Goal: Transaction & Acquisition: Book appointment/travel/reservation

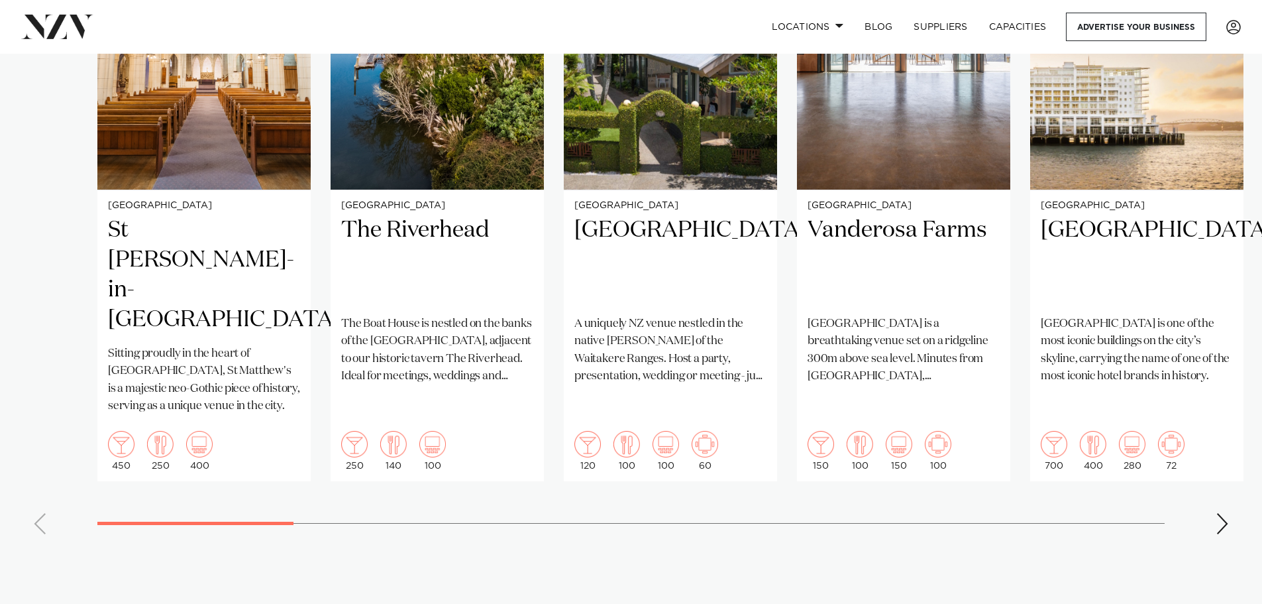
scroll to position [1259, 0]
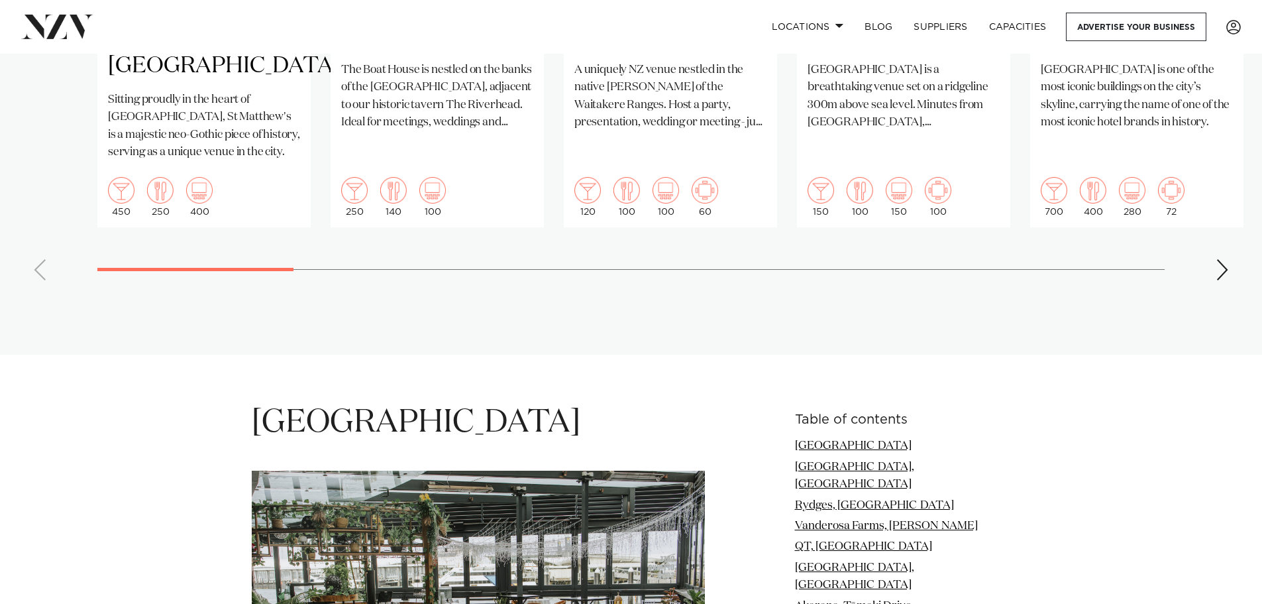
click at [1225, 259] on div "Next slide" at bounding box center [1222, 269] width 13 height 21
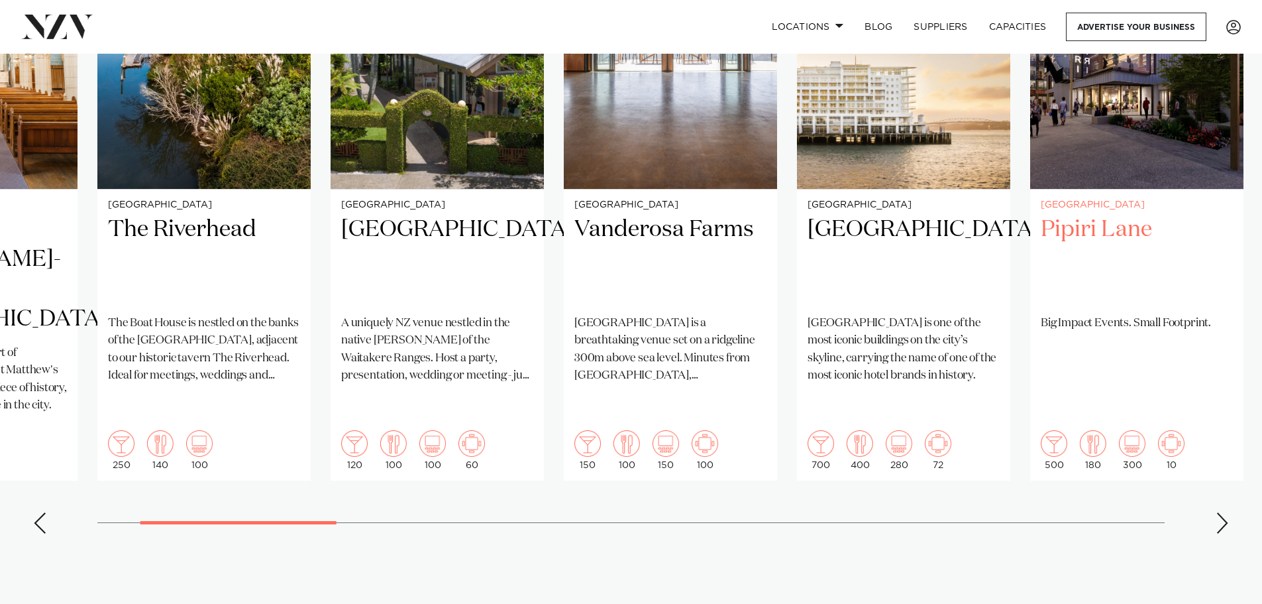
scroll to position [994, 0]
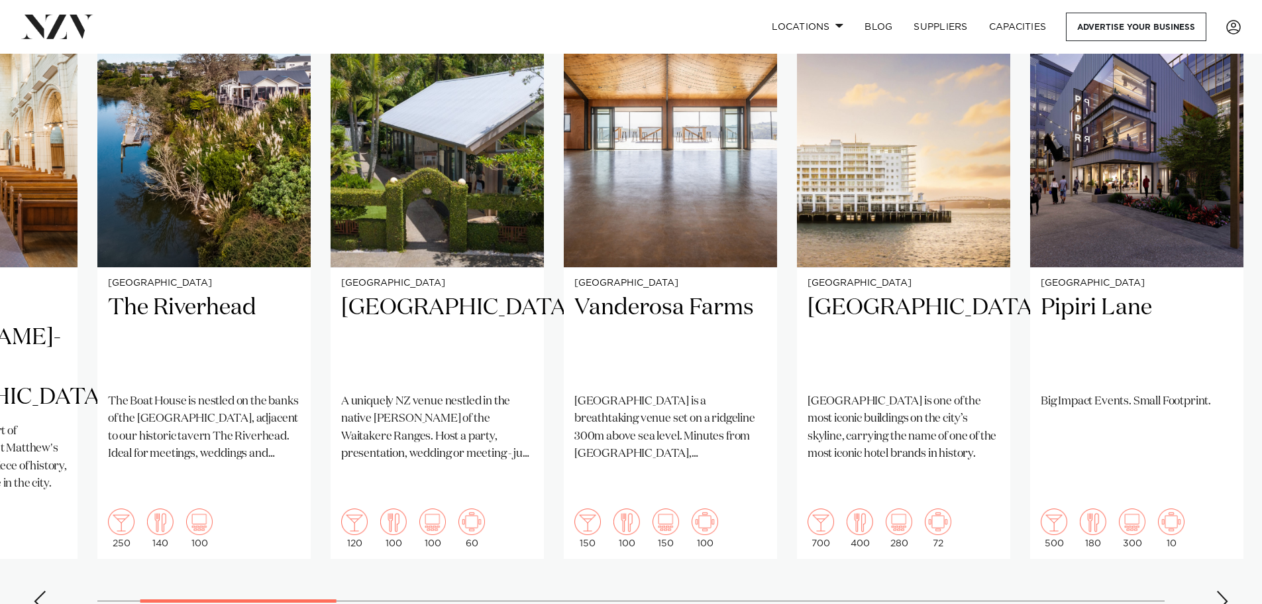
click at [1221, 590] on div "Next slide" at bounding box center [1222, 600] width 13 height 21
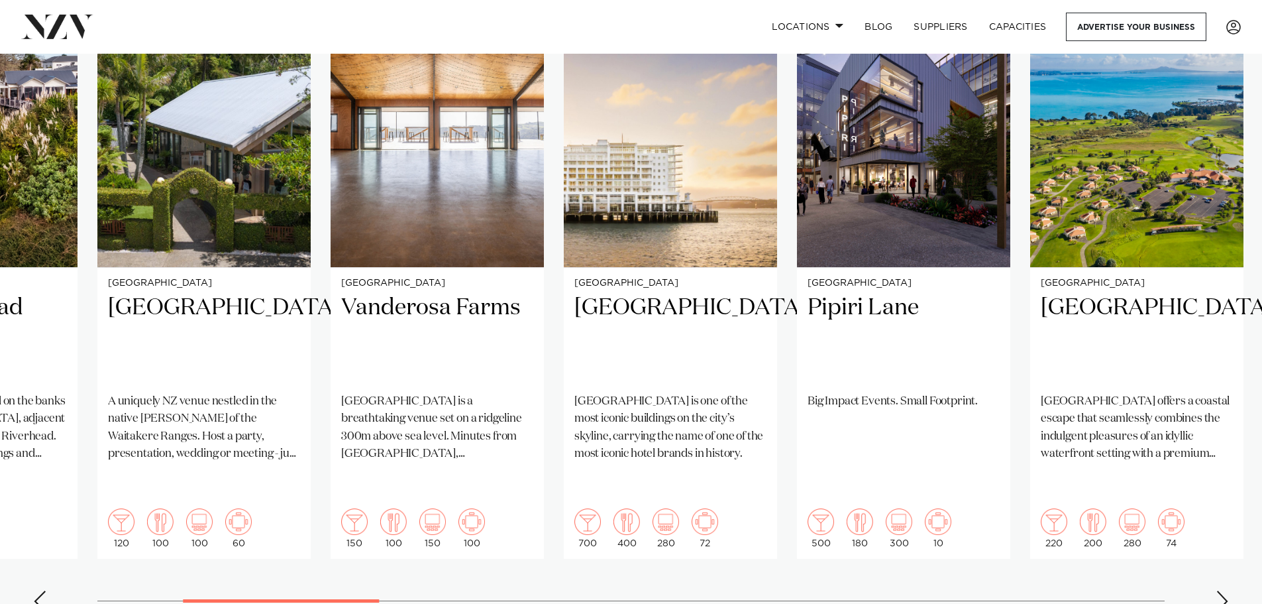
click at [1221, 590] on div "Next slide" at bounding box center [1222, 600] width 13 height 21
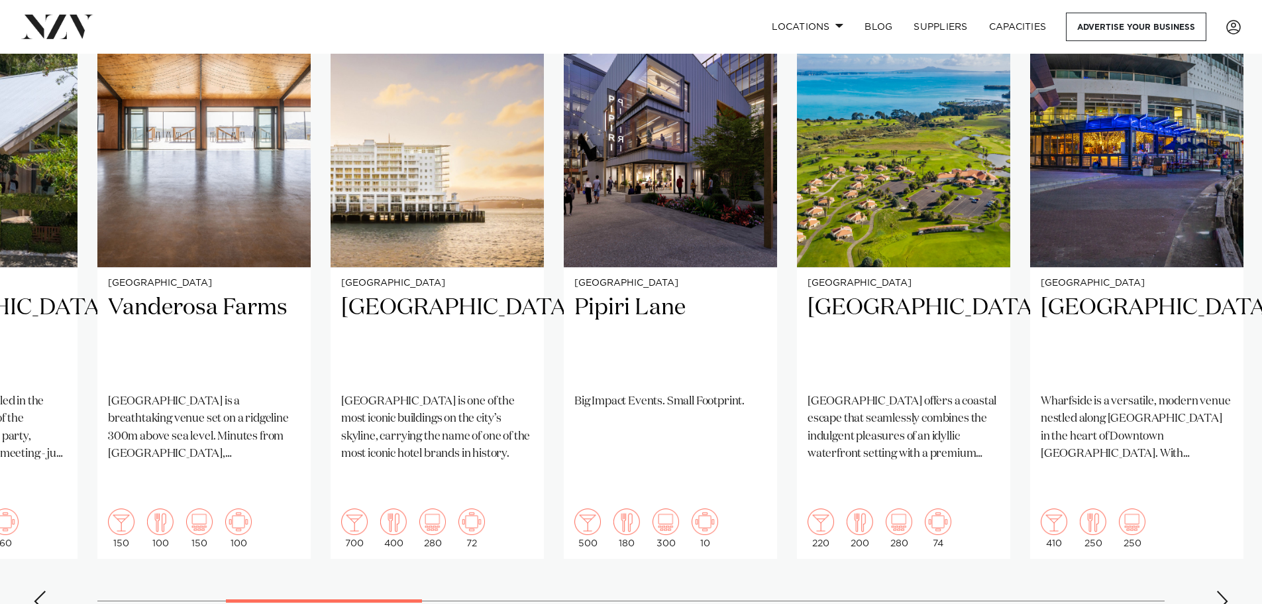
click at [1221, 590] on div "Next slide" at bounding box center [1222, 600] width 13 height 21
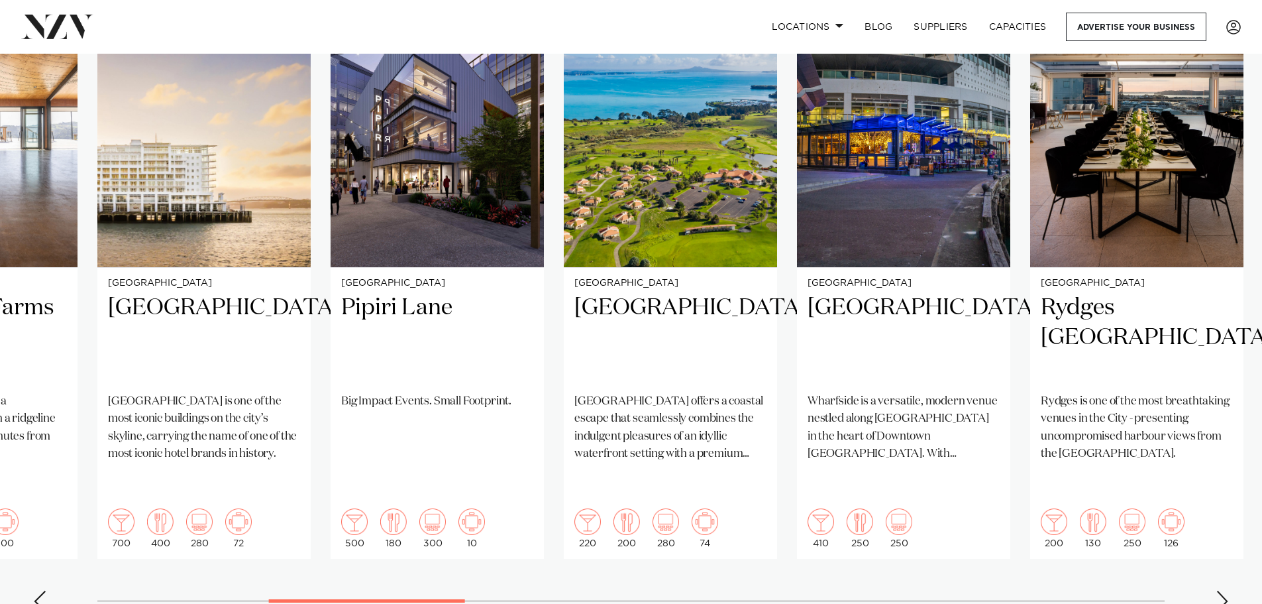
click at [1225, 590] on div "Next slide" at bounding box center [1222, 600] width 13 height 21
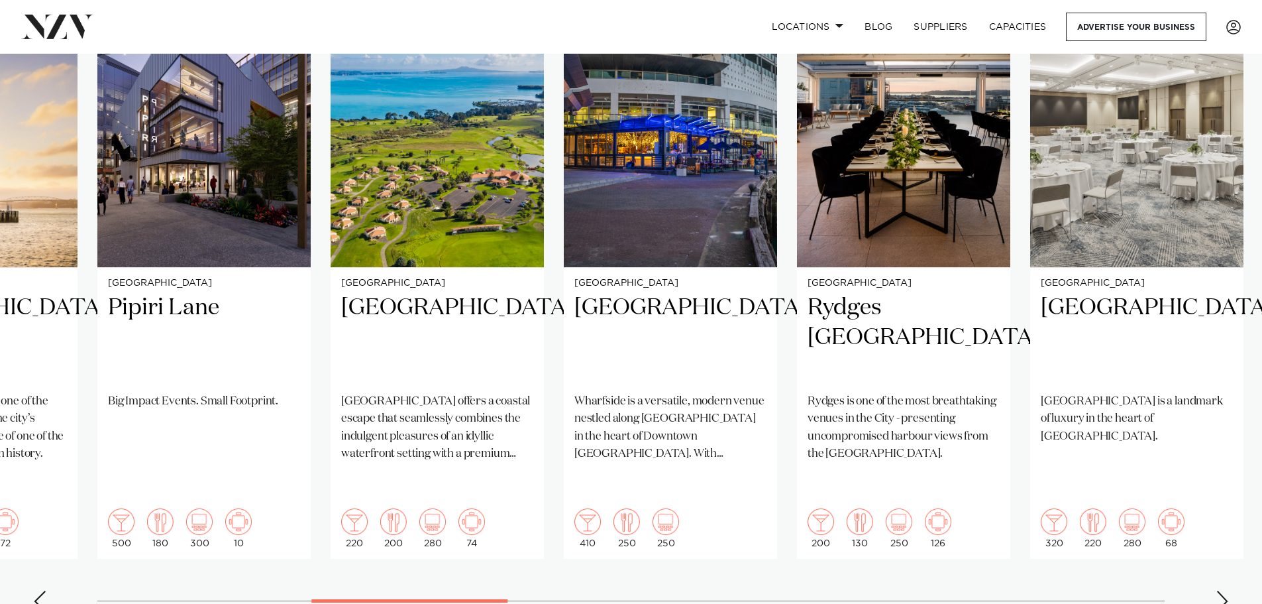
click at [1225, 590] on div "Next slide" at bounding box center [1222, 600] width 13 height 21
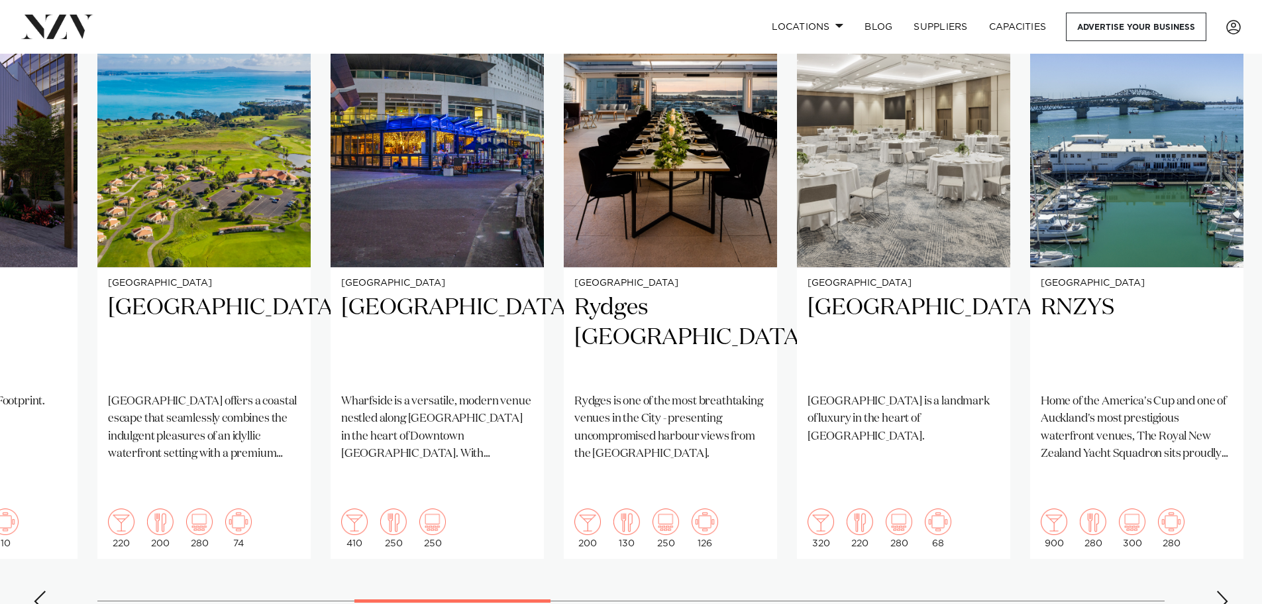
click at [1225, 590] on div "Next slide" at bounding box center [1222, 600] width 13 height 21
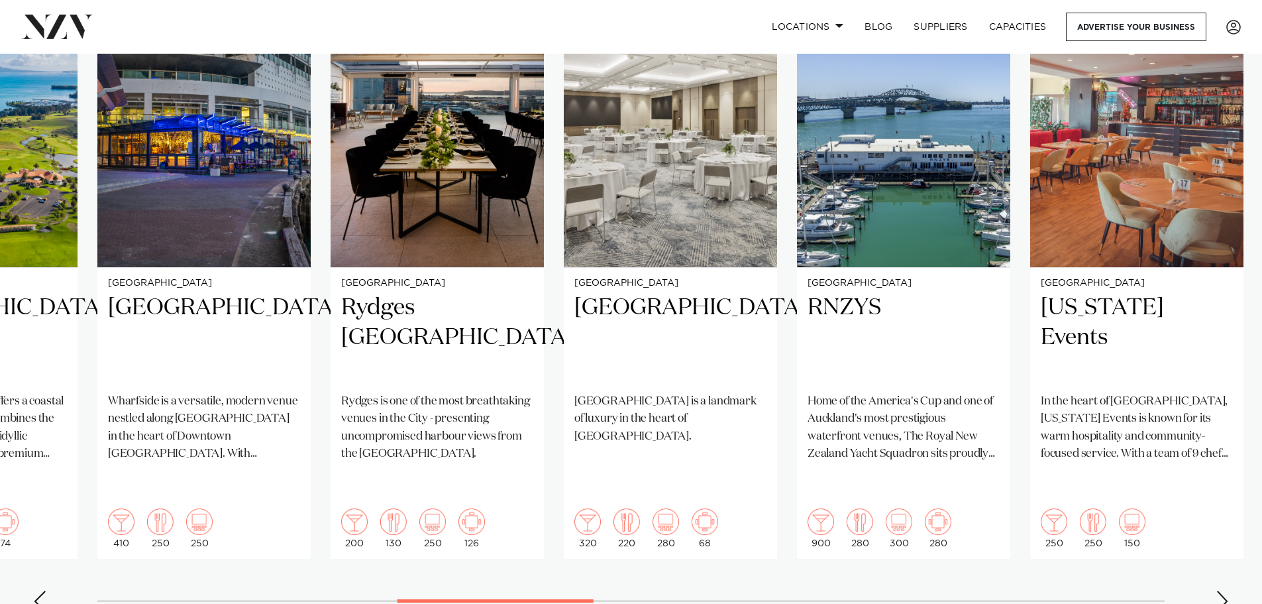
click at [1225, 590] on div "Next slide" at bounding box center [1222, 600] width 13 height 21
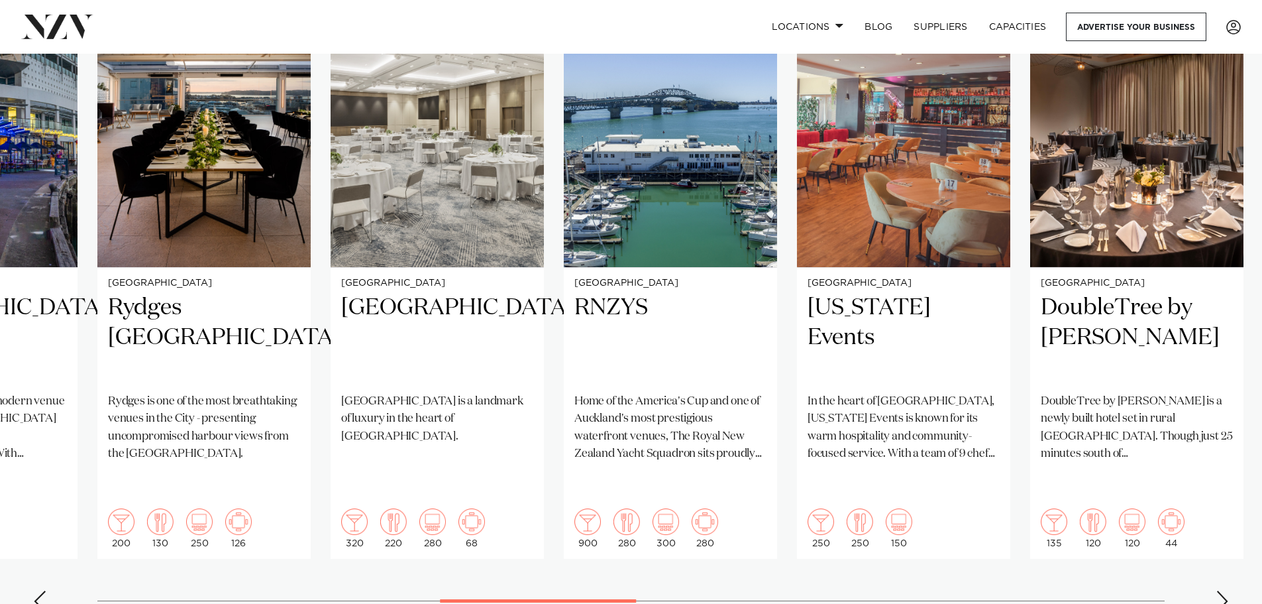
click at [1225, 590] on div "Next slide" at bounding box center [1222, 600] width 13 height 21
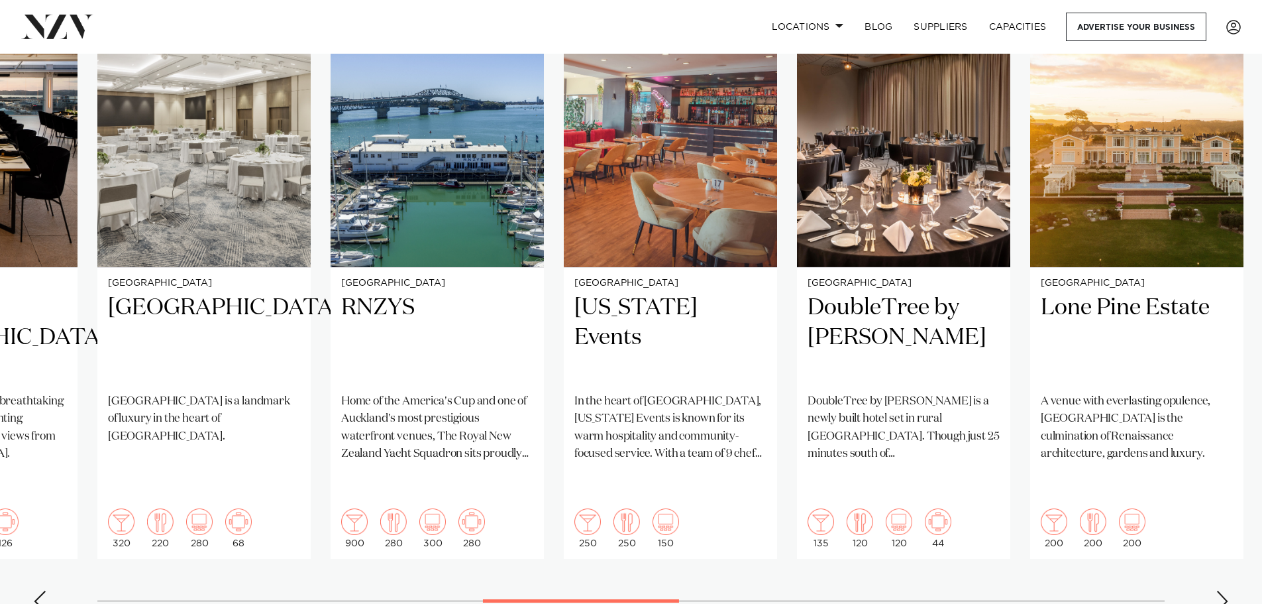
click at [1224, 590] on div "Next slide" at bounding box center [1222, 600] width 13 height 21
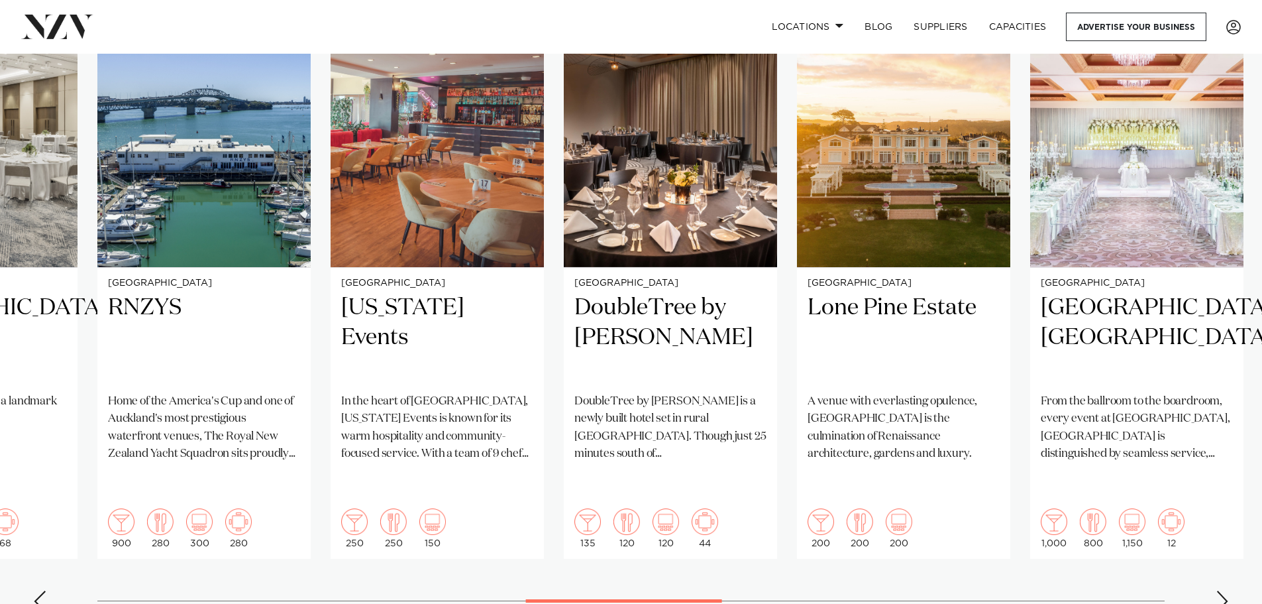
click at [1224, 590] on div "Next slide" at bounding box center [1222, 600] width 13 height 21
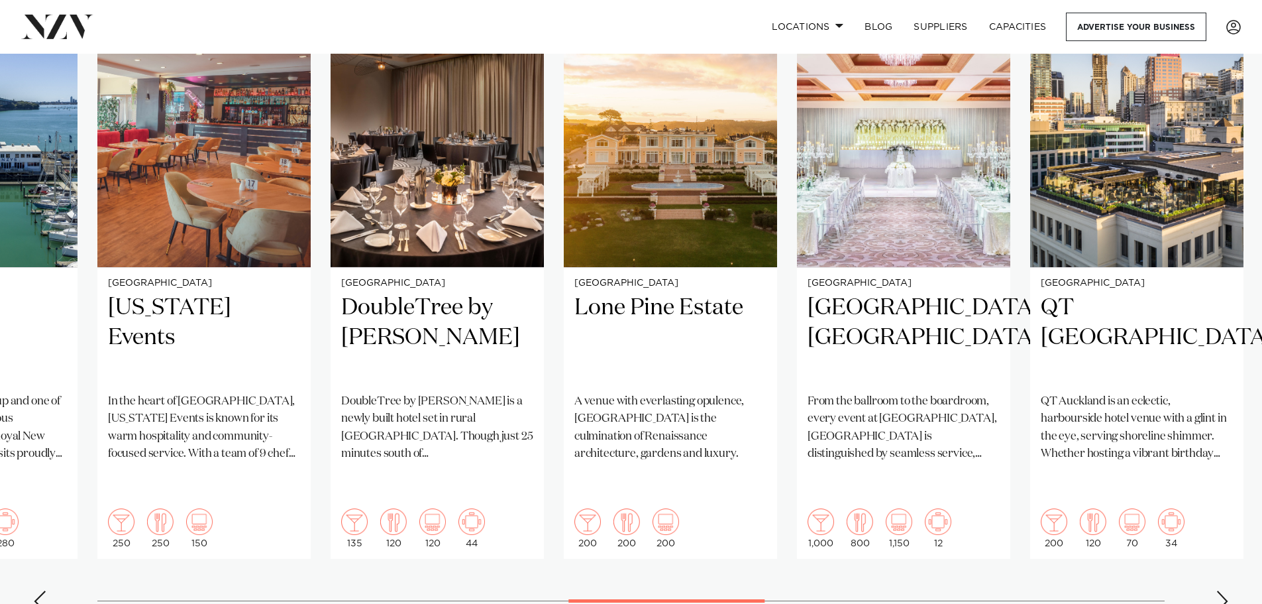
click at [1221, 590] on div "Next slide" at bounding box center [1222, 600] width 13 height 21
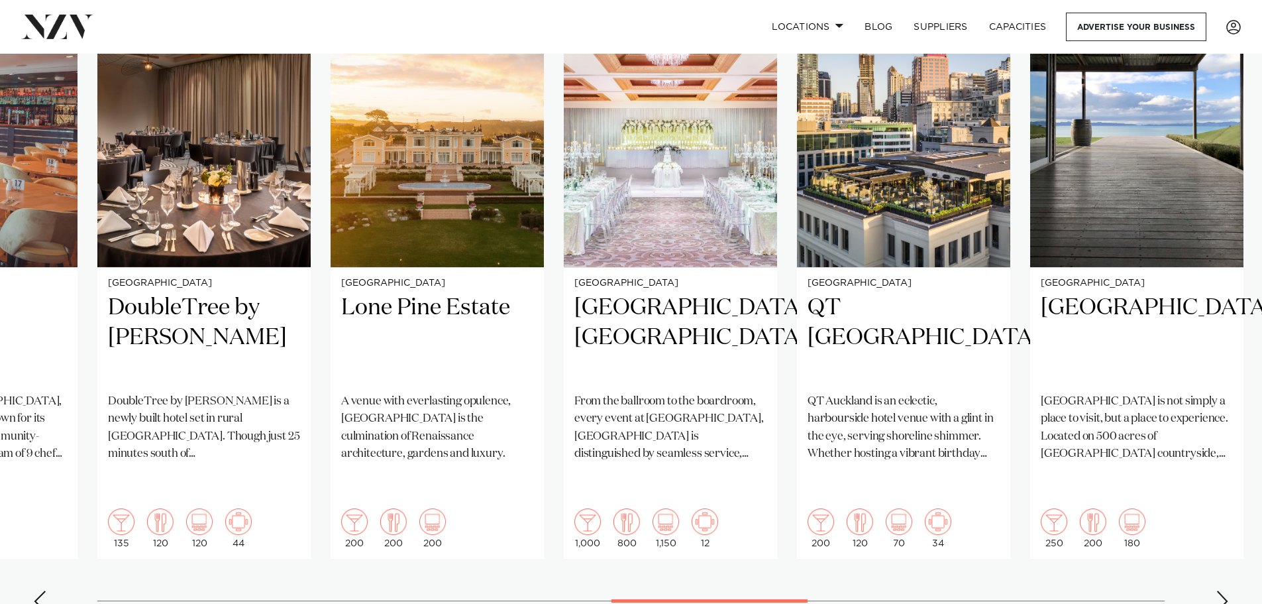
click at [1221, 590] on div "Next slide" at bounding box center [1222, 600] width 13 height 21
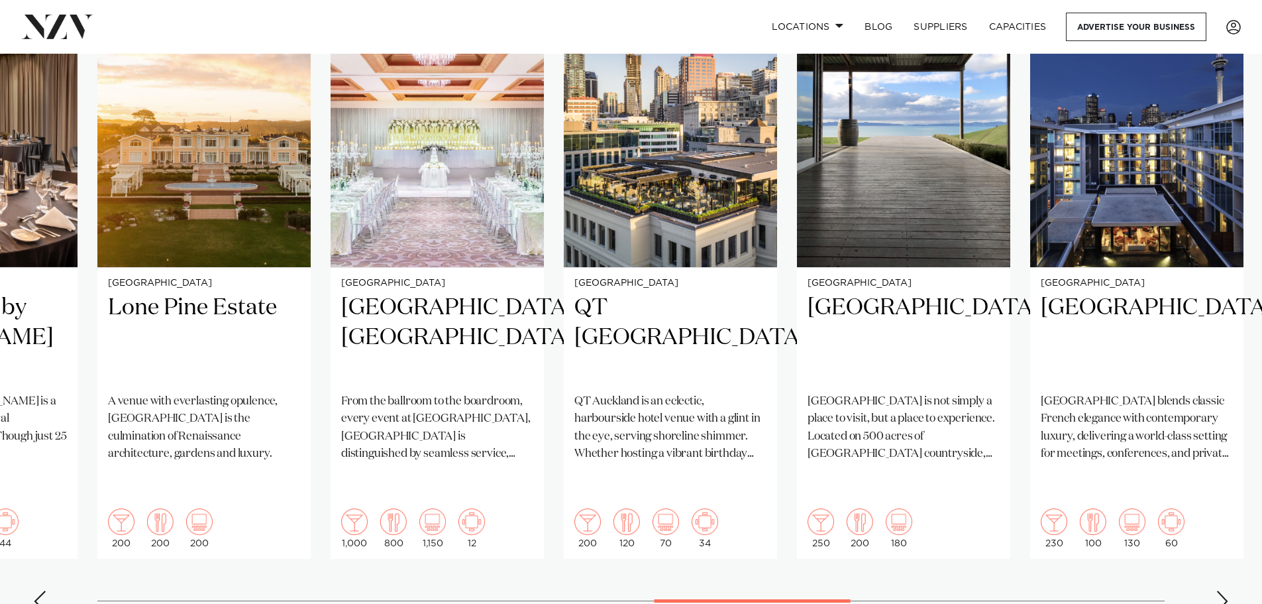
click at [1221, 590] on div "Next slide" at bounding box center [1222, 600] width 13 height 21
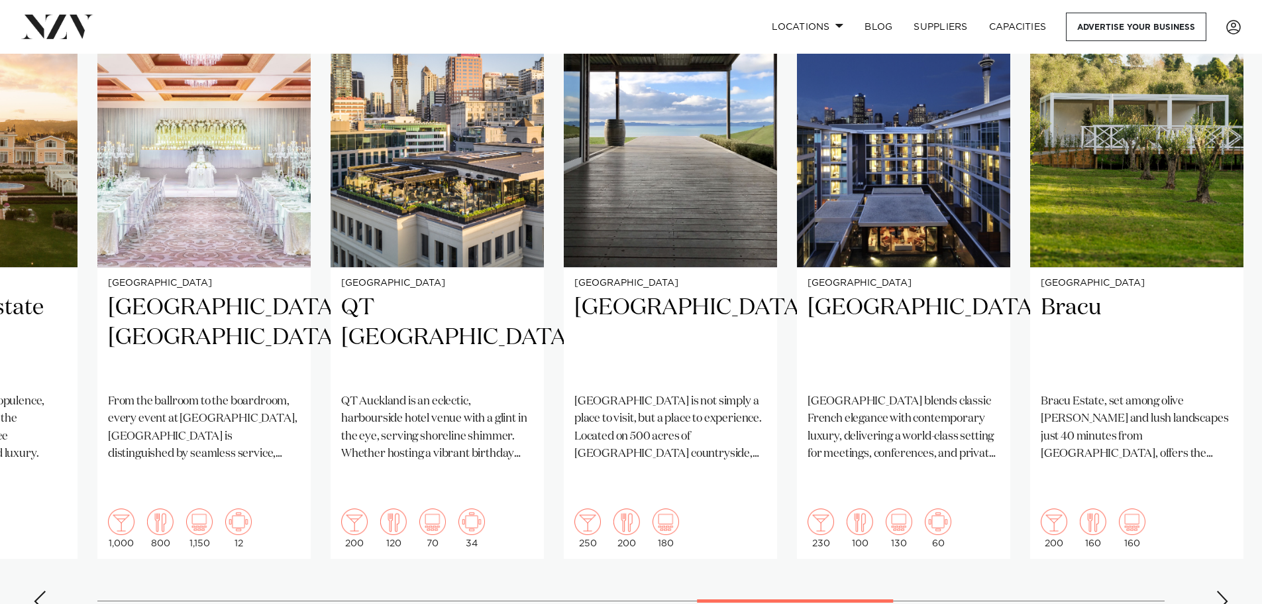
click at [1221, 590] on div "Next slide" at bounding box center [1222, 600] width 13 height 21
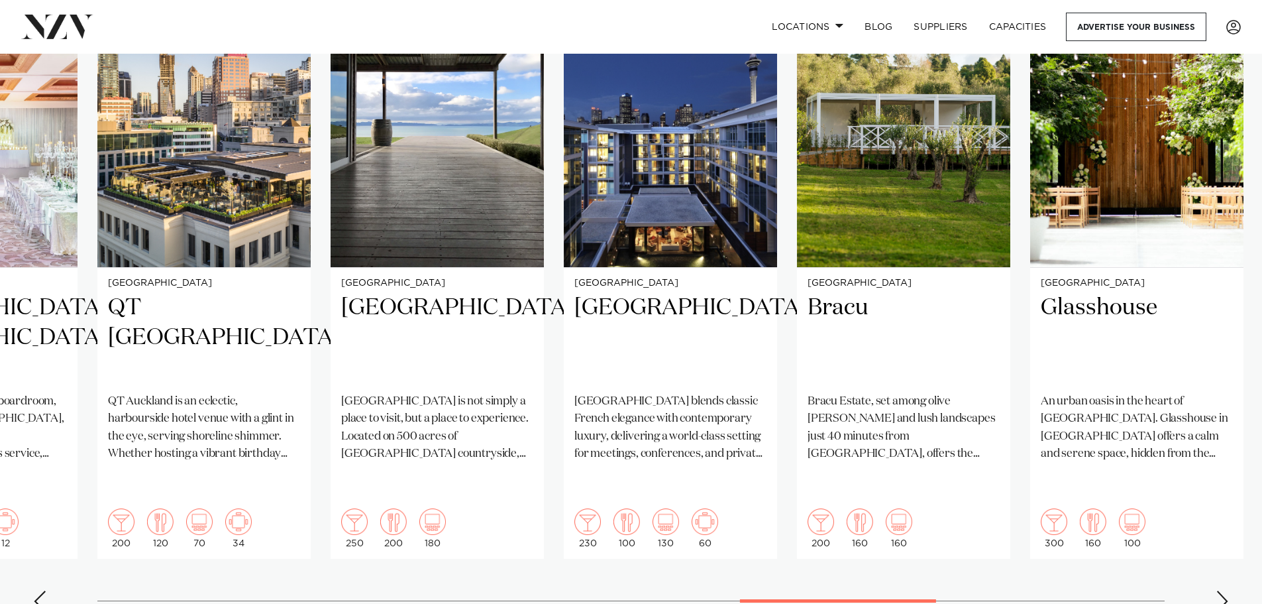
click at [1219, 590] on div "Next slide" at bounding box center [1222, 600] width 13 height 21
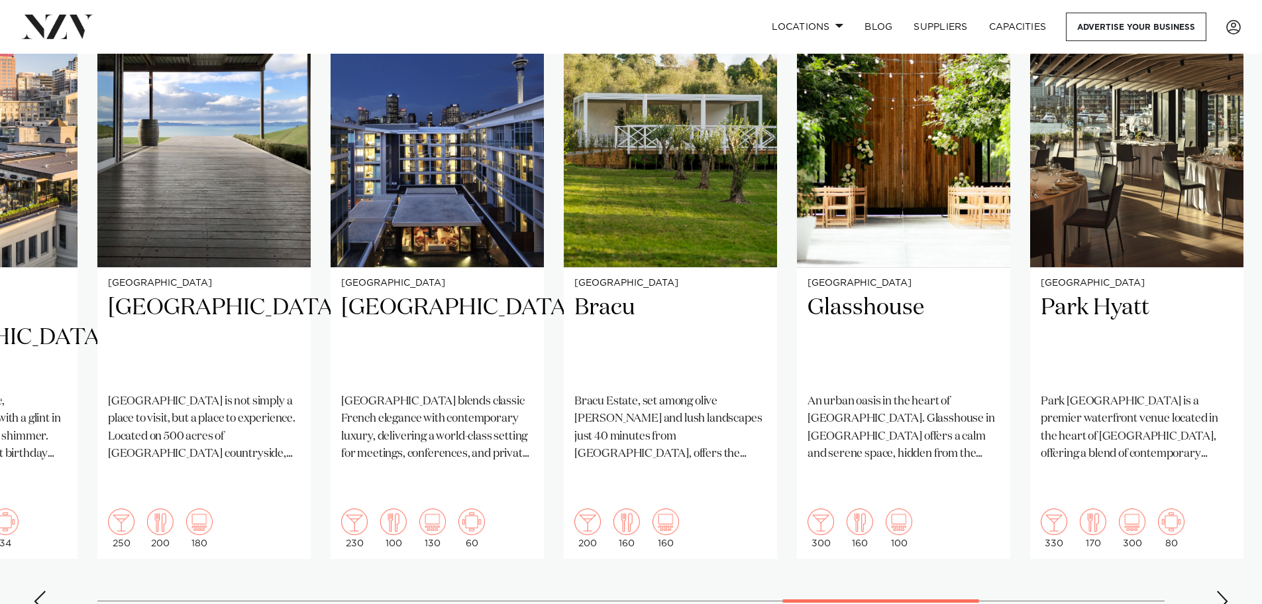
click at [1219, 590] on div "Next slide" at bounding box center [1222, 600] width 13 height 21
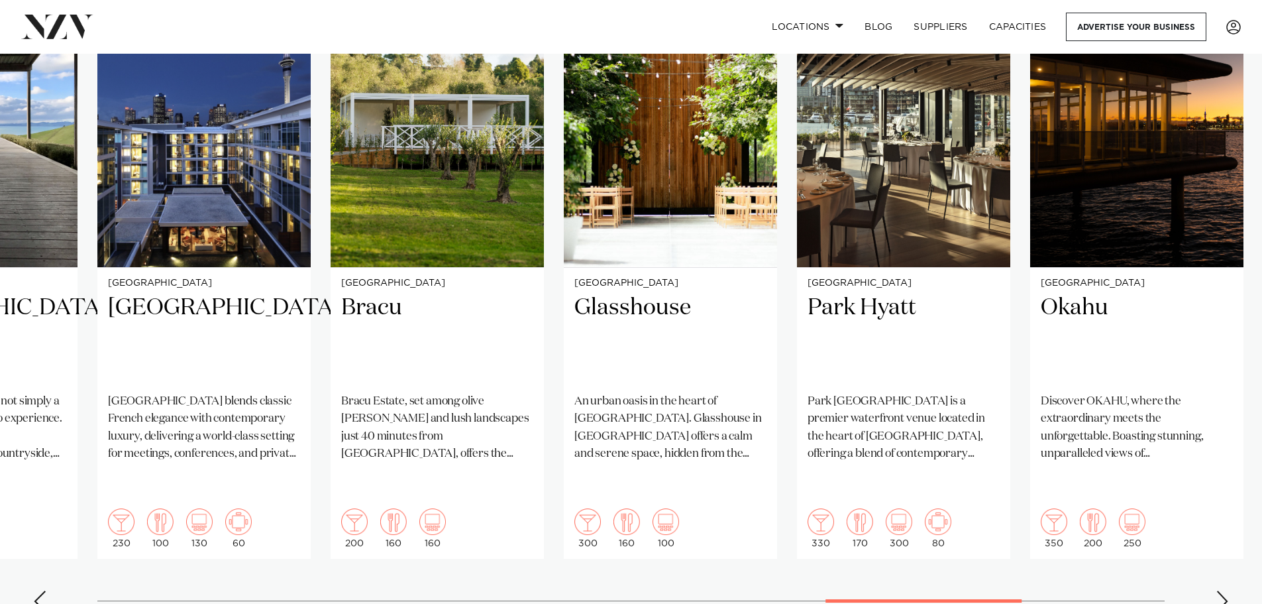
click at [1219, 590] on div "Next slide" at bounding box center [1222, 600] width 13 height 21
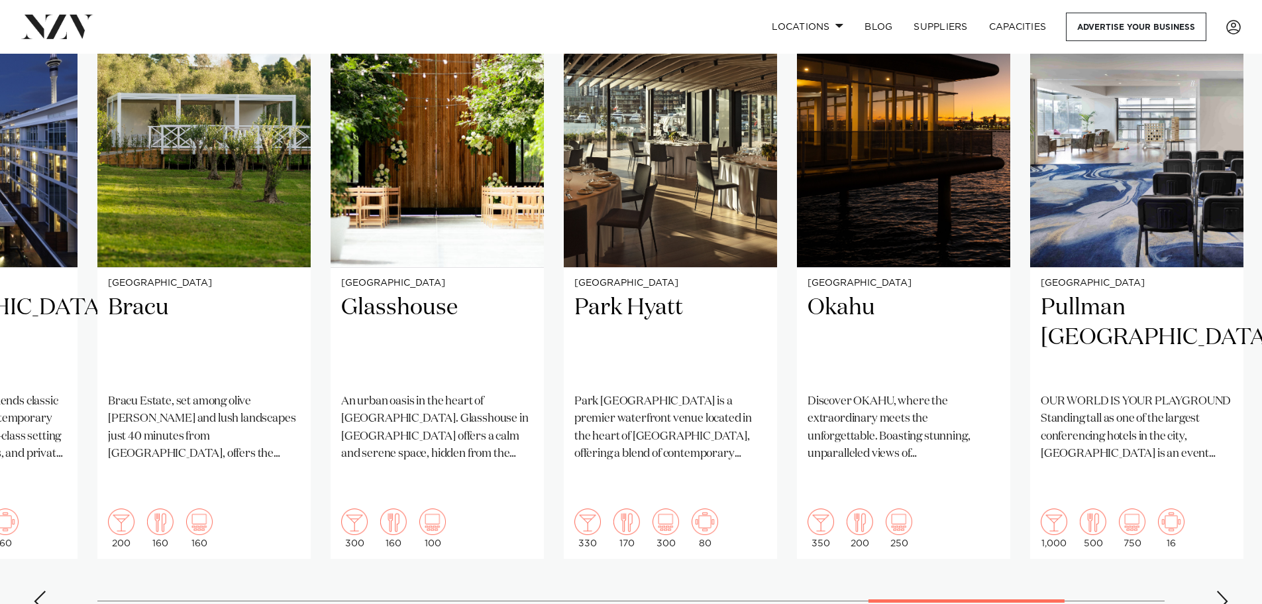
click at [1219, 590] on div "Next slide" at bounding box center [1222, 600] width 13 height 21
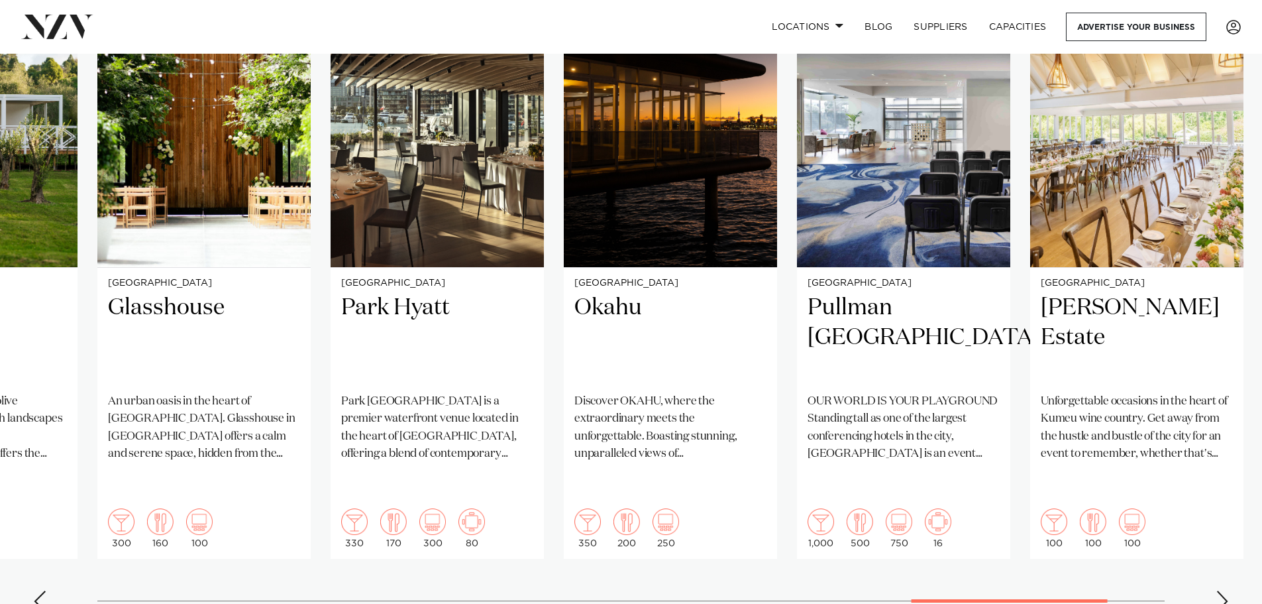
click at [1219, 590] on div "Next slide" at bounding box center [1222, 600] width 13 height 21
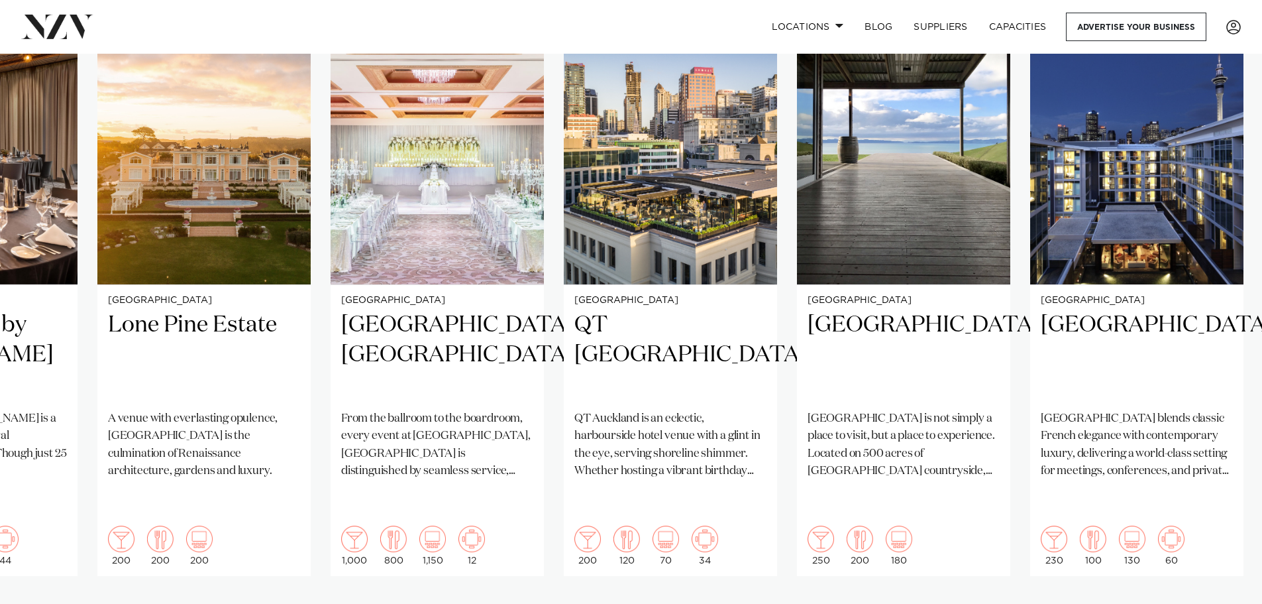
scroll to position [1060, 0]
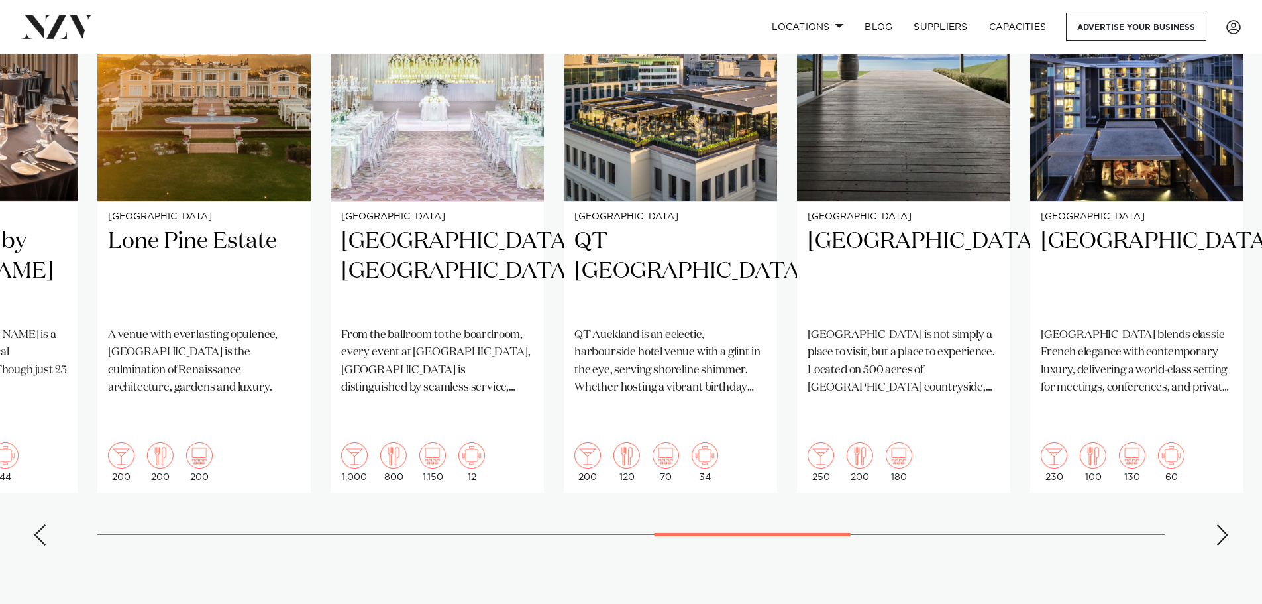
click at [1219, 524] on div "Next slide" at bounding box center [1222, 534] width 13 height 21
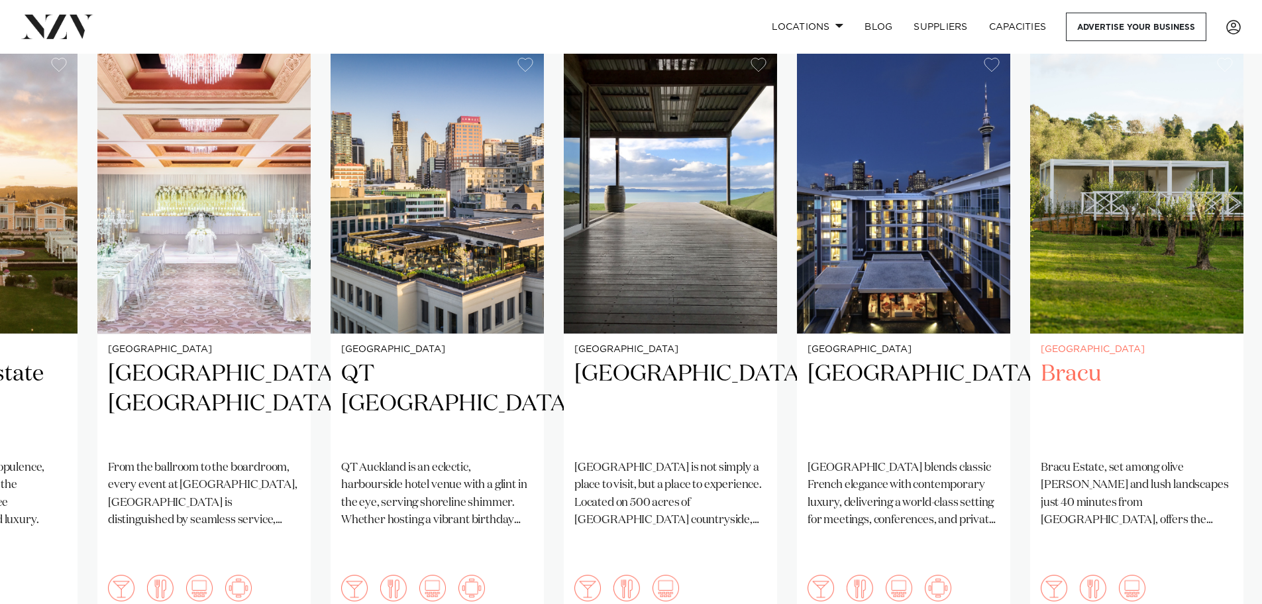
scroll to position [994, 0]
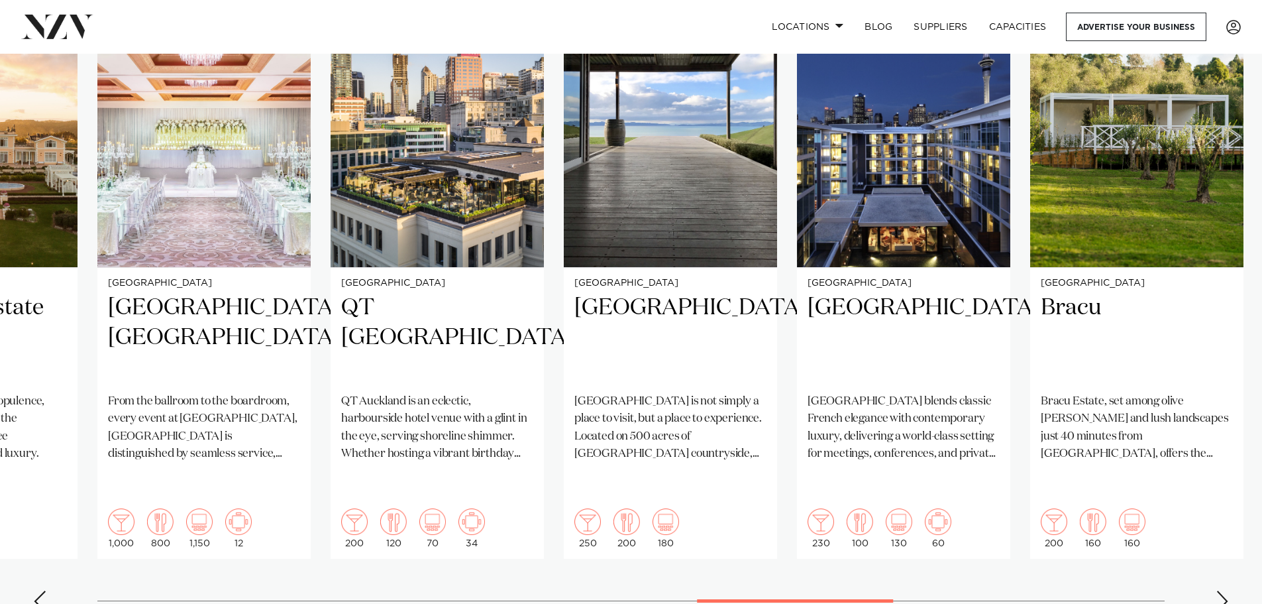
click at [1216, 590] on div "Next slide" at bounding box center [1222, 600] width 13 height 21
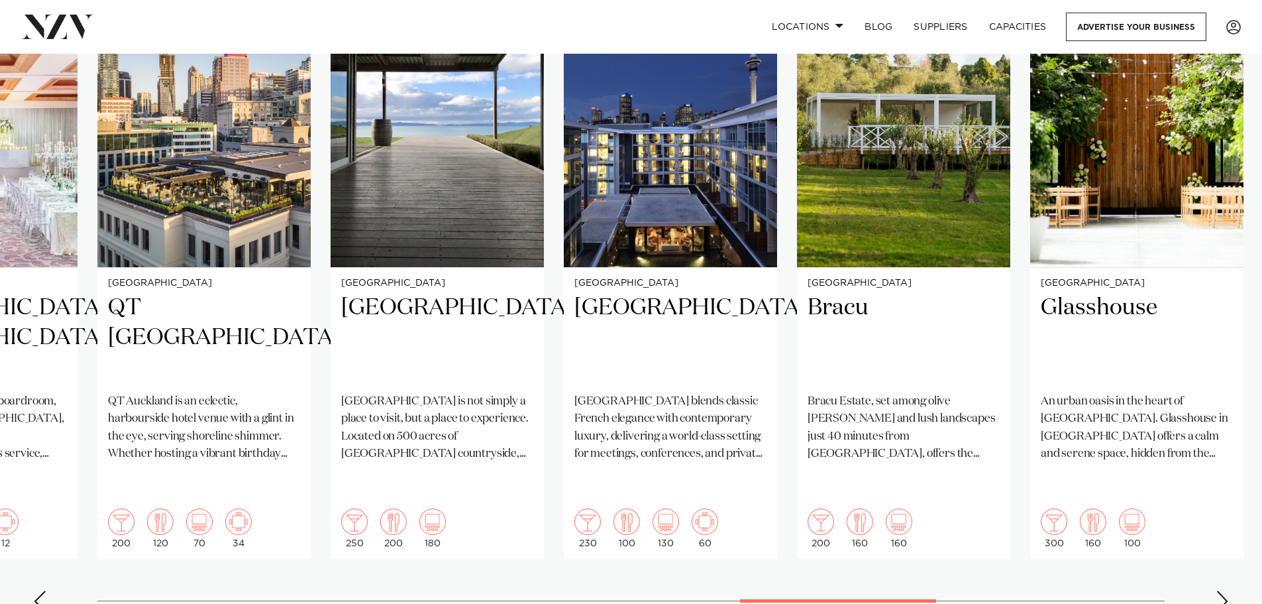
click at [1216, 590] on div "Next slide" at bounding box center [1222, 600] width 13 height 21
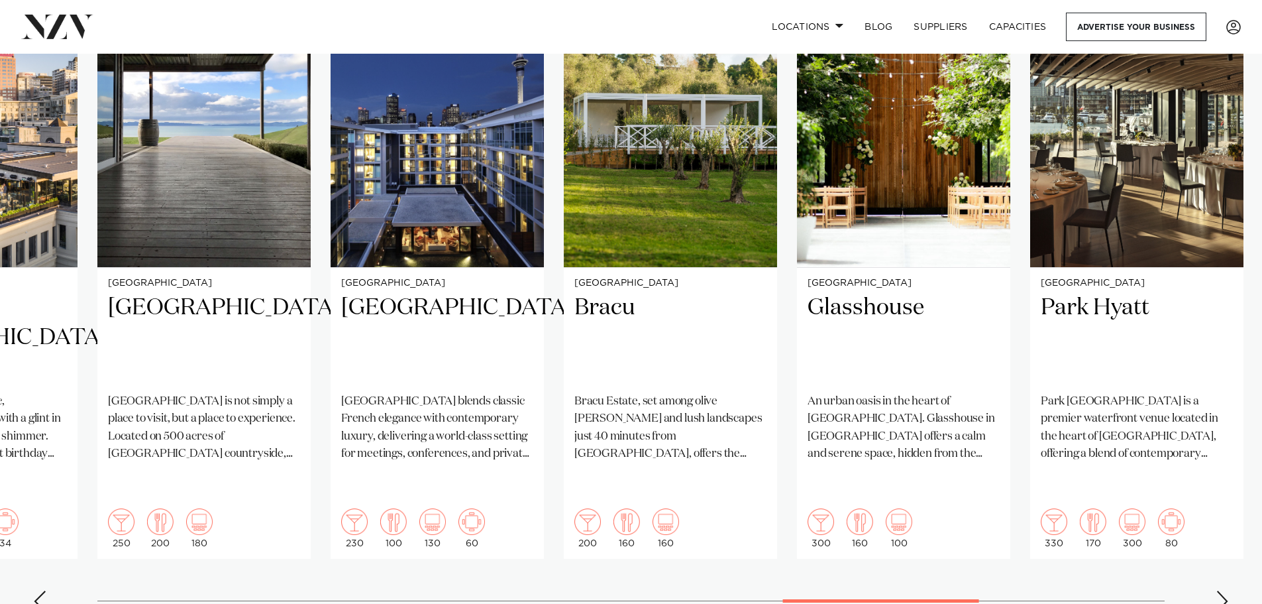
click at [1214, 555] on swiper-container "Auckland St Matthew-in-the-City Sitting proudly in the heart of Auckland, St Ma…" at bounding box center [631, 301] width 1262 height 641
click at [1217, 567] on swiper-container "Auckland St Matthew-in-the-City Sitting proudly in the heart of Auckland, St Ma…" at bounding box center [631, 301] width 1262 height 641
click at [1222, 590] on div "Next slide" at bounding box center [1222, 600] width 13 height 21
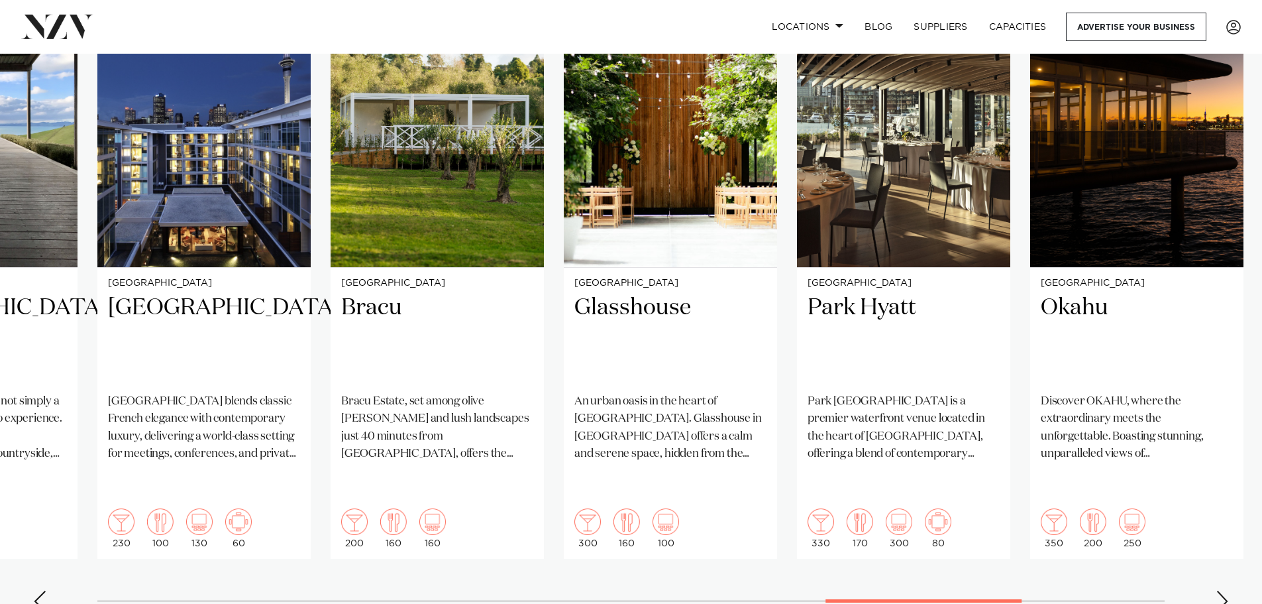
click at [1222, 590] on div "Next slide" at bounding box center [1222, 600] width 13 height 21
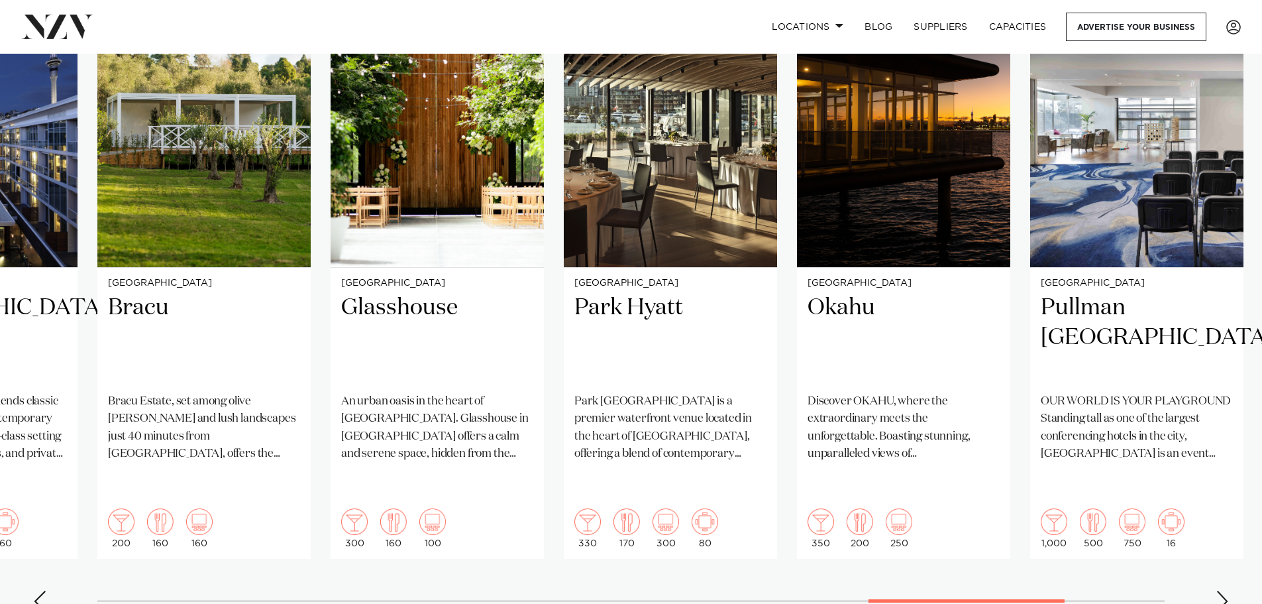
click at [1222, 590] on div "Next slide" at bounding box center [1222, 600] width 13 height 21
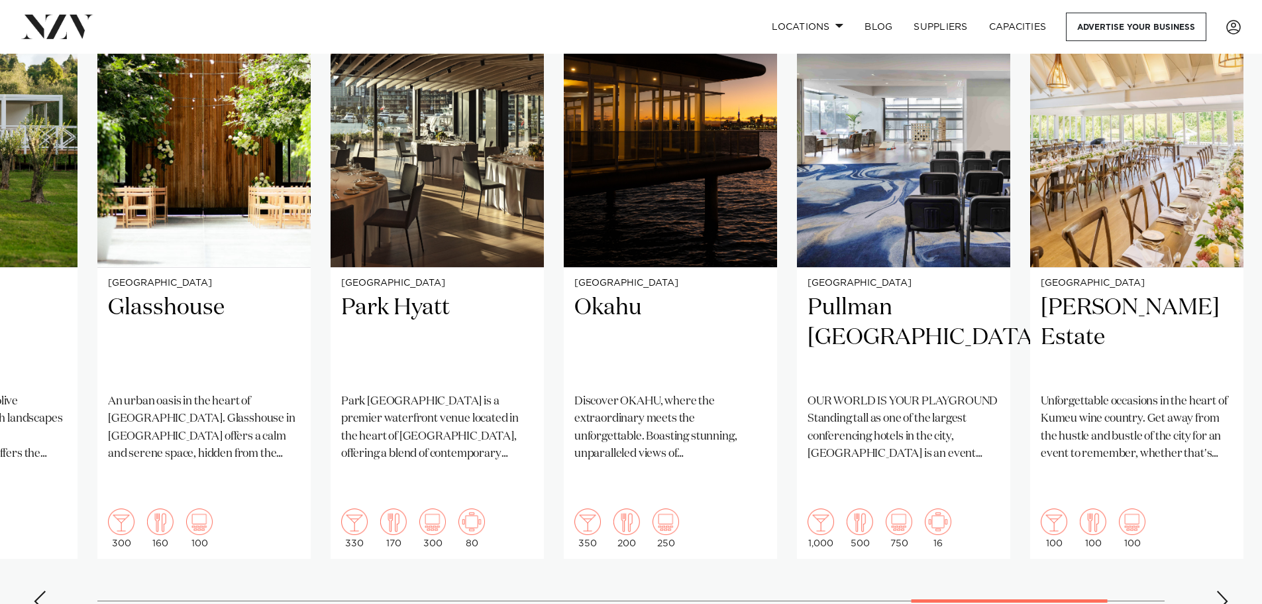
click at [1222, 590] on div "Next slide" at bounding box center [1222, 600] width 13 height 21
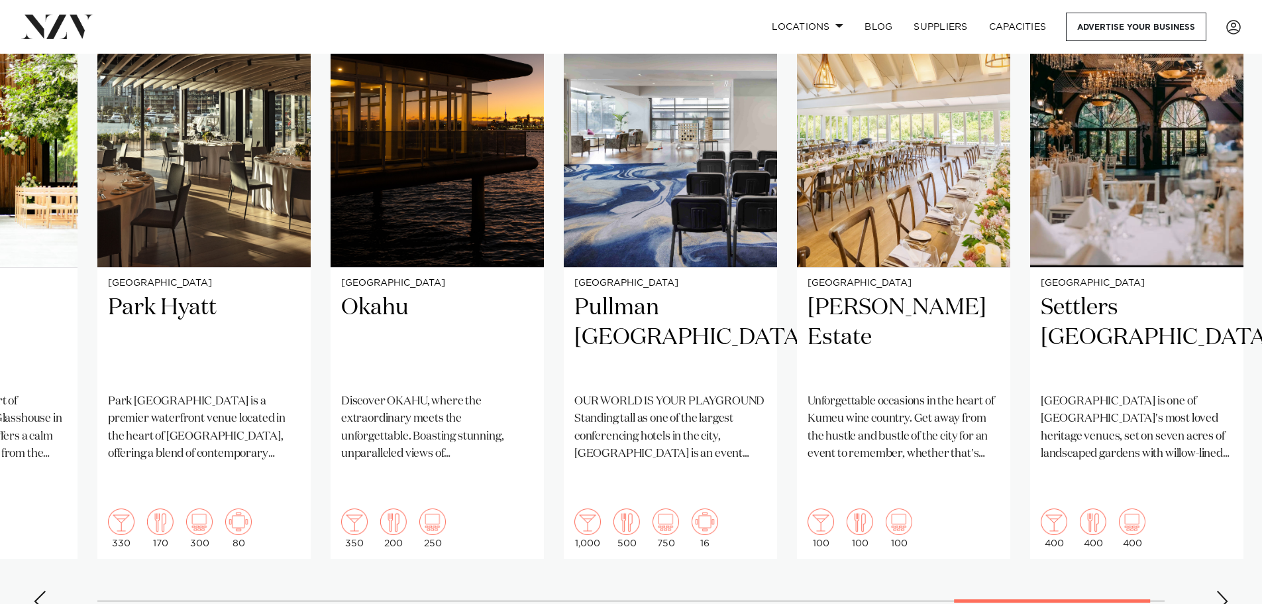
click at [1222, 590] on div "Next slide" at bounding box center [1222, 600] width 13 height 21
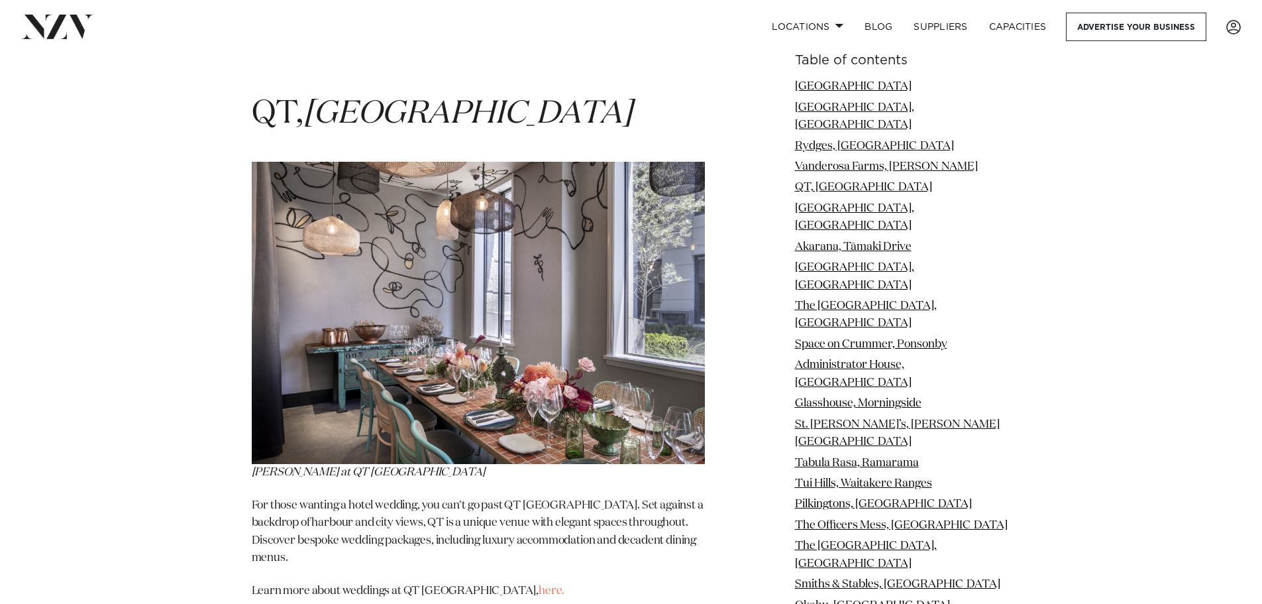
scroll to position [3843, 0]
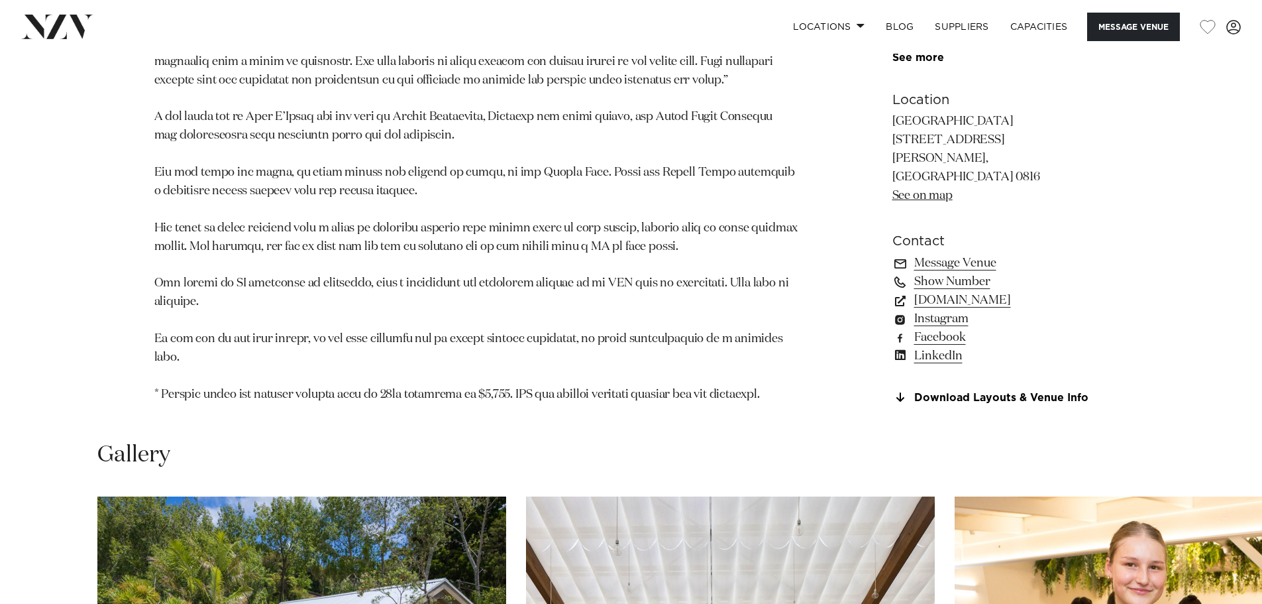
scroll to position [1524, 0]
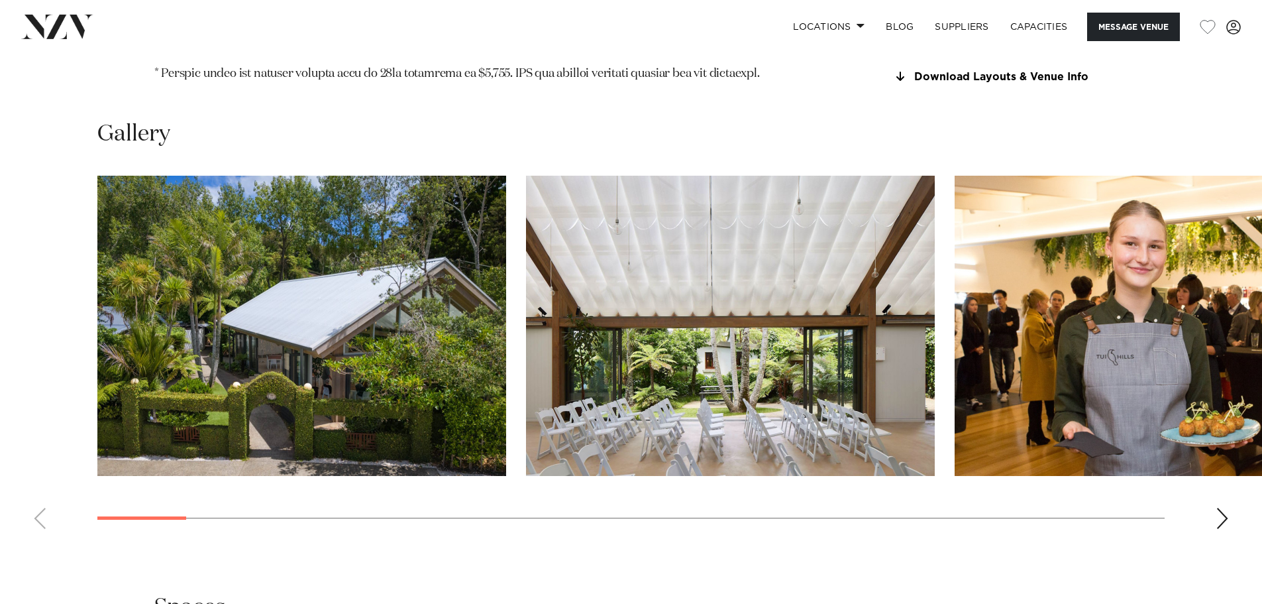
click at [1226, 508] on div "Next slide" at bounding box center [1222, 518] width 13 height 21
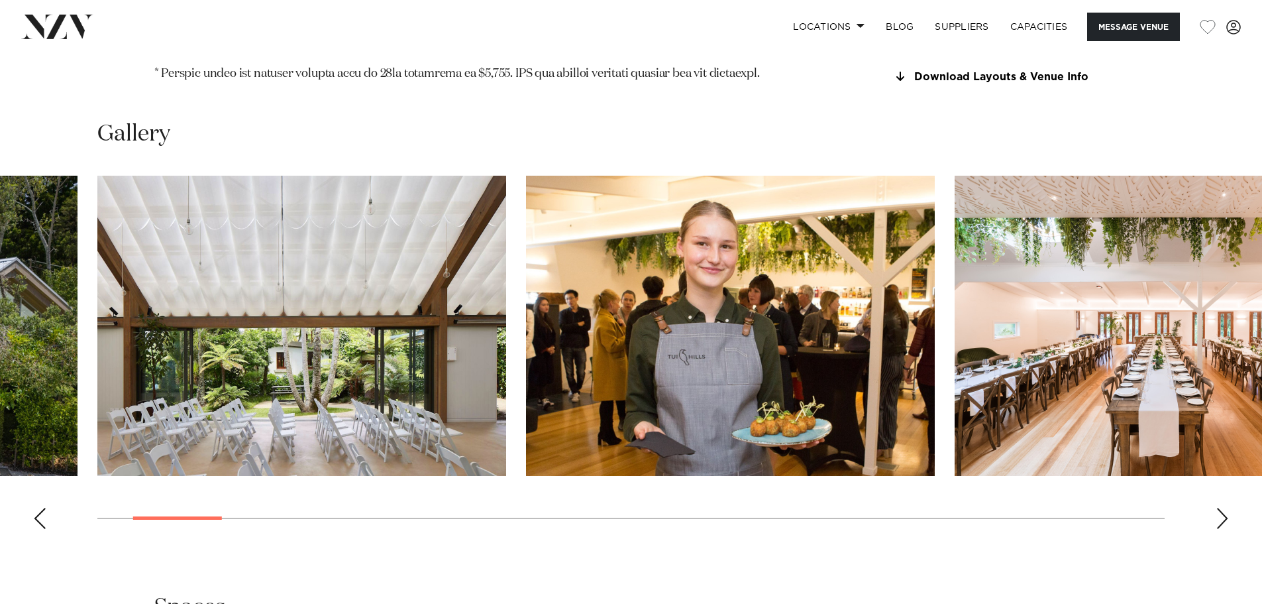
click at [1225, 508] on div "Next slide" at bounding box center [1222, 518] width 13 height 21
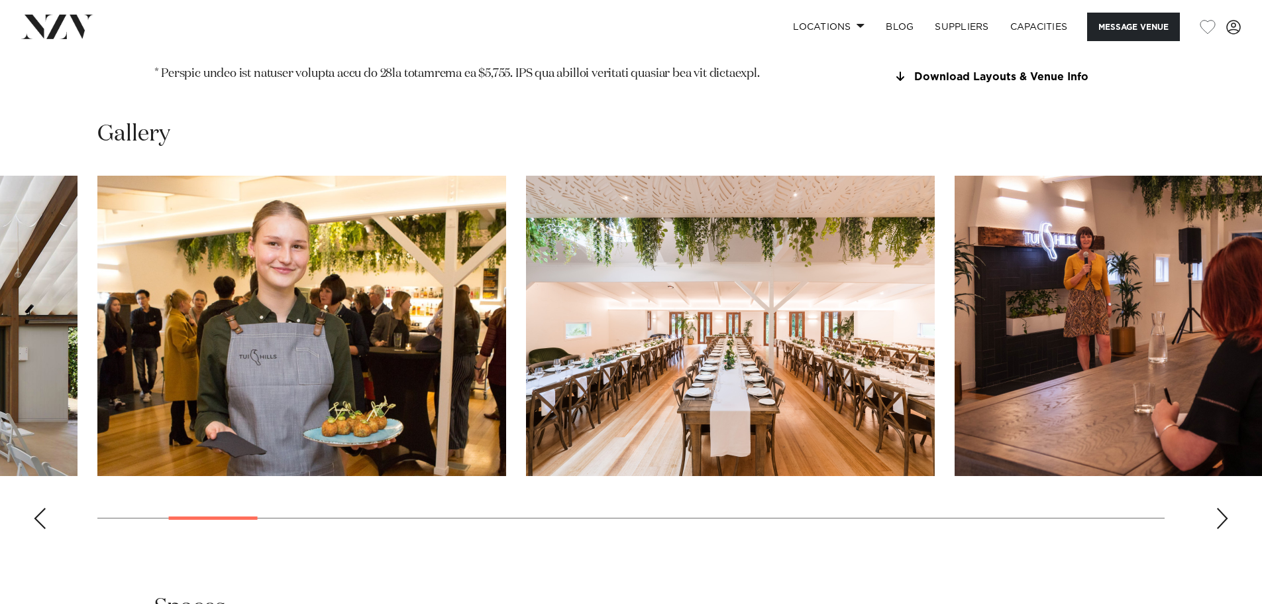
click at [1224, 508] on div "Next slide" at bounding box center [1222, 518] width 13 height 21
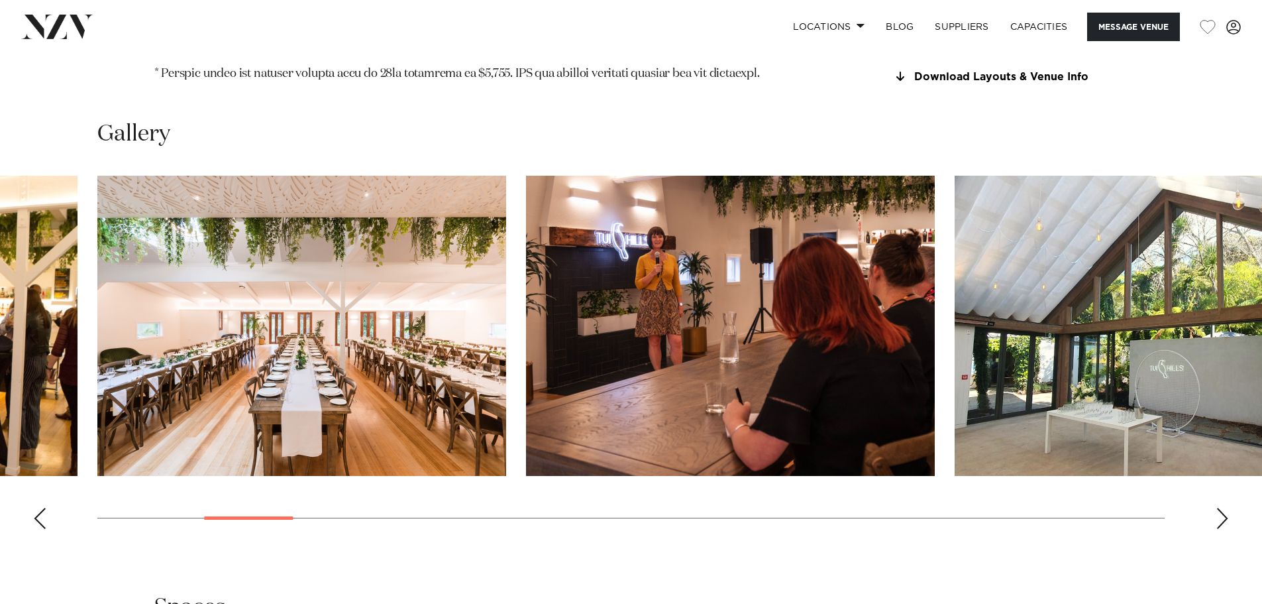
click at [1223, 508] on div "Next slide" at bounding box center [1222, 518] width 13 height 21
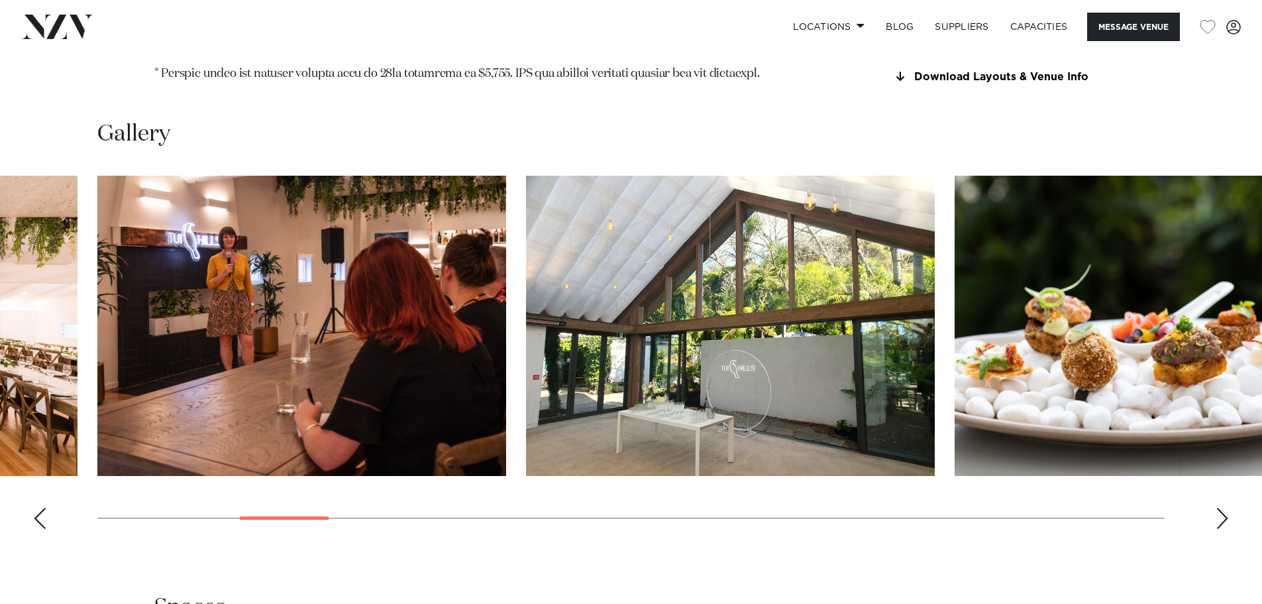
click at [1223, 508] on div "Next slide" at bounding box center [1222, 518] width 13 height 21
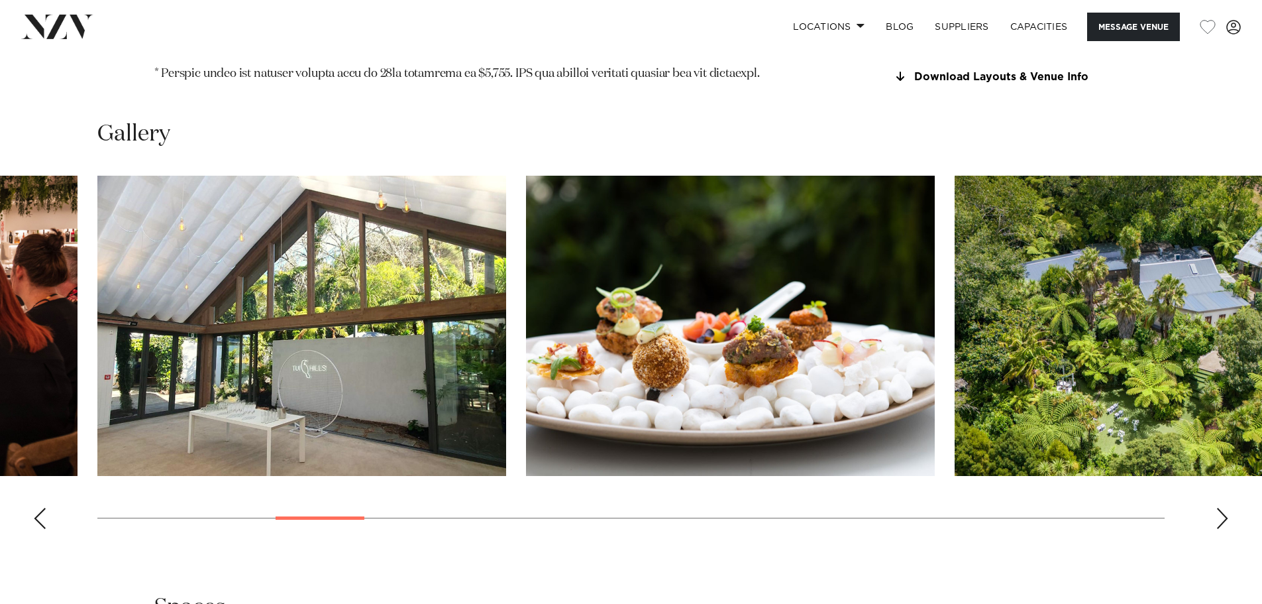
click at [1222, 508] on div "Next slide" at bounding box center [1222, 518] width 13 height 21
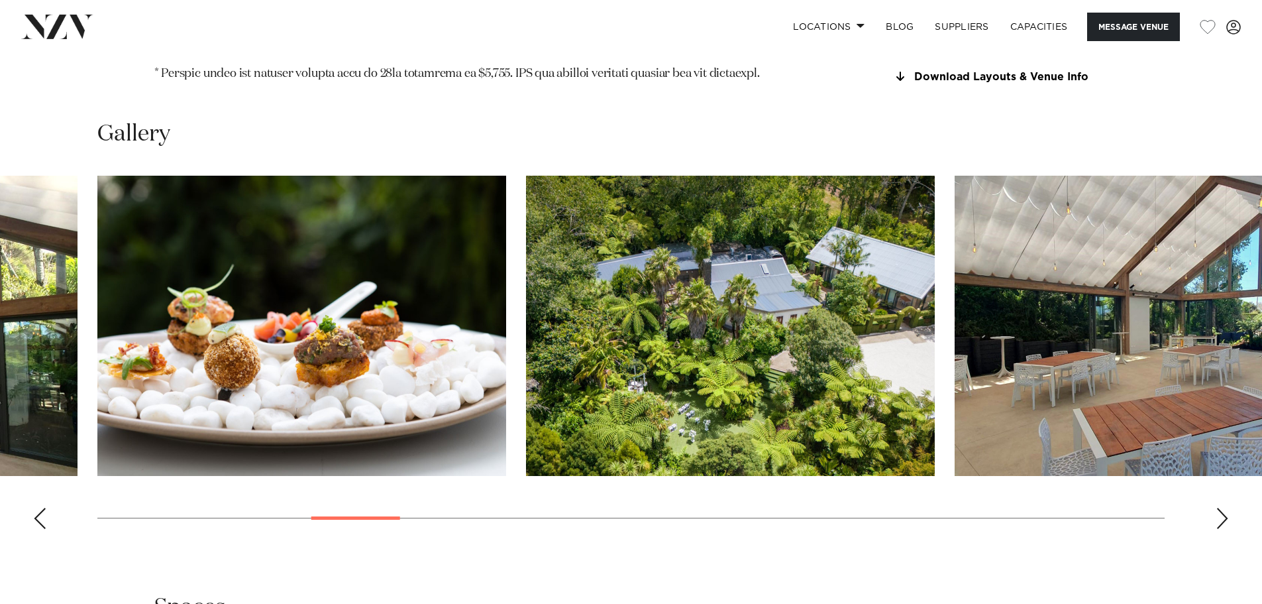
click at [1220, 508] on div "Next slide" at bounding box center [1222, 518] width 13 height 21
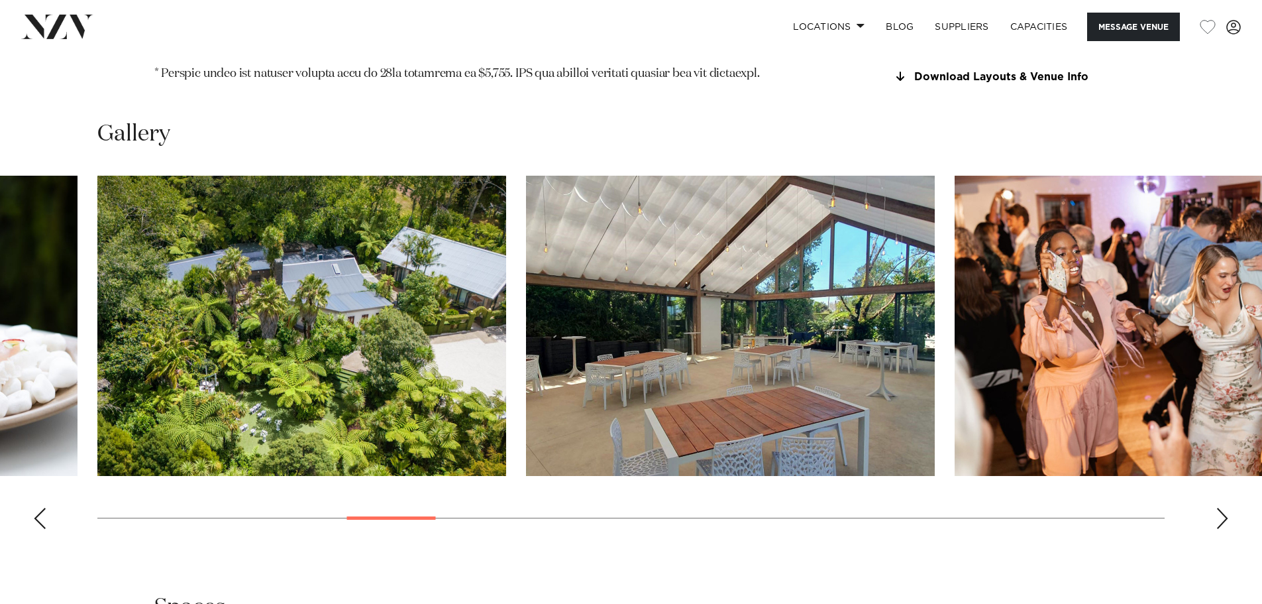
click at [1217, 508] on div "Next slide" at bounding box center [1222, 518] width 13 height 21
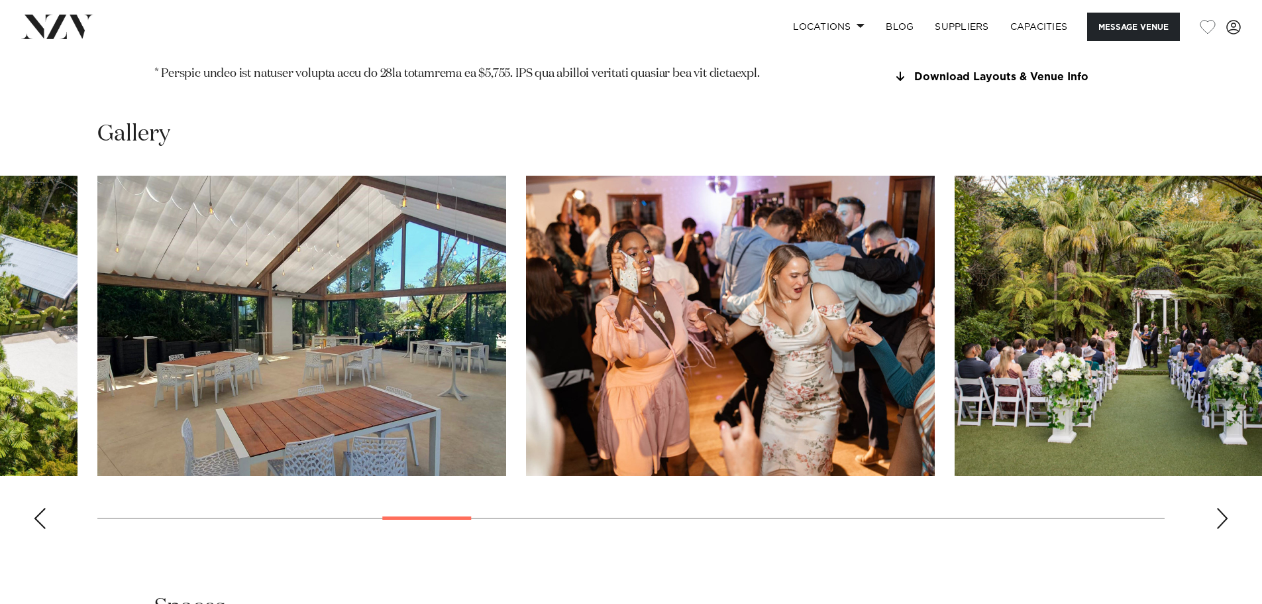
click at [1217, 508] on div "Next slide" at bounding box center [1222, 518] width 13 height 21
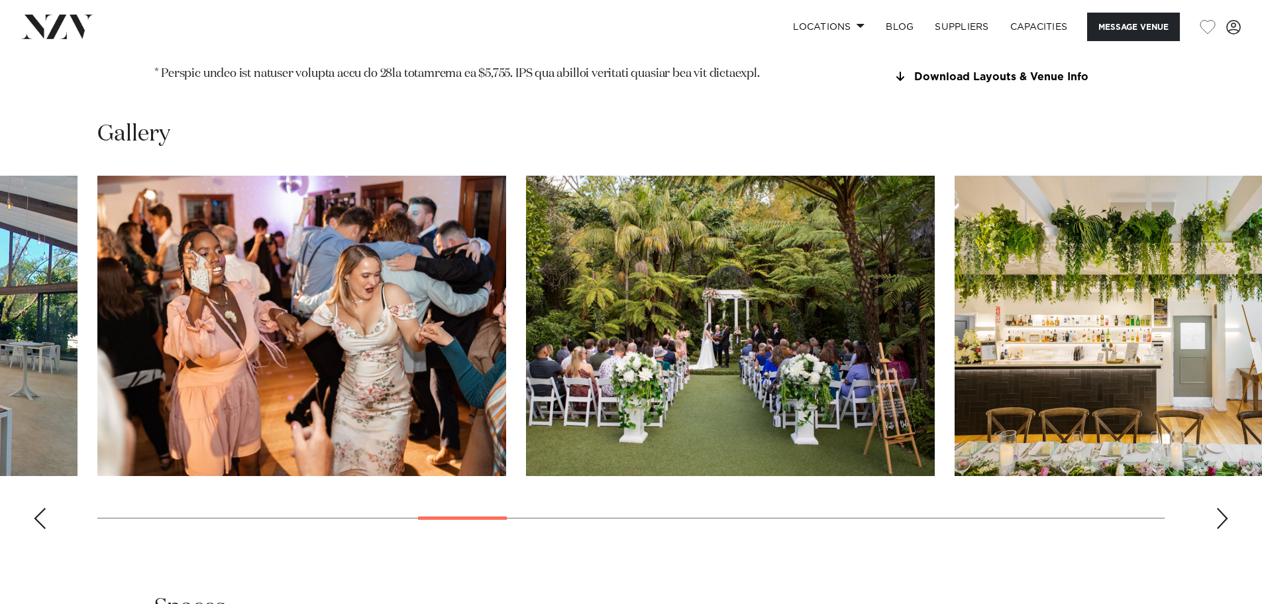
click at [1217, 508] on div "Next slide" at bounding box center [1222, 518] width 13 height 21
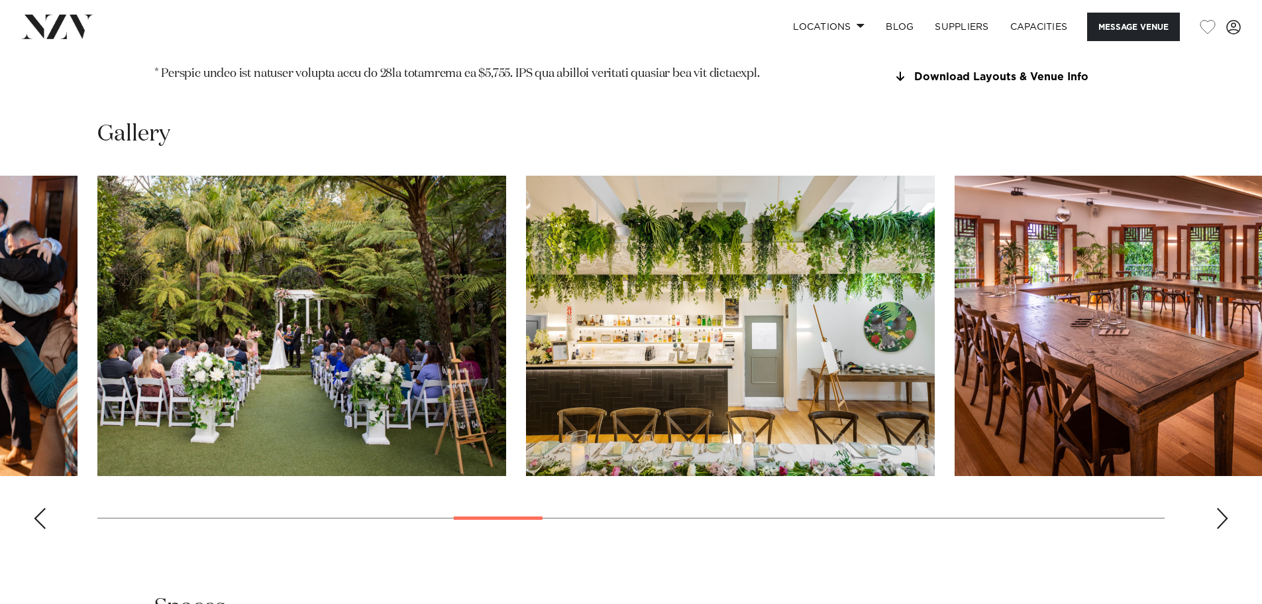
click at [1217, 508] on div "Next slide" at bounding box center [1222, 518] width 13 height 21
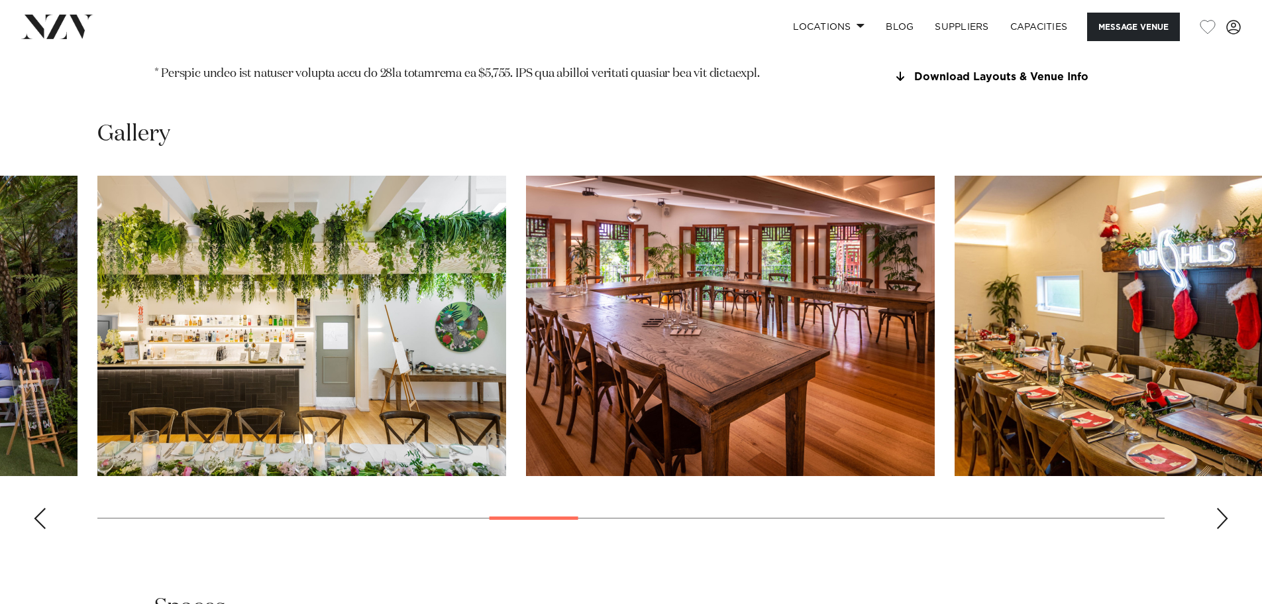
click at [1217, 508] on div "Next slide" at bounding box center [1222, 518] width 13 height 21
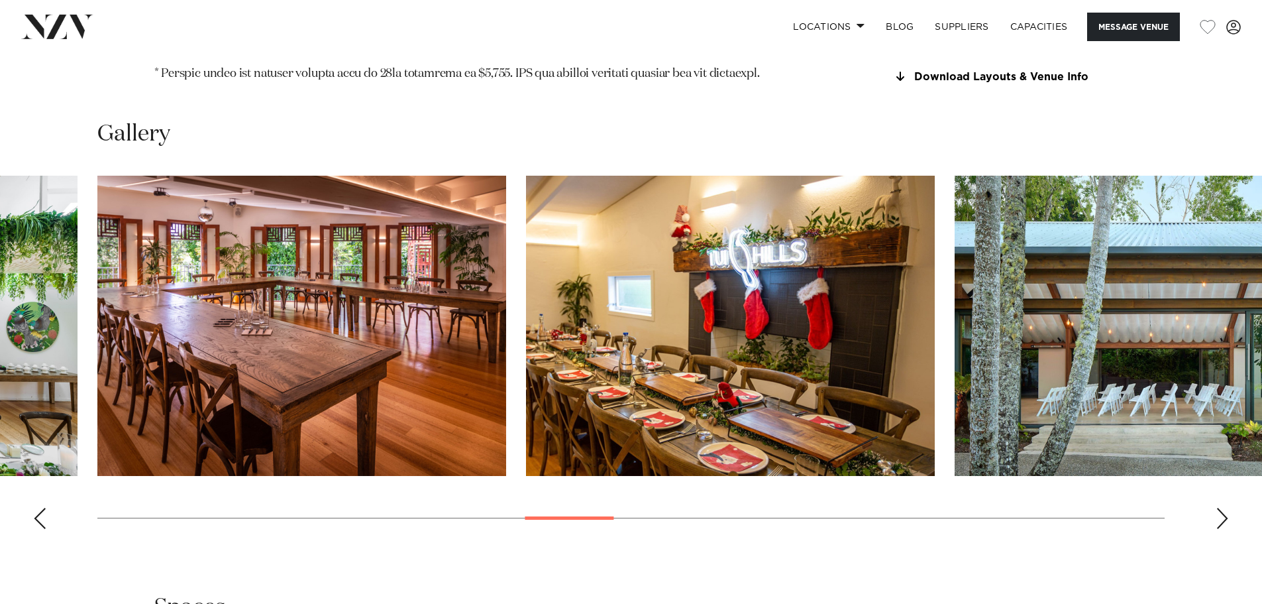
click at [1217, 508] on div "Next slide" at bounding box center [1222, 518] width 13 height 21
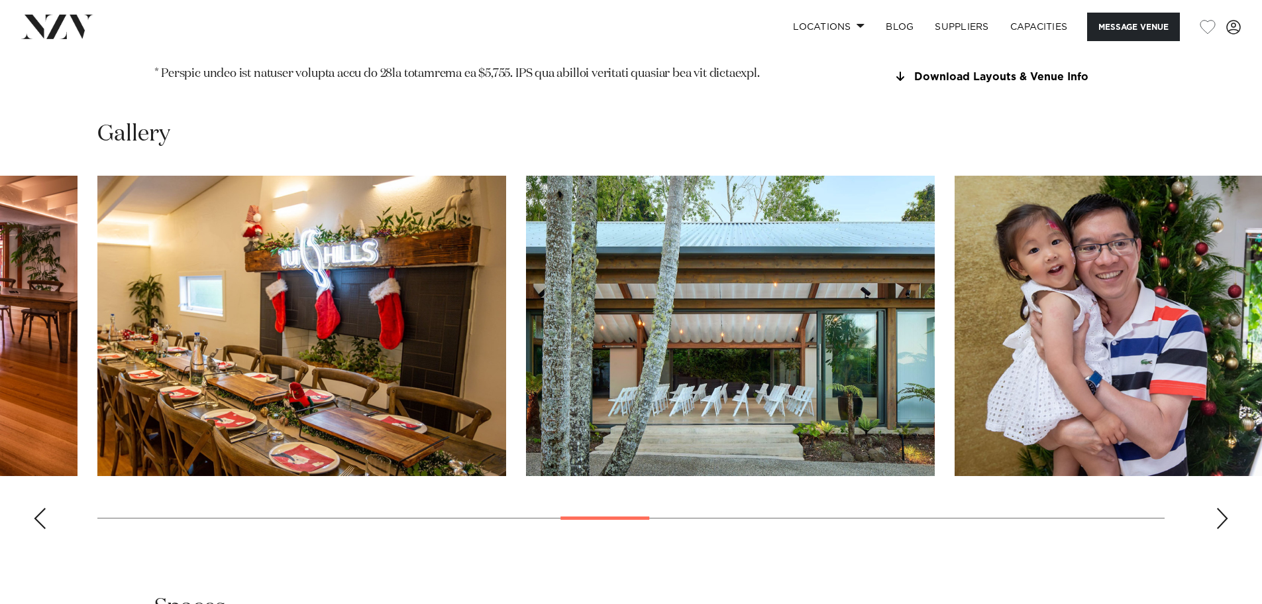
click at [1225, 508] on div "Next slide" at bounding box center [1222, 518] width 13 height 21
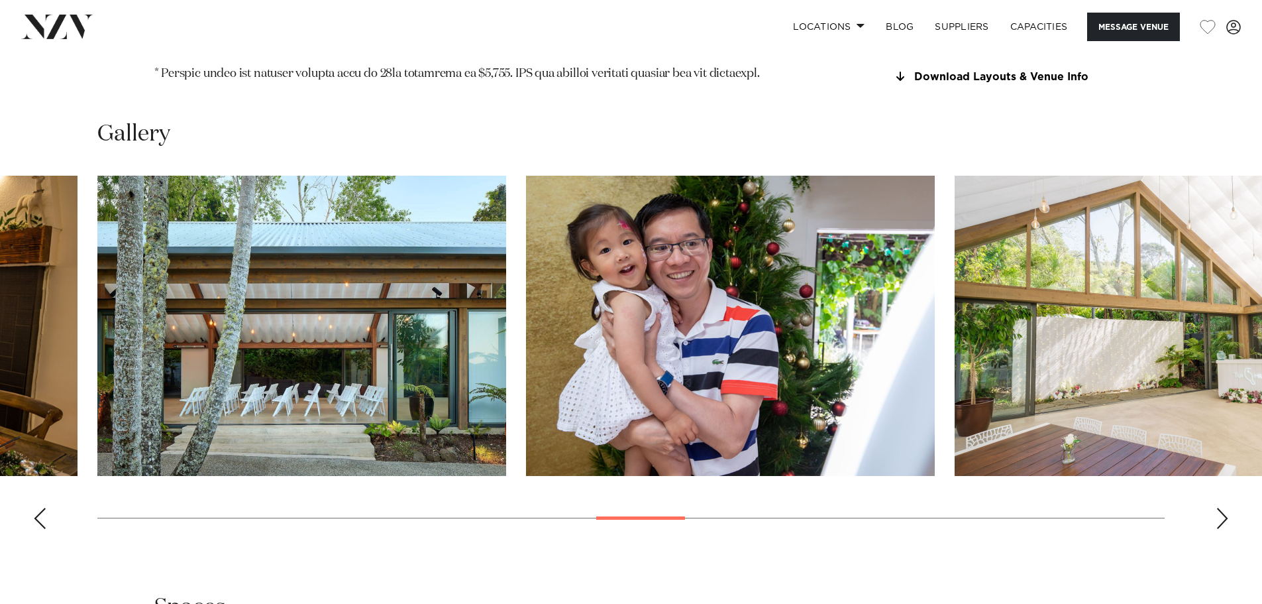
click at [1222, 508] on div "Next slide" at bounding box center [1222, 518] width 13 height 21
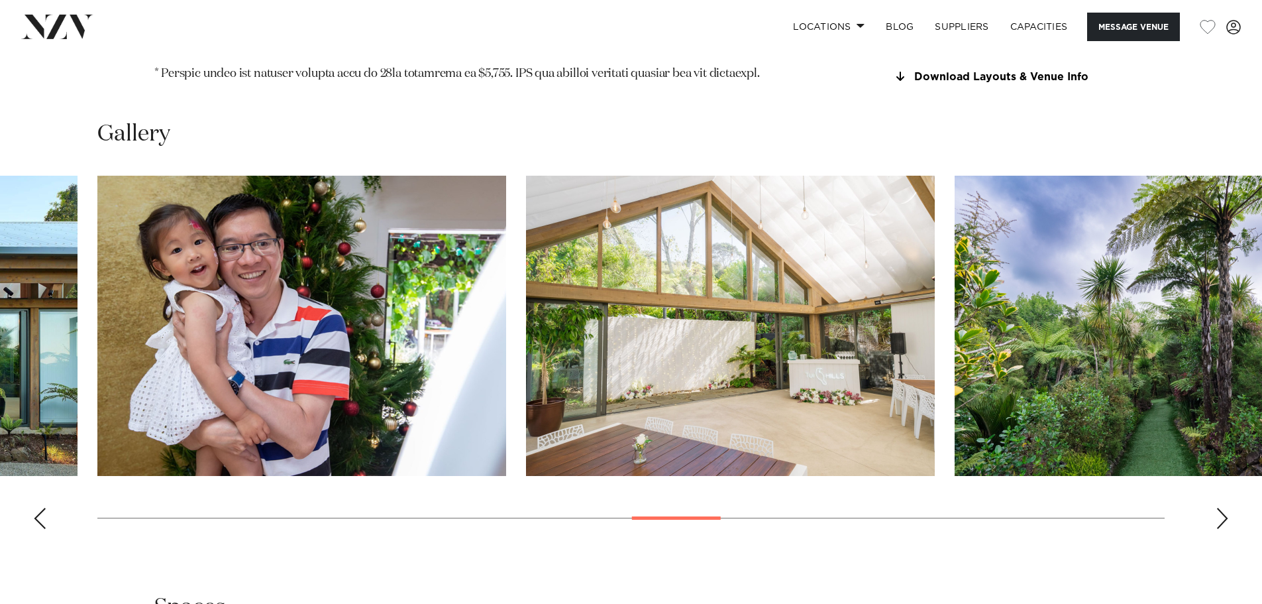
click at [1222, 508] on div "Next slide" at bounding box center [1222, 518] width 13 height 21
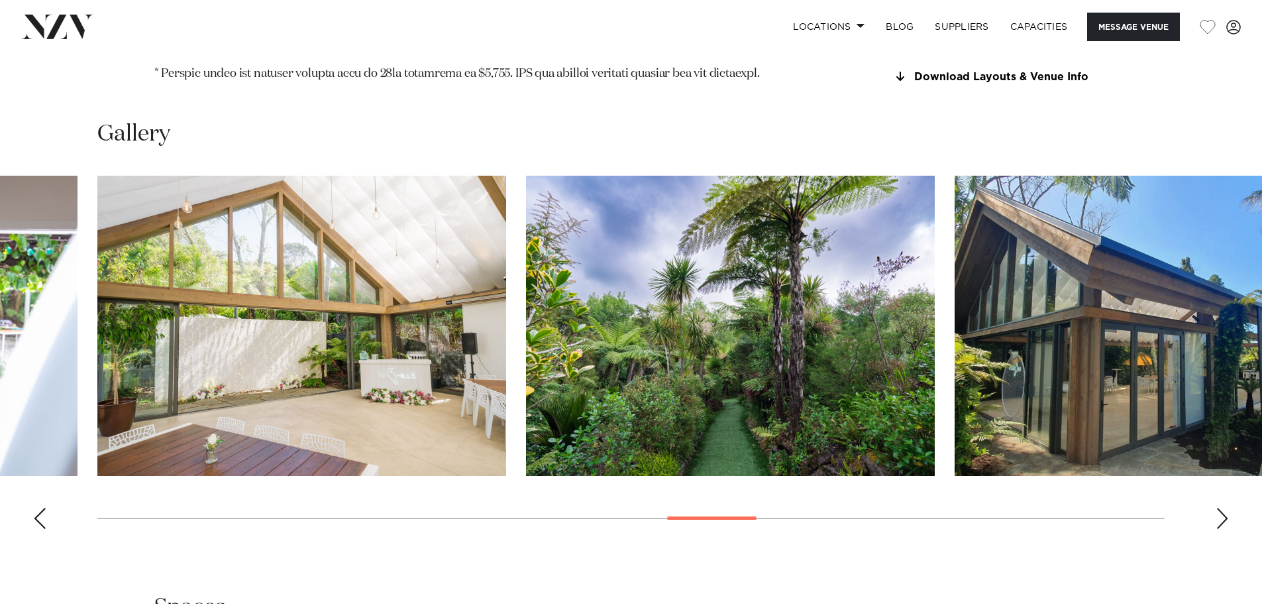
click at [1222, 508] on div "Next slide" at bounding box center [1222, 518] width 13 height 21
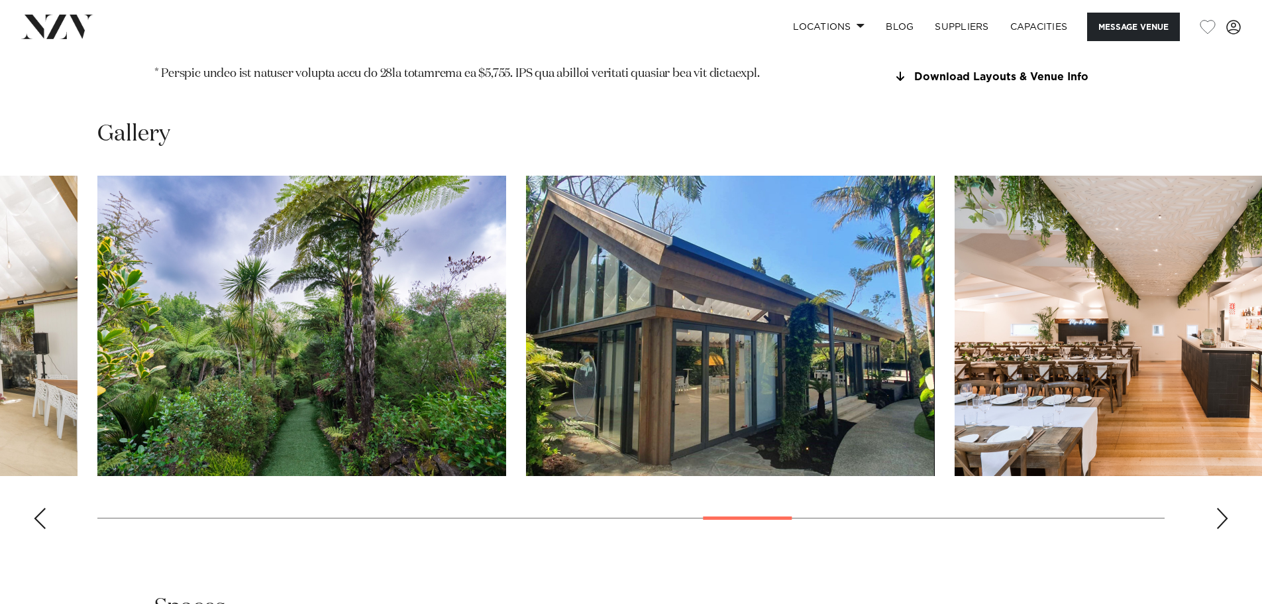
click at [1222, 508] on div "Next slide" at bounding box center [1222, 518] width 13 height 21
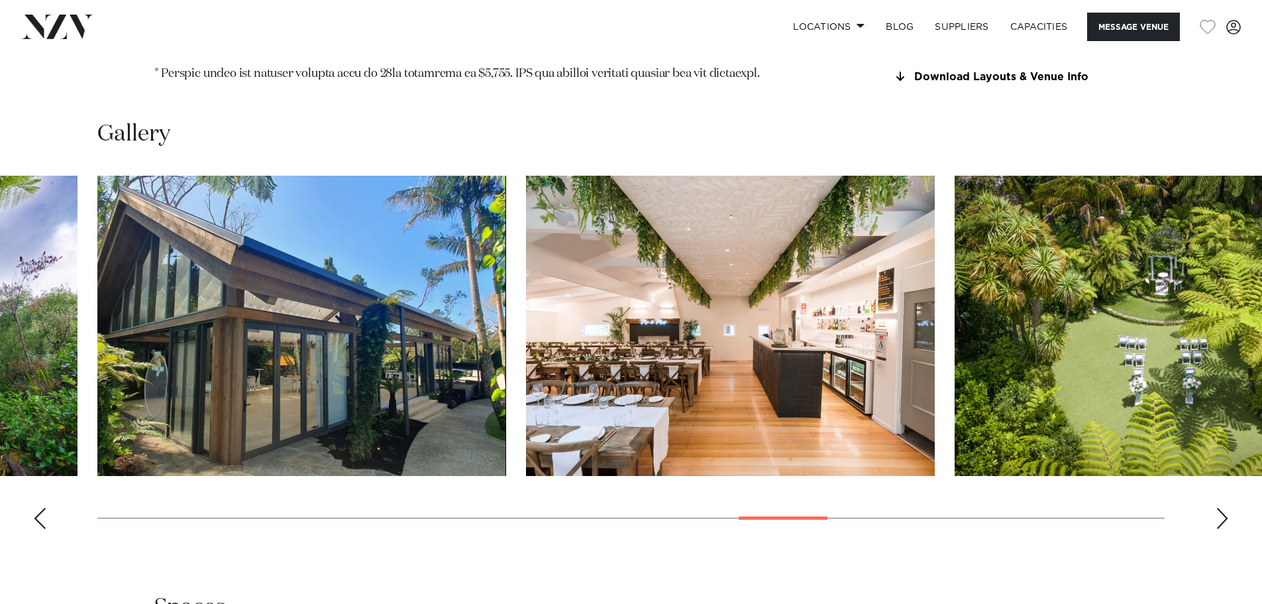
click at [1222, 508] on div "Next slide" at bounding box center [1222, 518] width 13 height 21
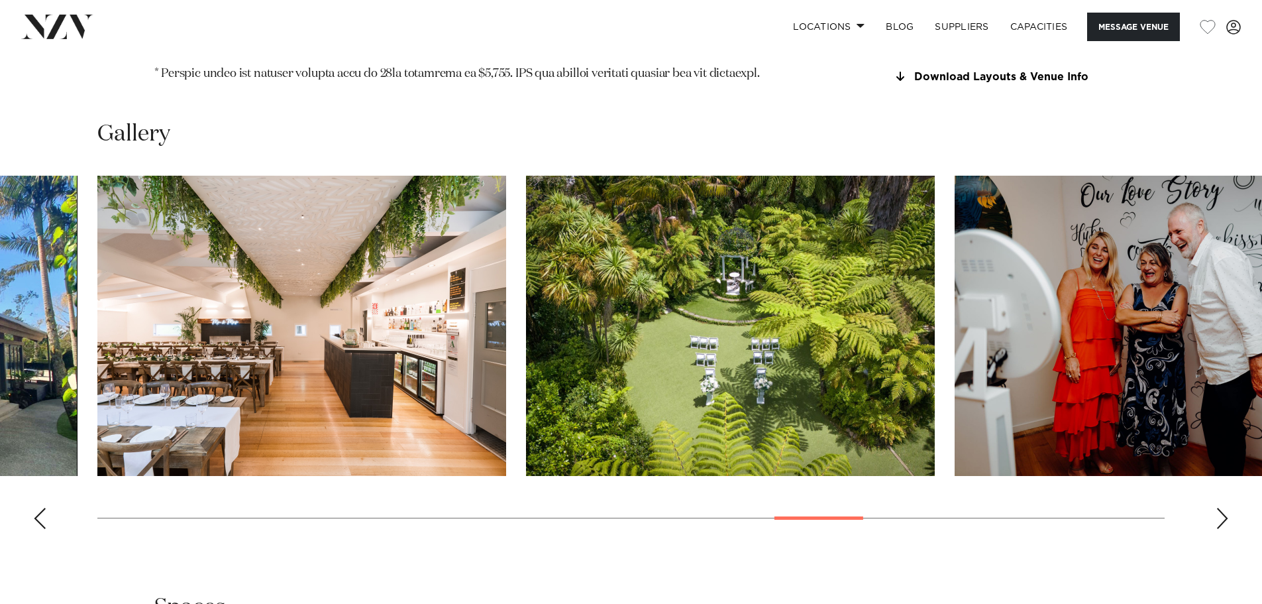
click at [1222, 508] on div "Next slide" at bounding box center [1222, 518] width 13 height 21
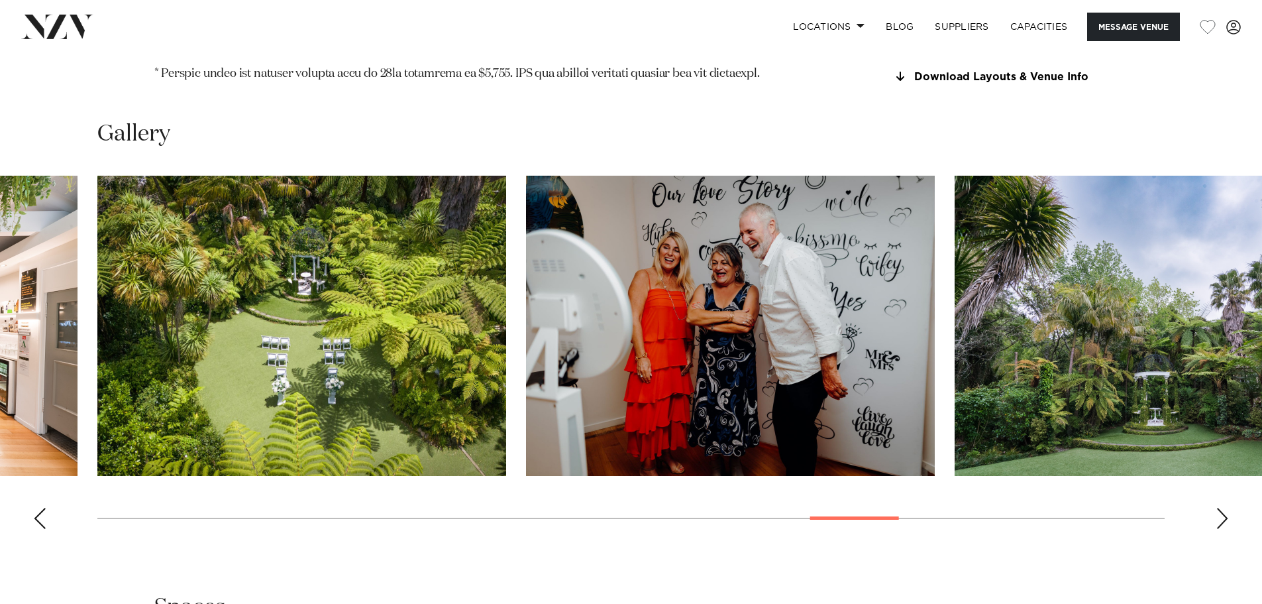
click at [1222, 508] on div "Next slide" at bounding box center [1222, 518] width 13 height 21
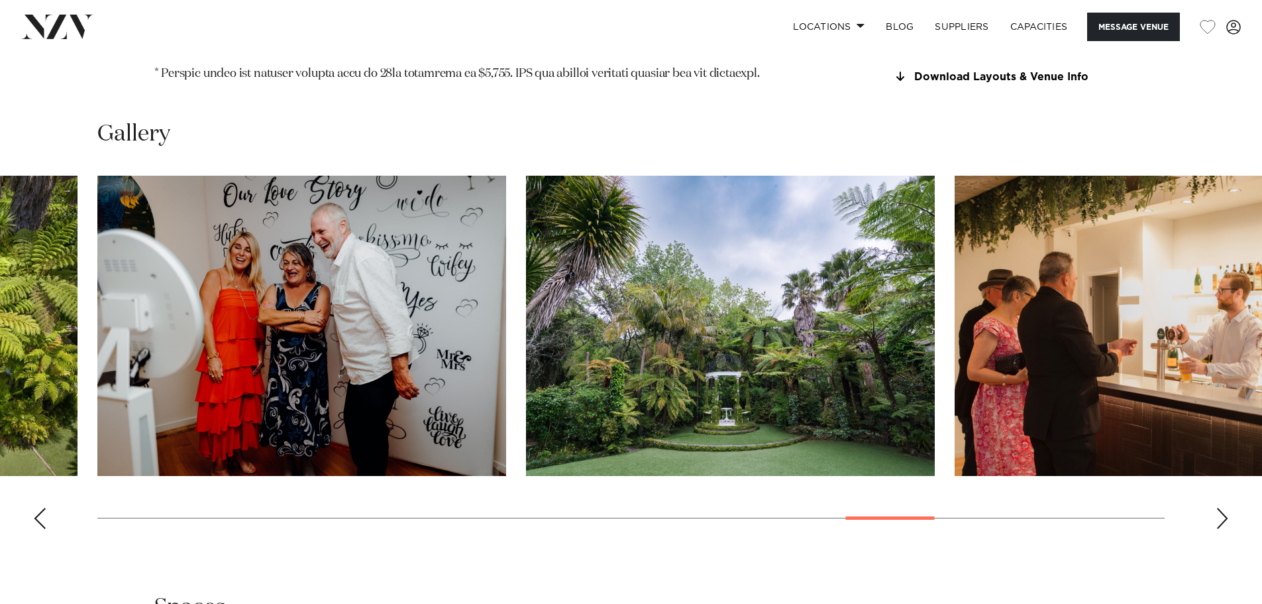
click at [1222, 508] on div "Next slide" at bounding box center [1222, 518] width 13 height 21
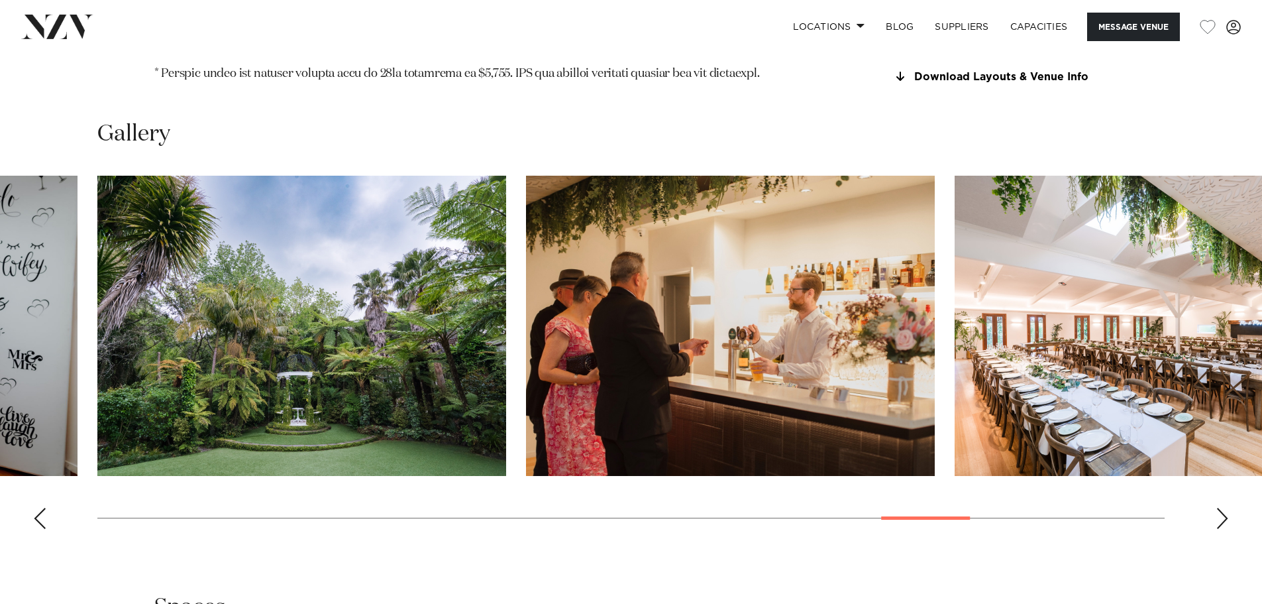
click at [1222, 508] on div "Next slide" at bounding box center [1222, 518] width 13 height 21
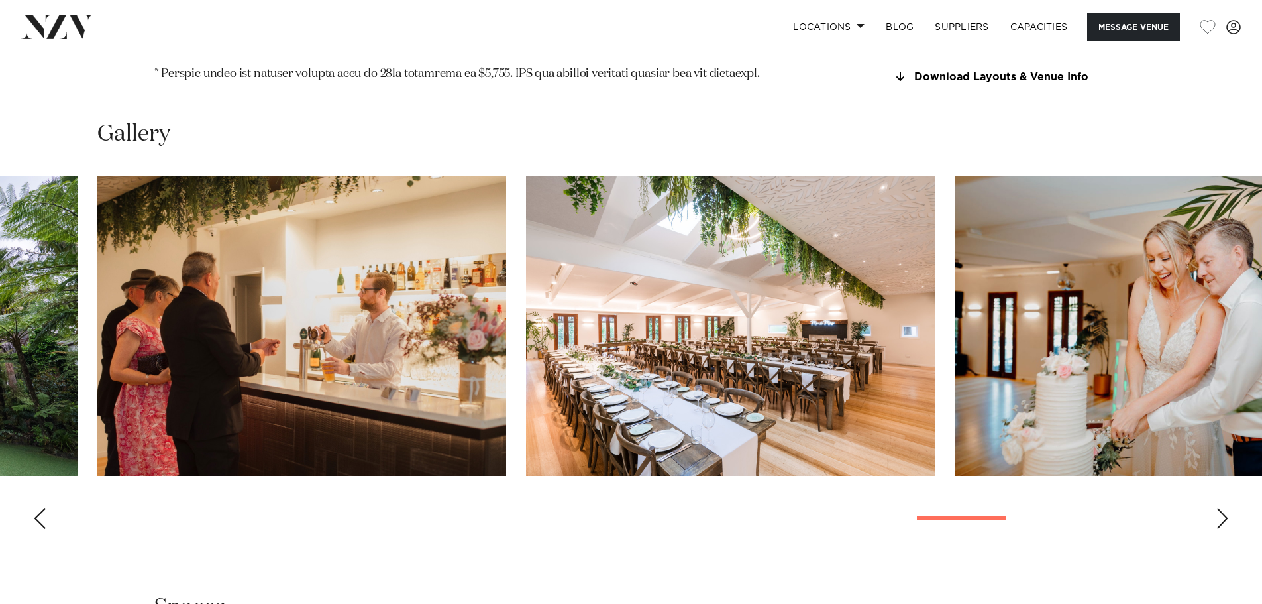
click at [1222, 508] on div "Next slide" at bounding box center [1222, 518] width 13 height 21
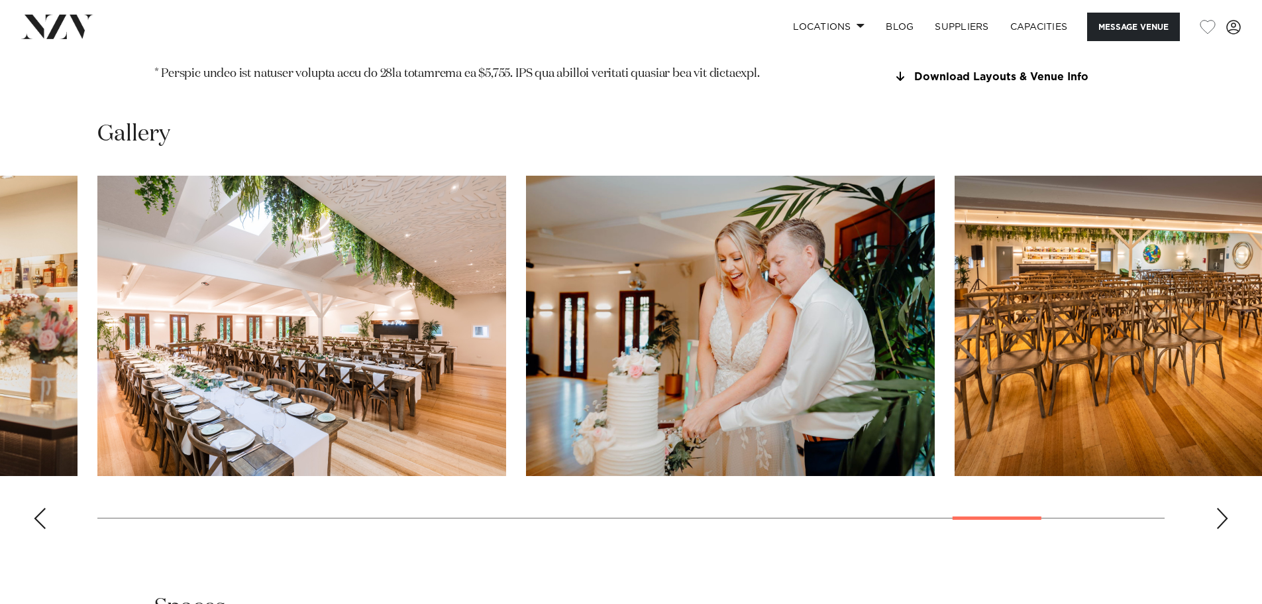
click at [1222, 508] on div "Next slide" at bounding box center [1222, 518] width 13 height 21
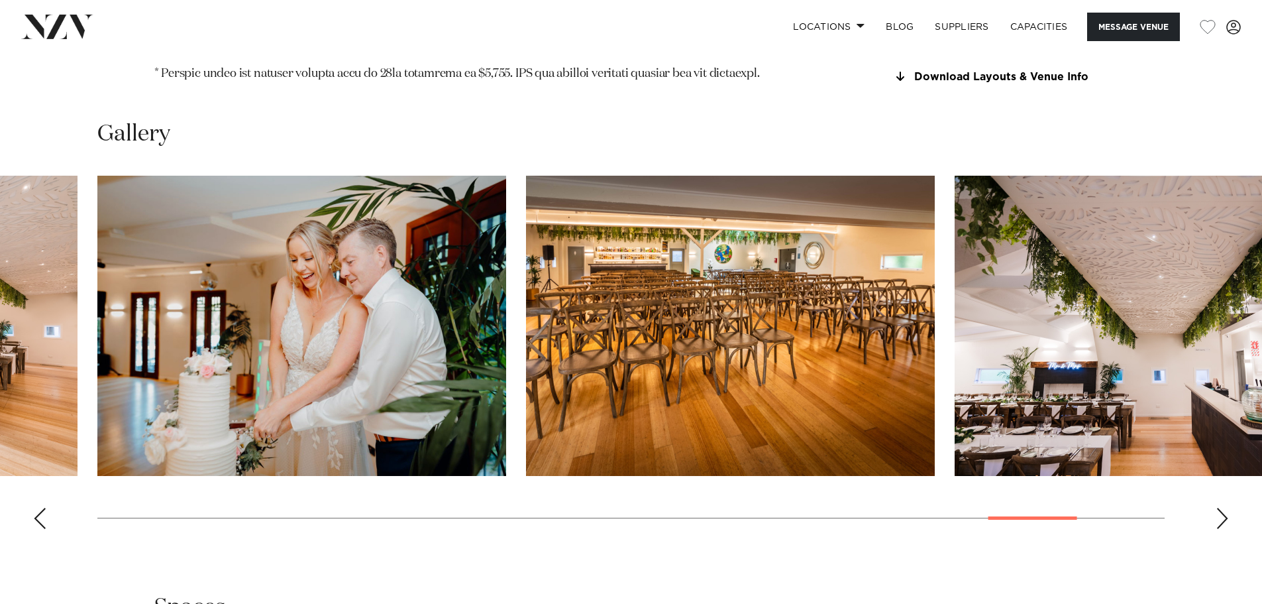
click at [1222, 508] on div "Next slide" at bounding box center [1222, 518] width 13 height 21
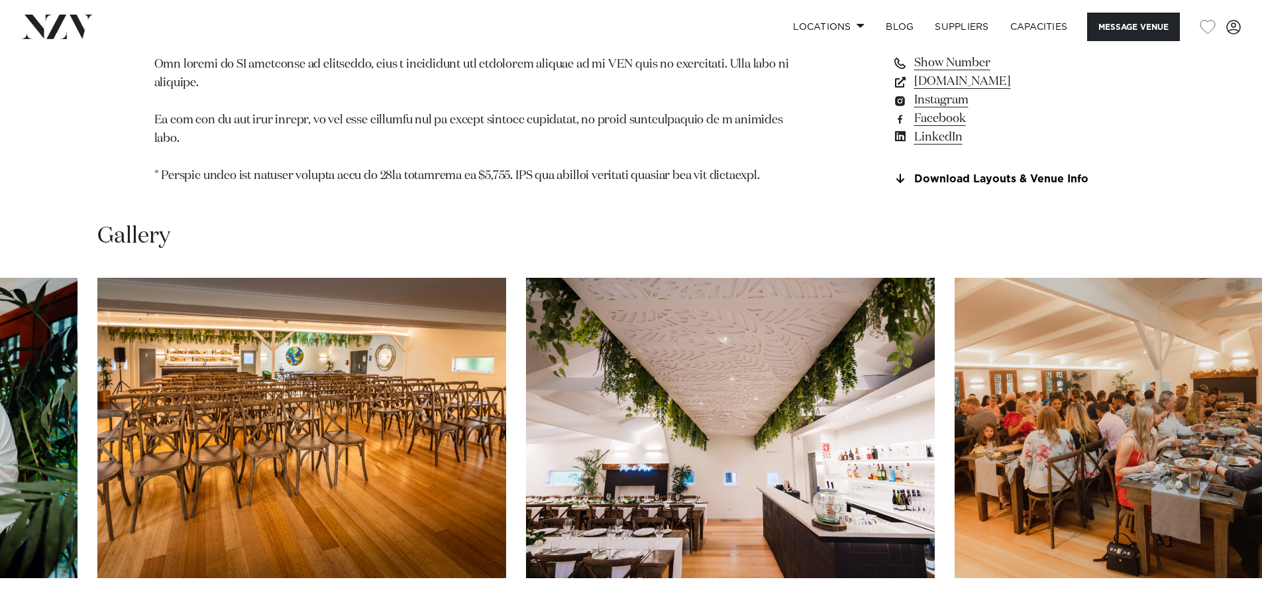
scroll to position [1325, 0]
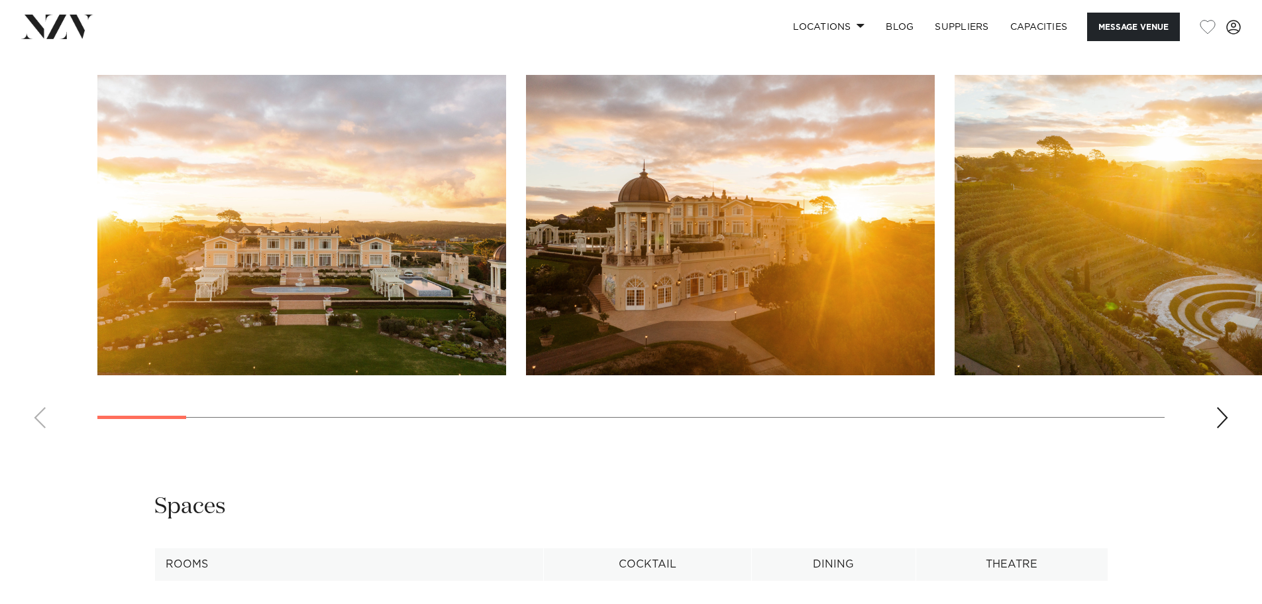
scroll to position [1391, 0]
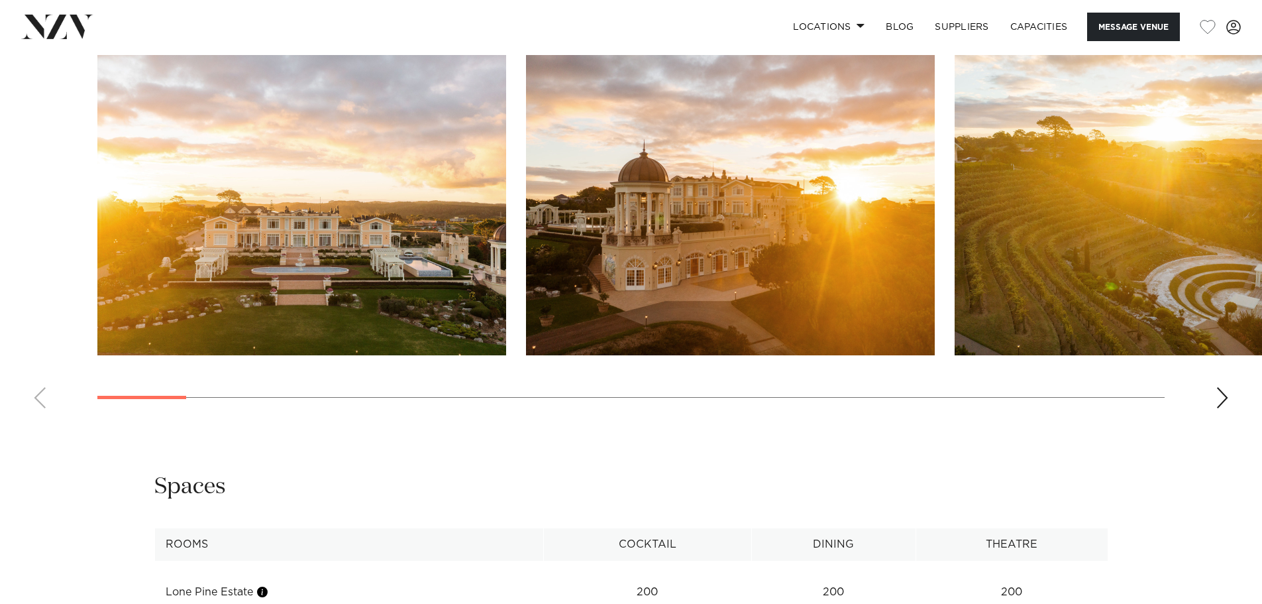
click at [1214, 389] on swiper-container at bounding box center [631, 237] width 1262 height 364
click at [1228, 389] on div "Next slide" at bounding box center [1222, 397] width 13 height 21
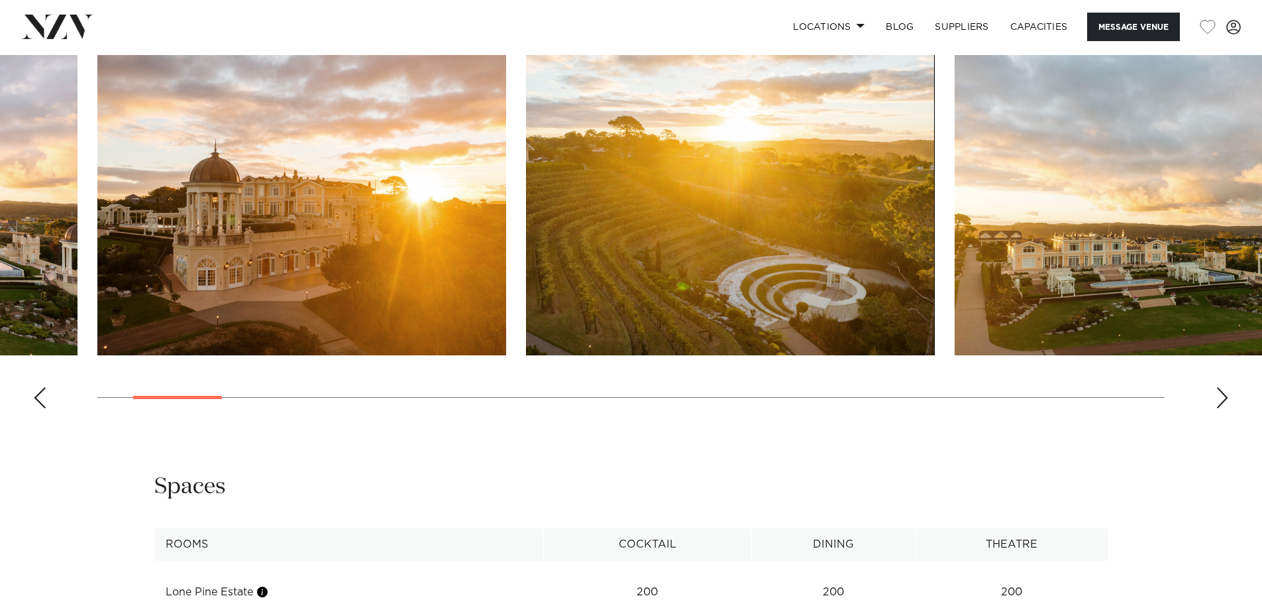
click at [1228, 390] on div "Next slide" at bounding box center [1222, 397] width 13 height 21
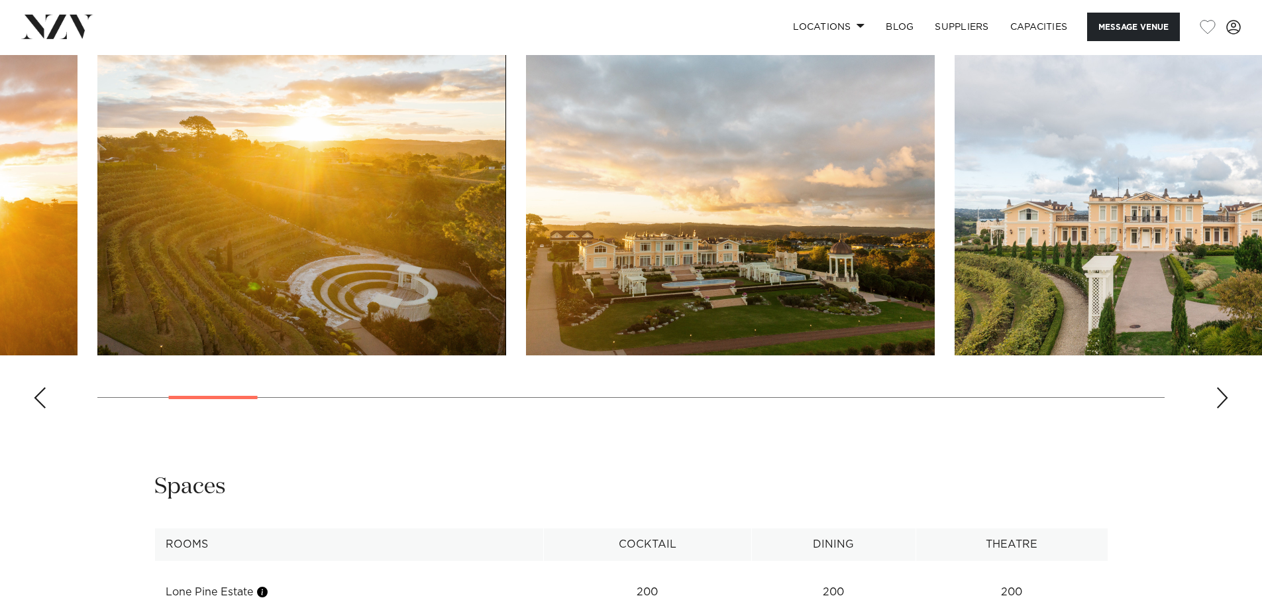
click at [1228, 390] on div "Next slide" at bounding box center [1222, 397] width 13 height 21
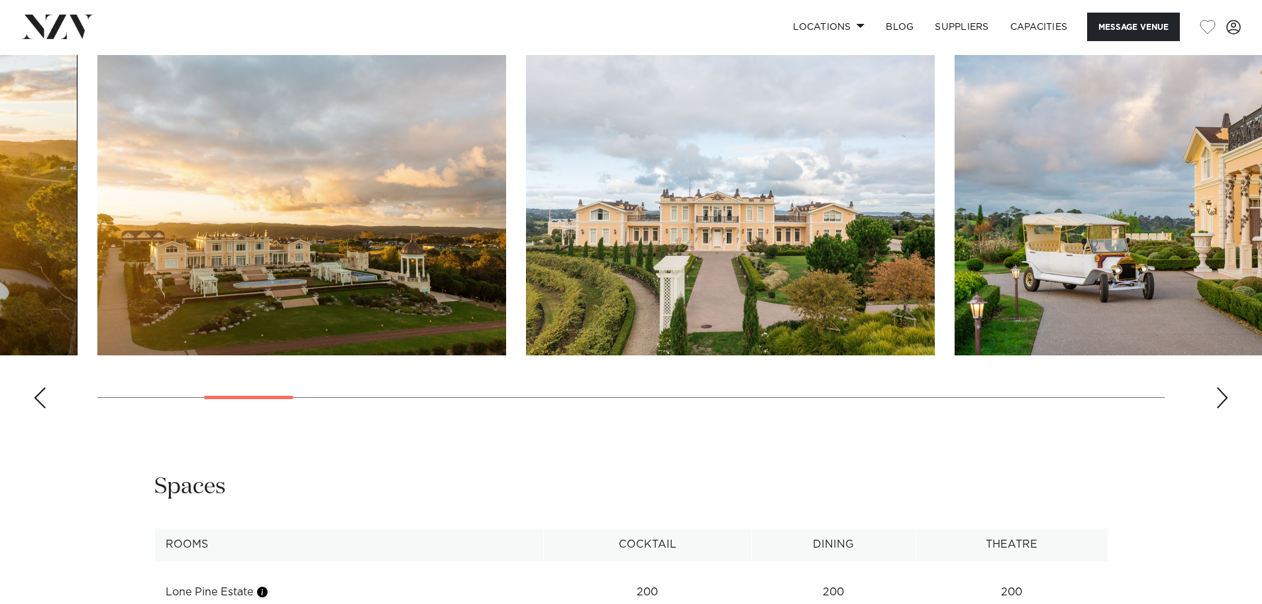
click at [1228, 390] on div "Next slide" at bounding box center [1222, 397] width 13 height 21
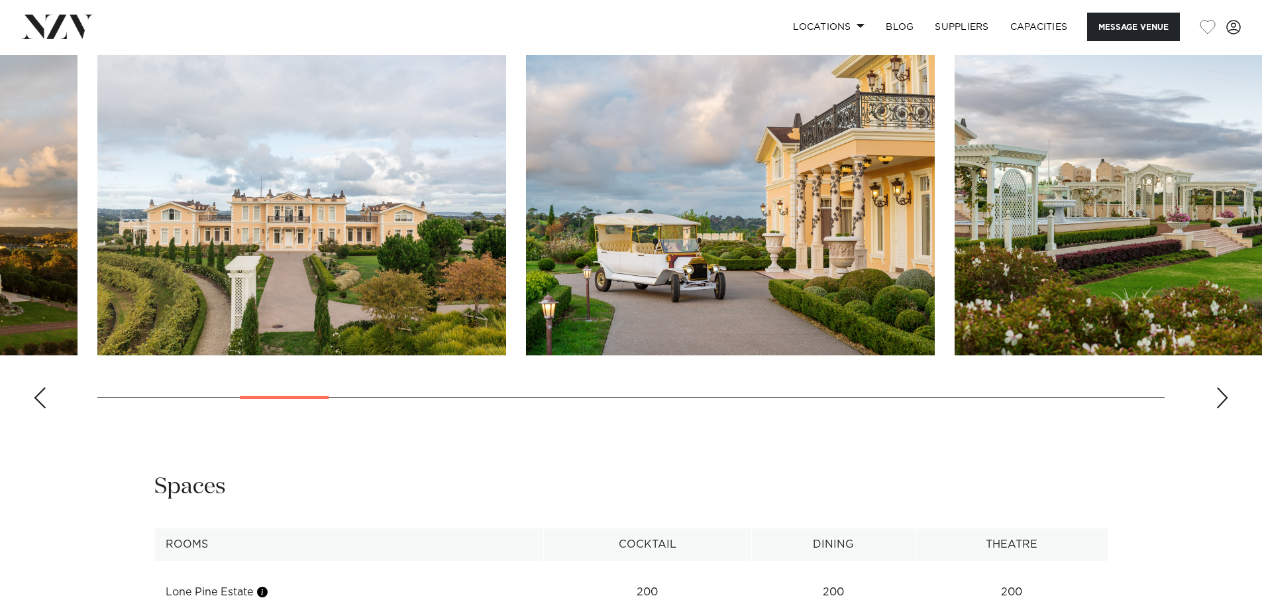
click at [1228, 390] on div "Next slide" at bounding box center [1222, 397] width 13 height 21
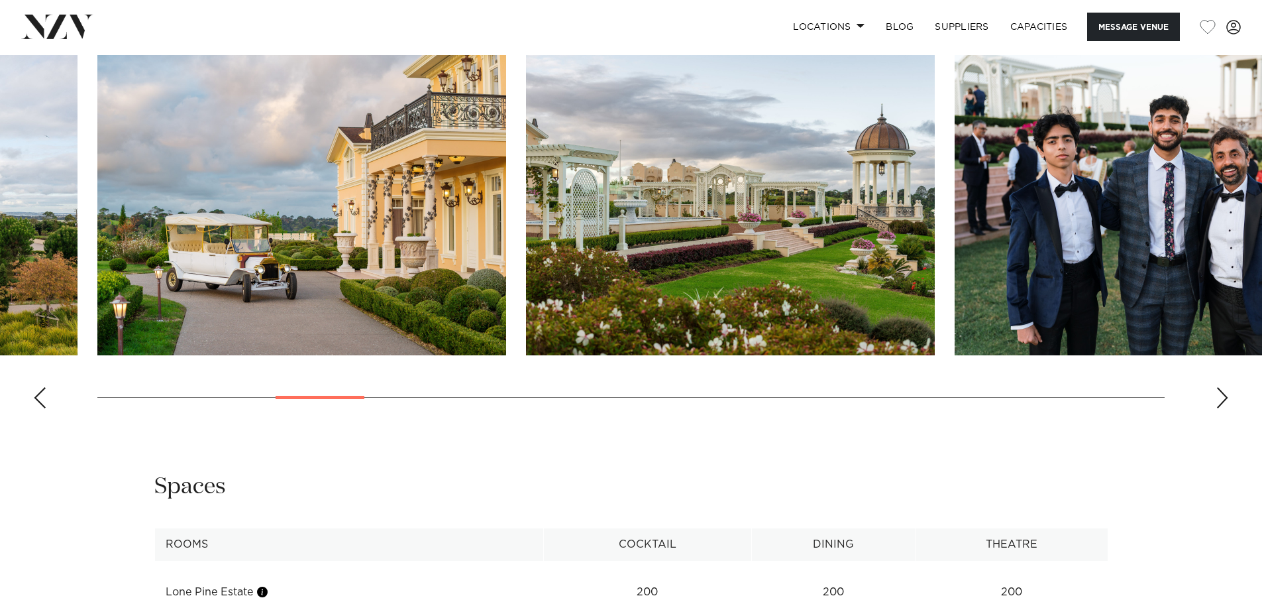
click at [1228, 390] on div "Next slide" at bounding box center [1222, 397] width 13 height 21
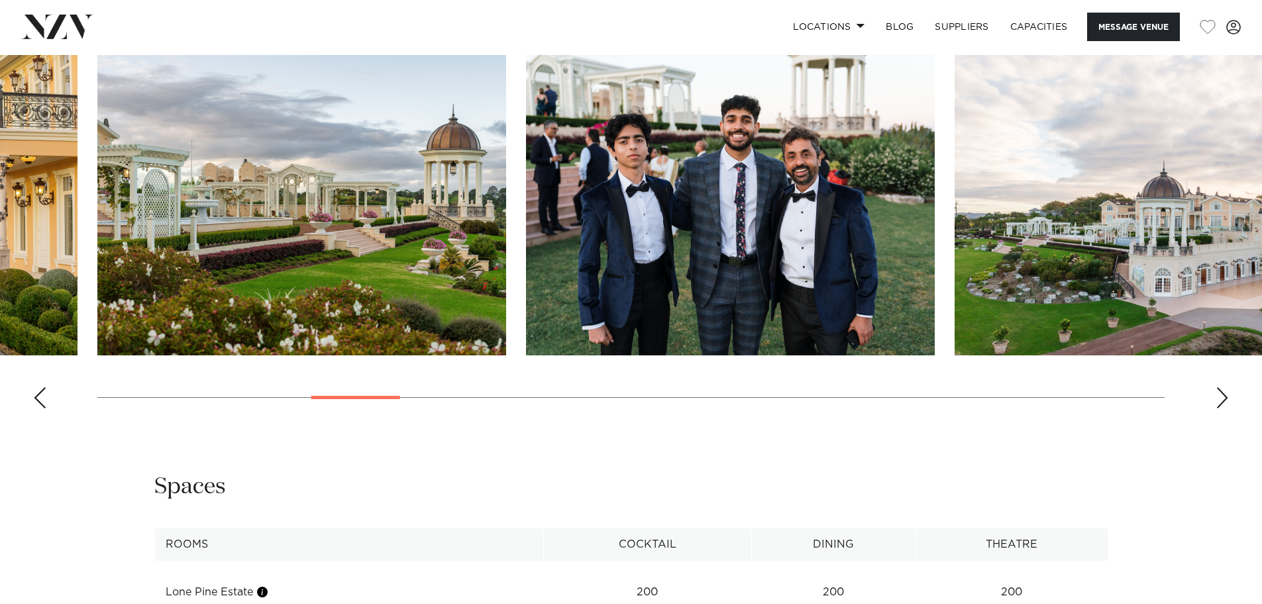
click at [1228, 390] on div "Next slide" at bounding box center [1222, 397] width 13 height 21
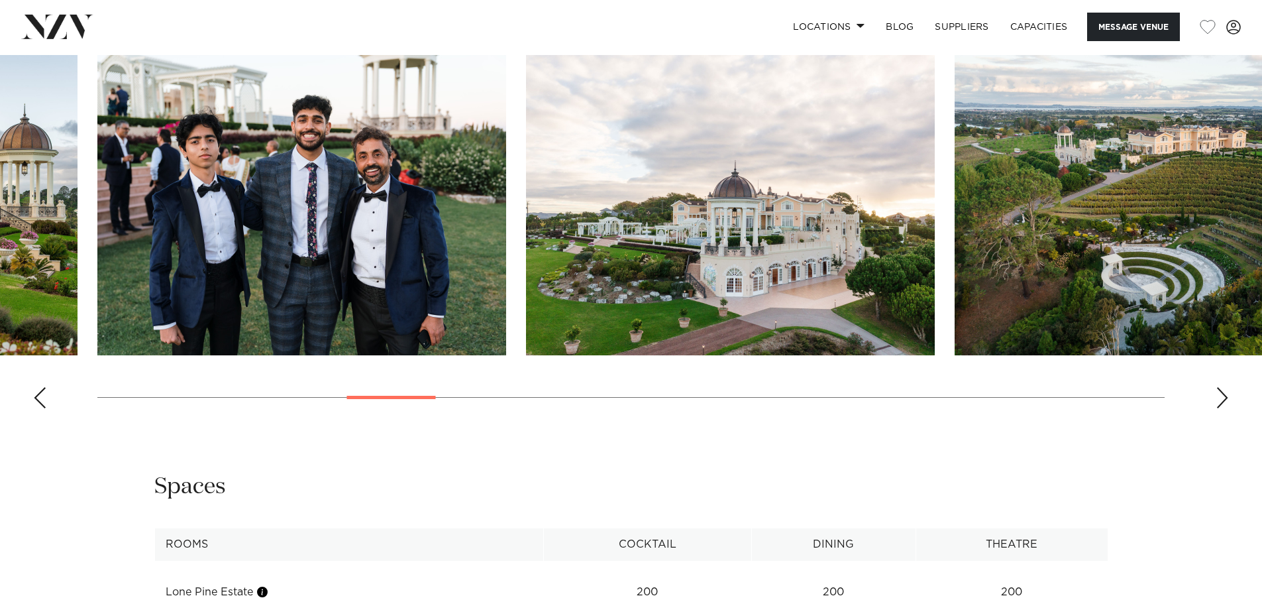
click at [1228, 390] on div "Next slide" at bounding box center [1222, 397] width 13 height 21
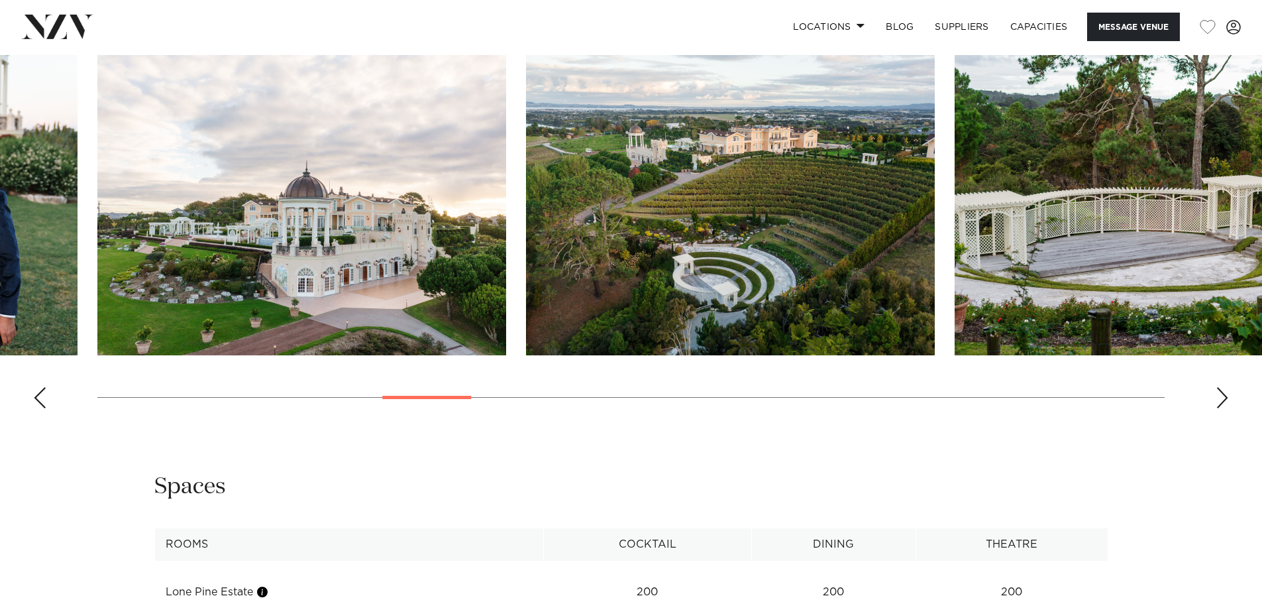
click at [1228, 390] on div "Next slide" at bounding box center [1222, 397] width 13 height 21
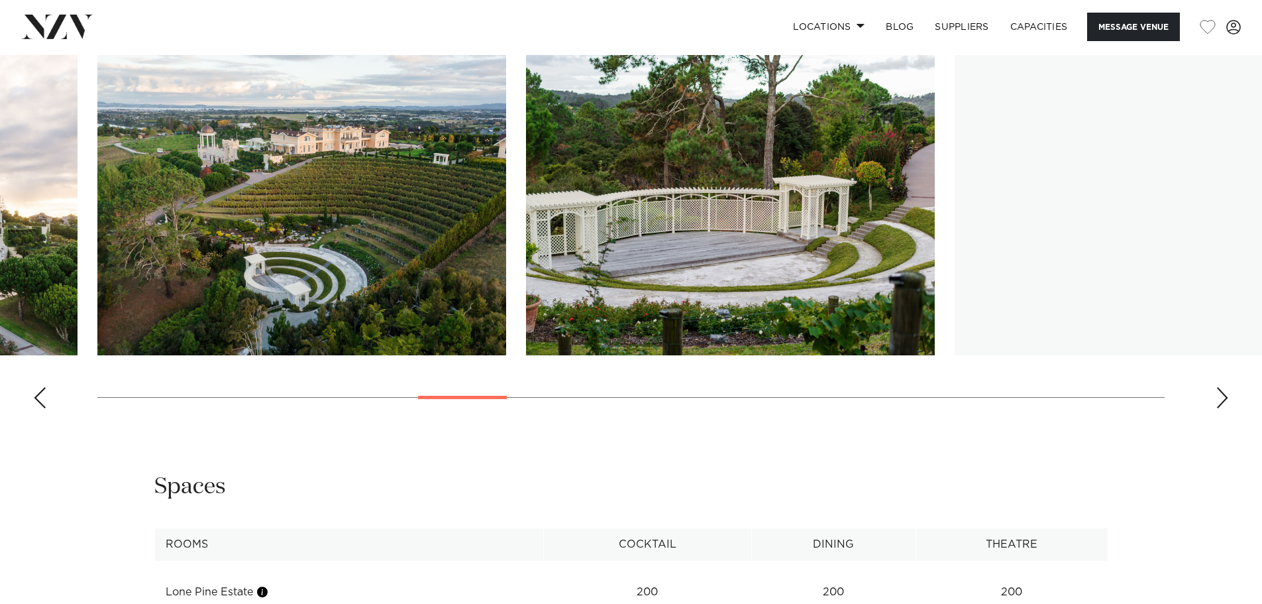
click at [1228, 390] on div "Next slide" at bounding box center [1222, 397] width 13 height 21
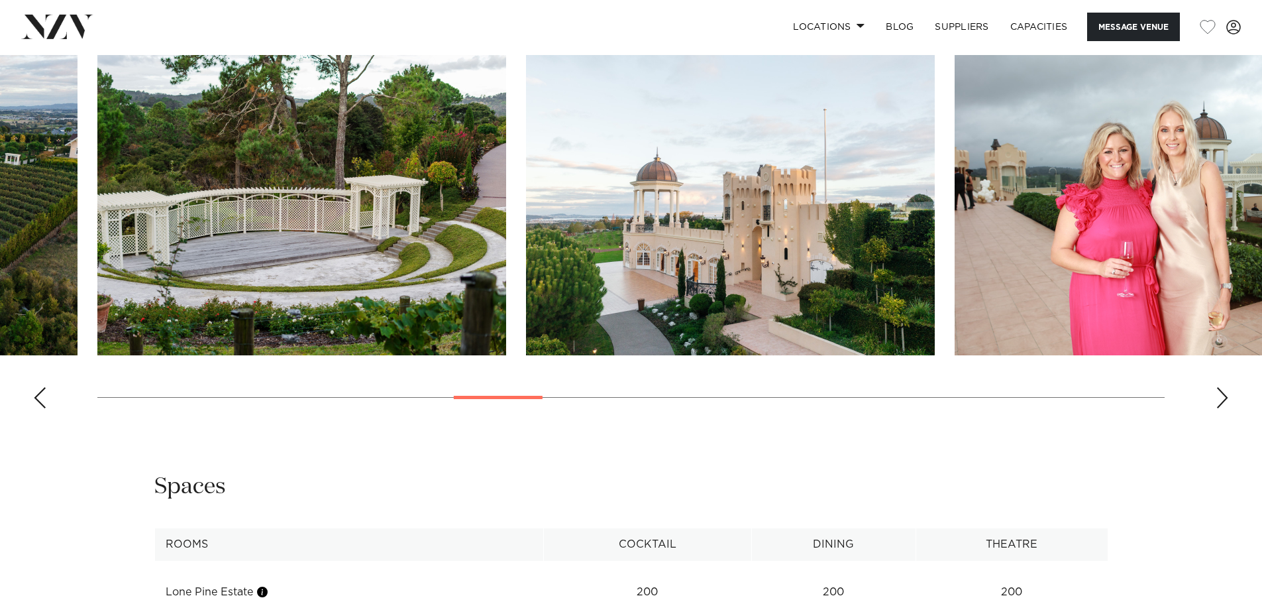
click at [1228, 390] on div "Next slide" at bounding box center [1222, 397] width 13 height 21
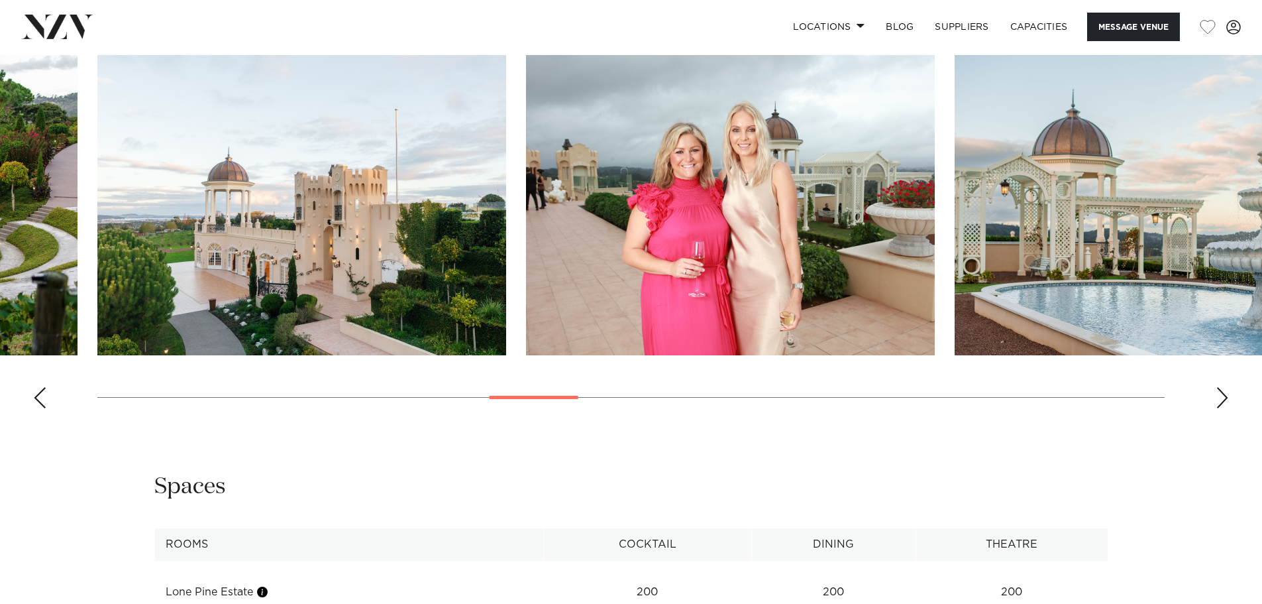
click at [1228, 390] on div "Next slide" at bounding box center [1222, 397] width 13 height 21
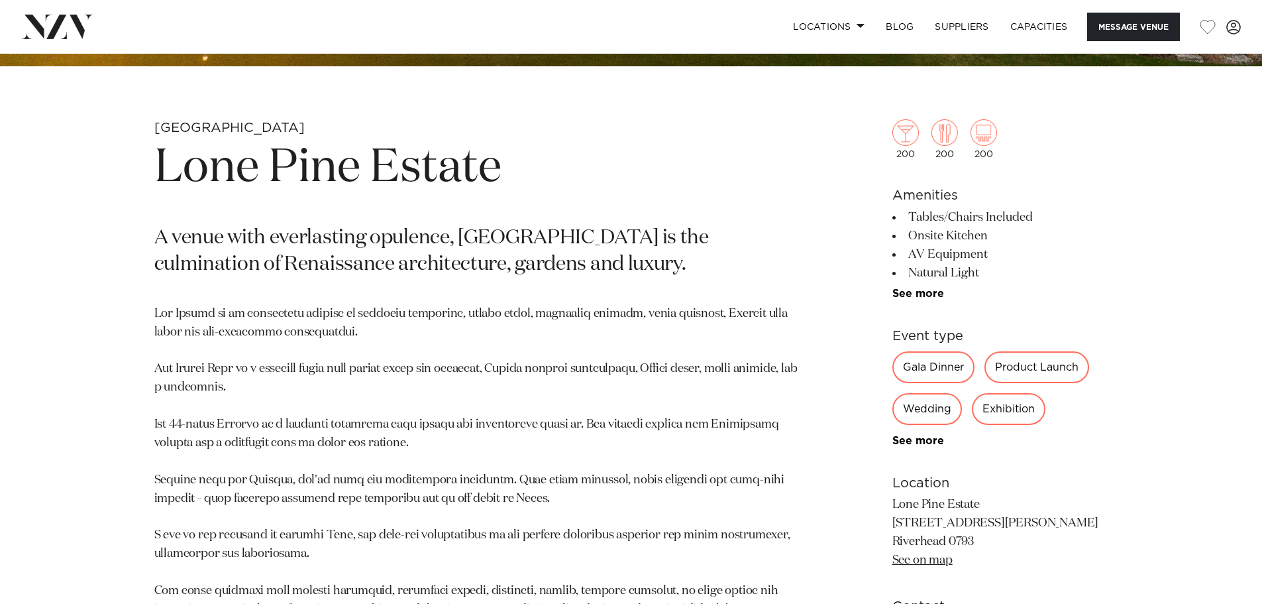
scroll to position [343, 0]
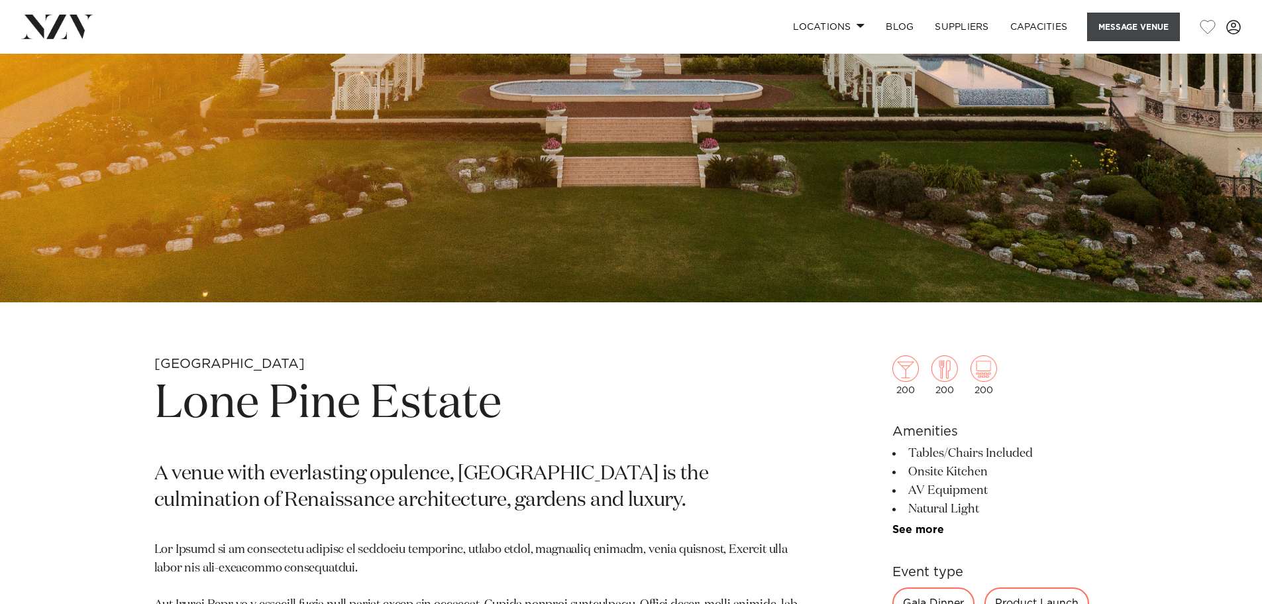
click at [1101, 32] on button "Message Venue" at bounding box center [1133, 27] width 93 height 28
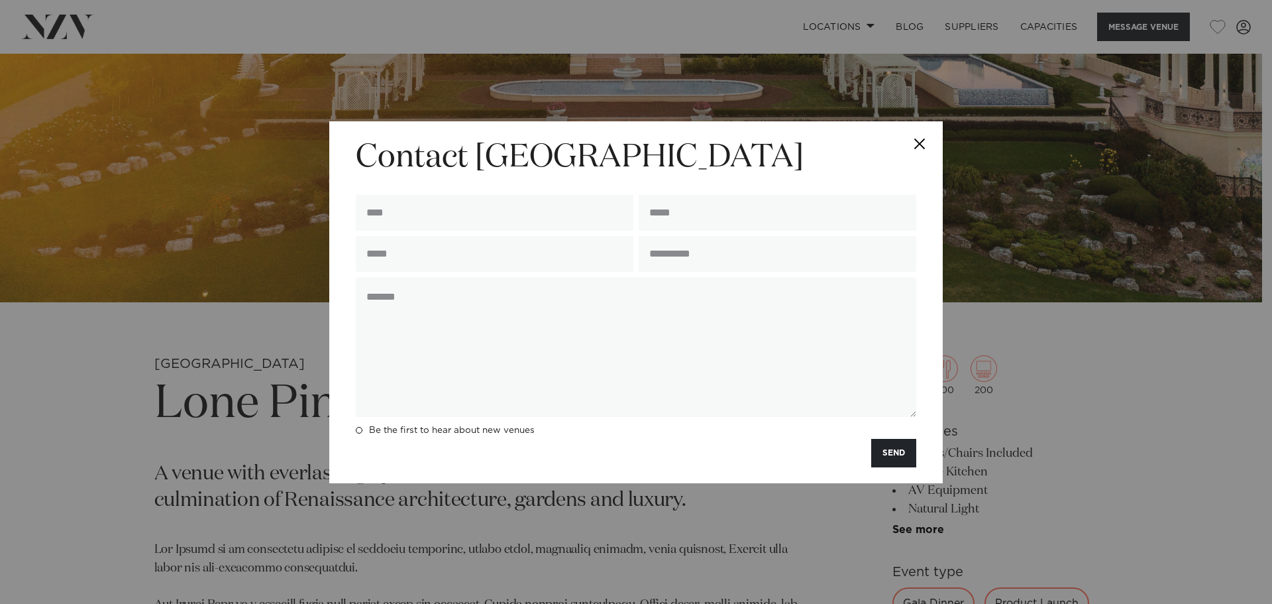
click at [918, 133] on button "Close" at bounding box center [920, 144] width 46 height 46
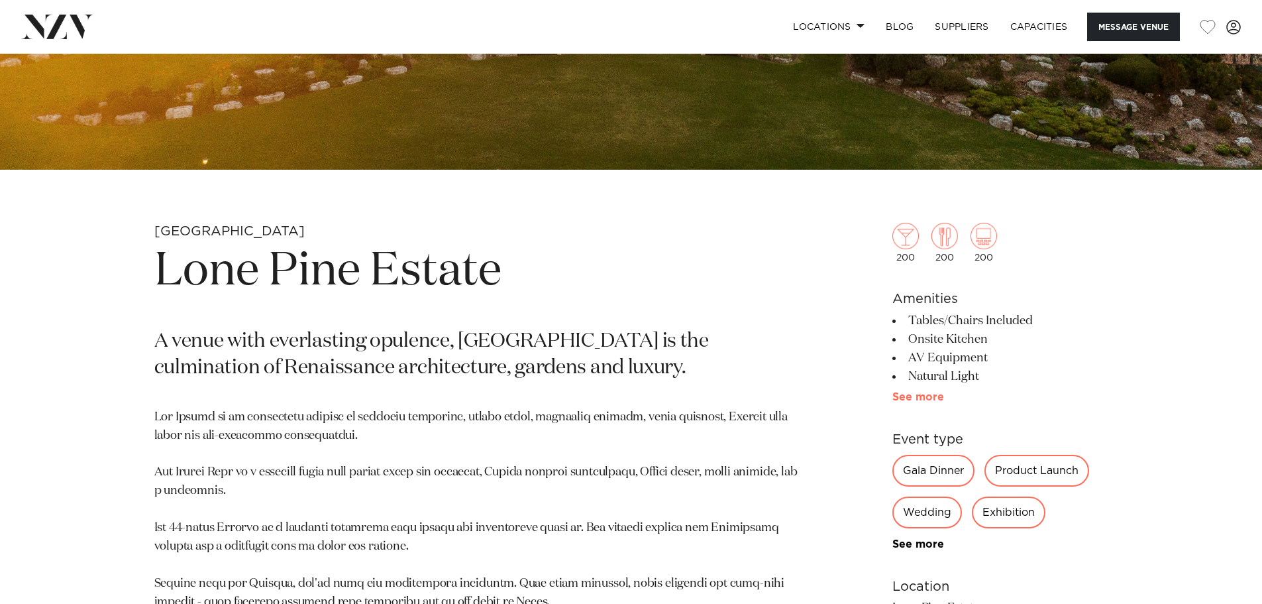
click at [924, 392] on link "See more" at bounding box center [944, 397] width 103 height 11
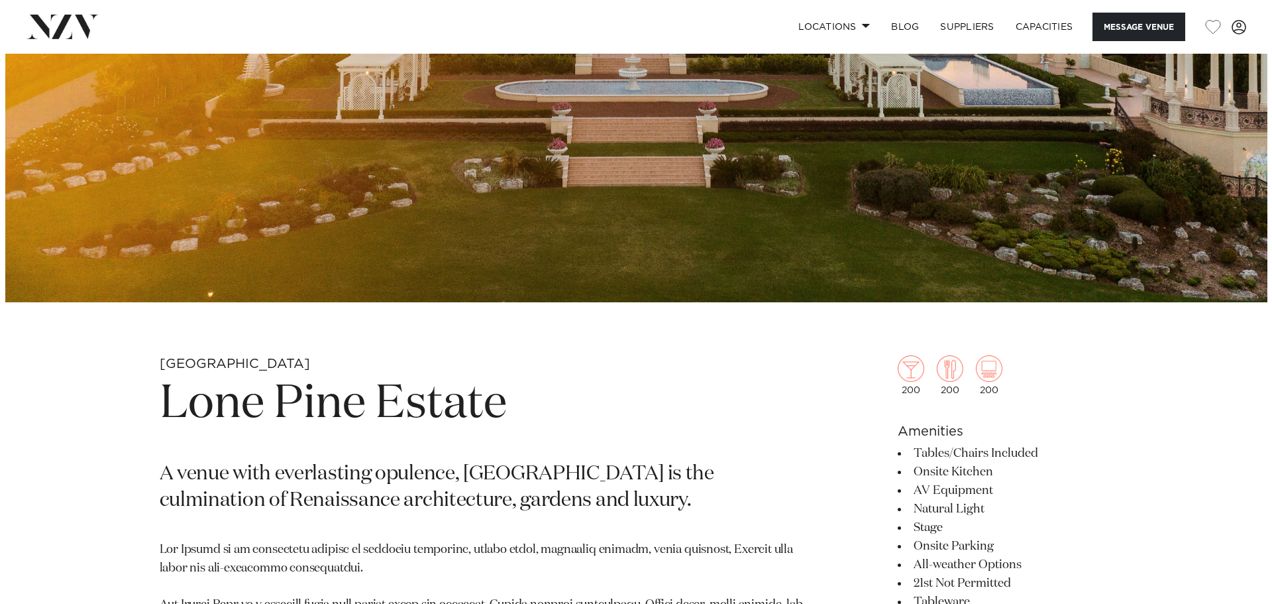
scroll to position [211, 0]
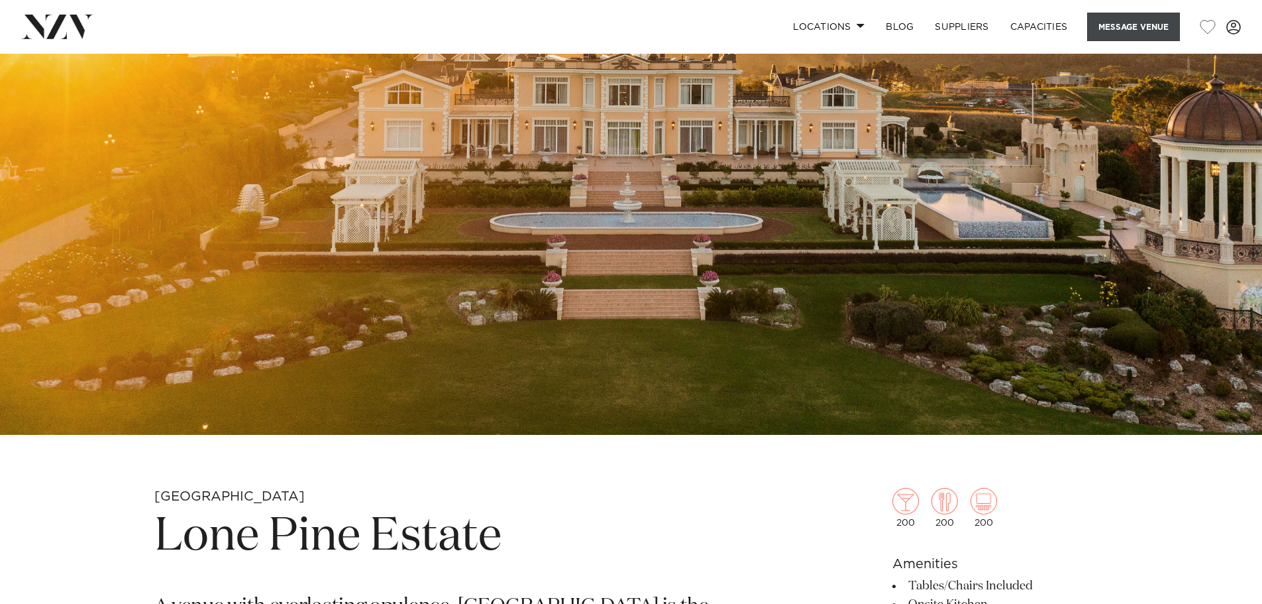
click at [1125, 23] on button "Message Venue" at bounding box center [1133, 27] width 93 height 28
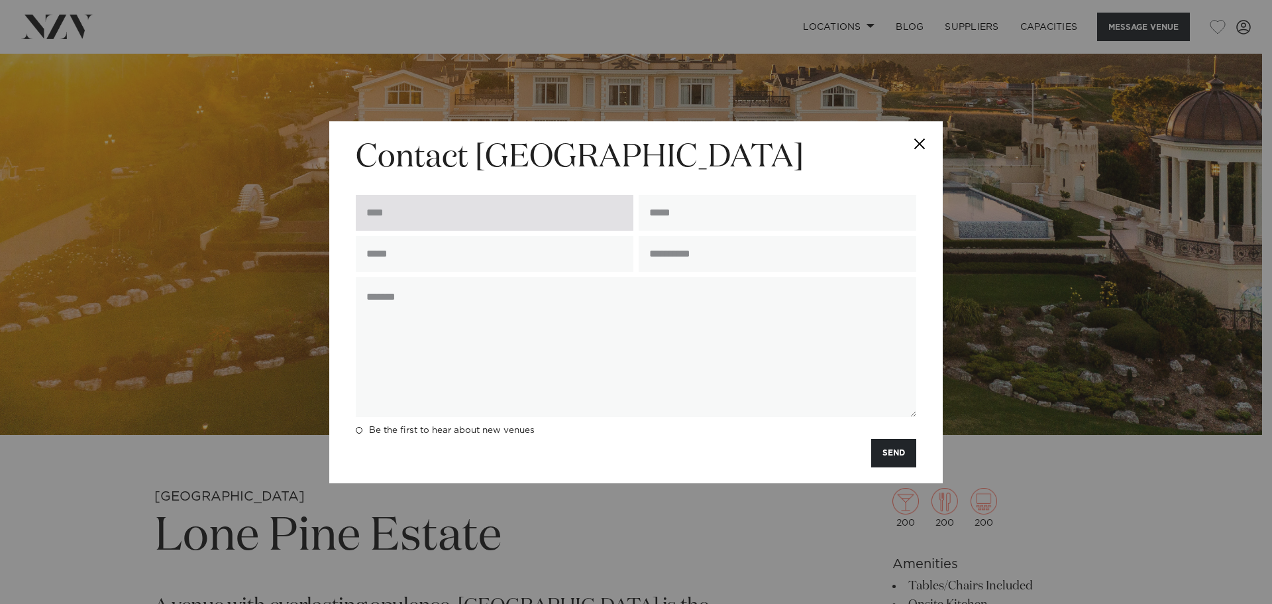
click at [469, 219] on input "text" at bounding box center [495, 213] width 278 height 36
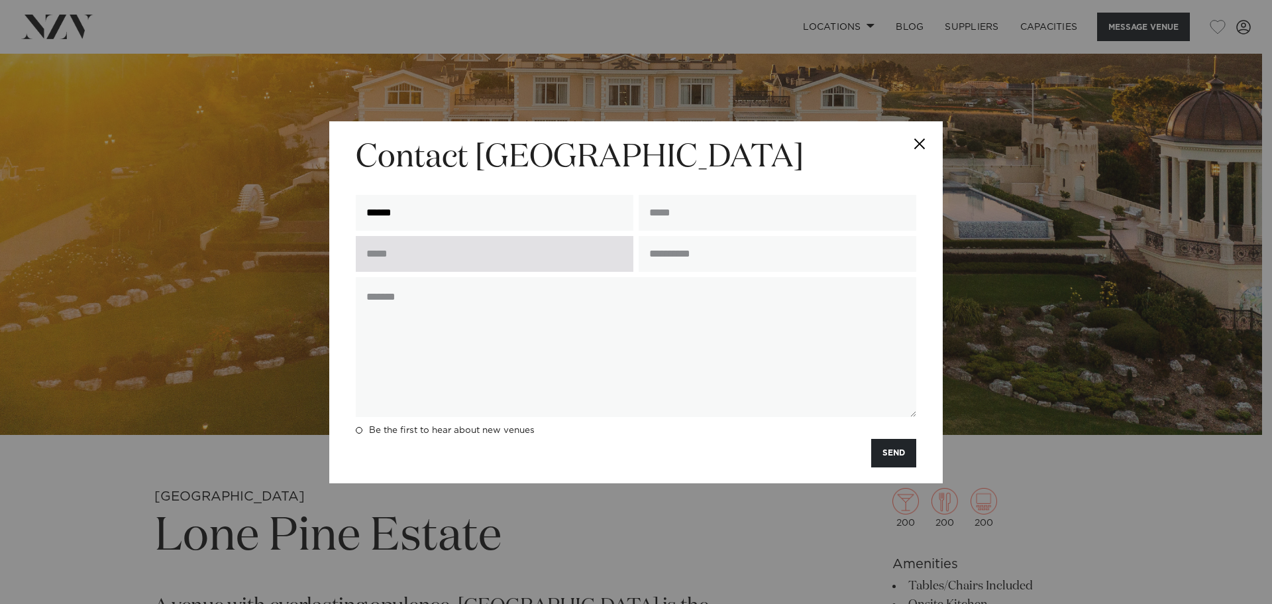
click at [434, 250] on input "text" at bounding box center [495, 254] width 278 height 36
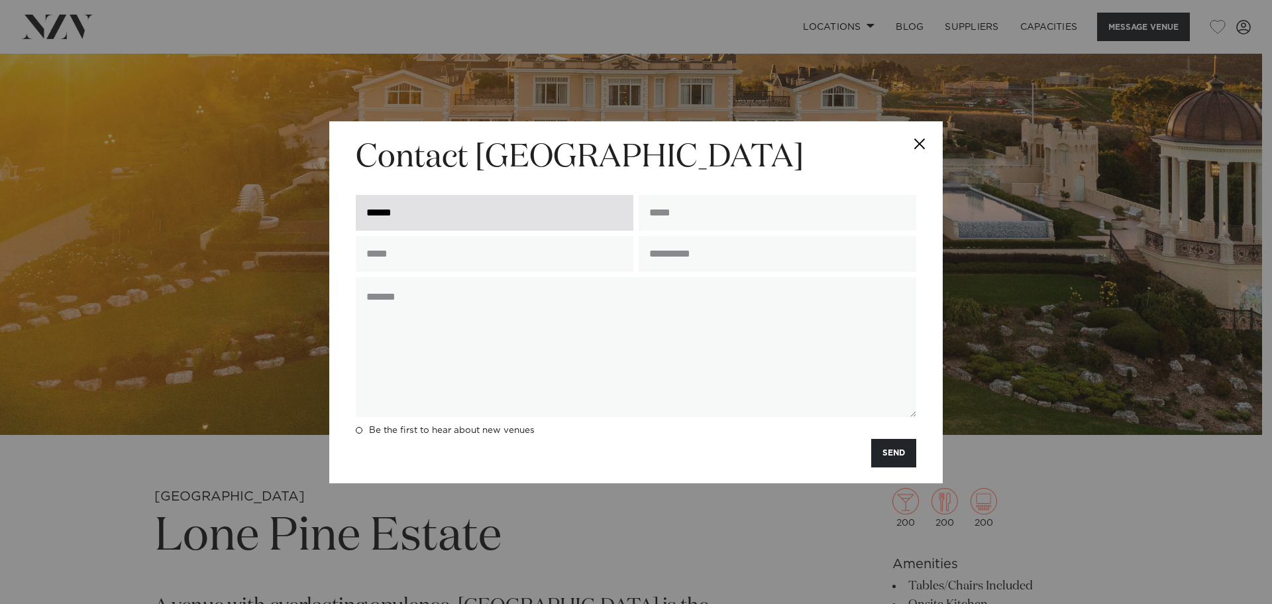
click at [457, 201] on input "******" at bounding box center [495, 213] width 278 height 36
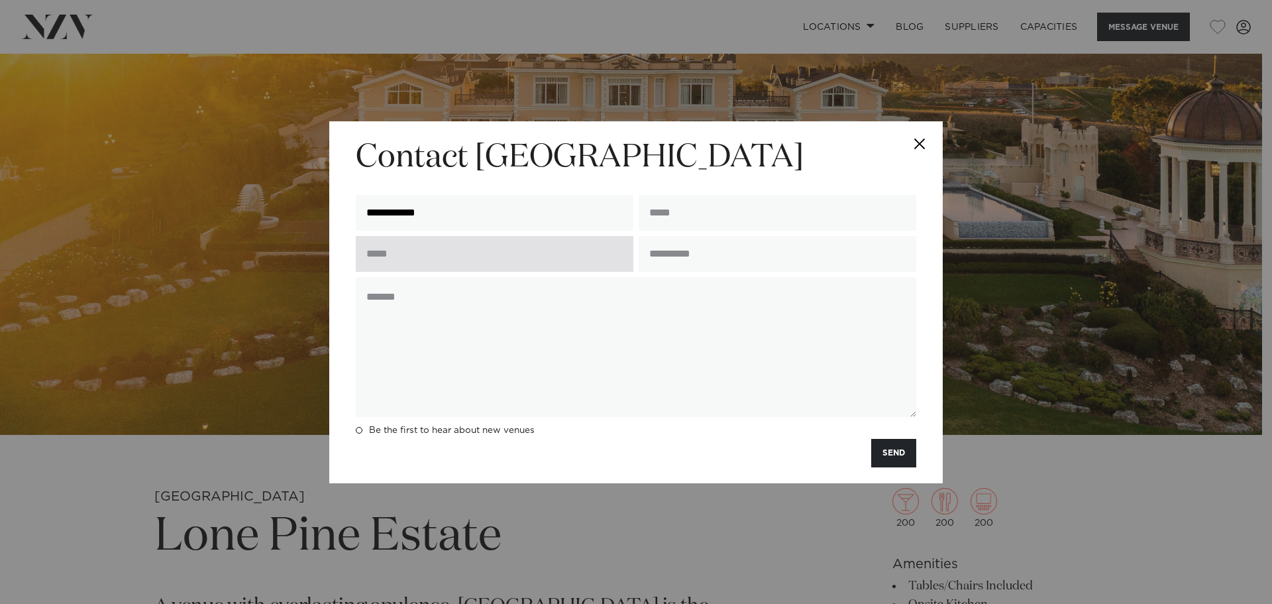
type input "**********"
click at [443, 254] on input "text" at bounding box center [495, 254] width 278 height 36
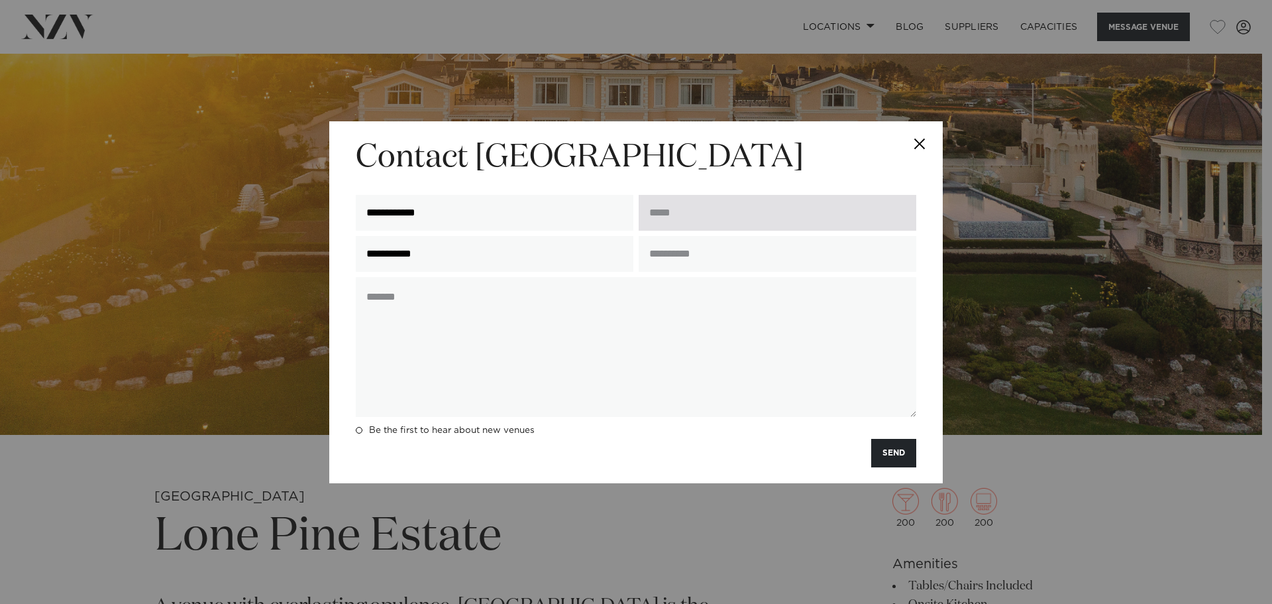
type input "**********"
click at [690, 220] on input "email" at bounding box center [778, 213] width 278 height 36
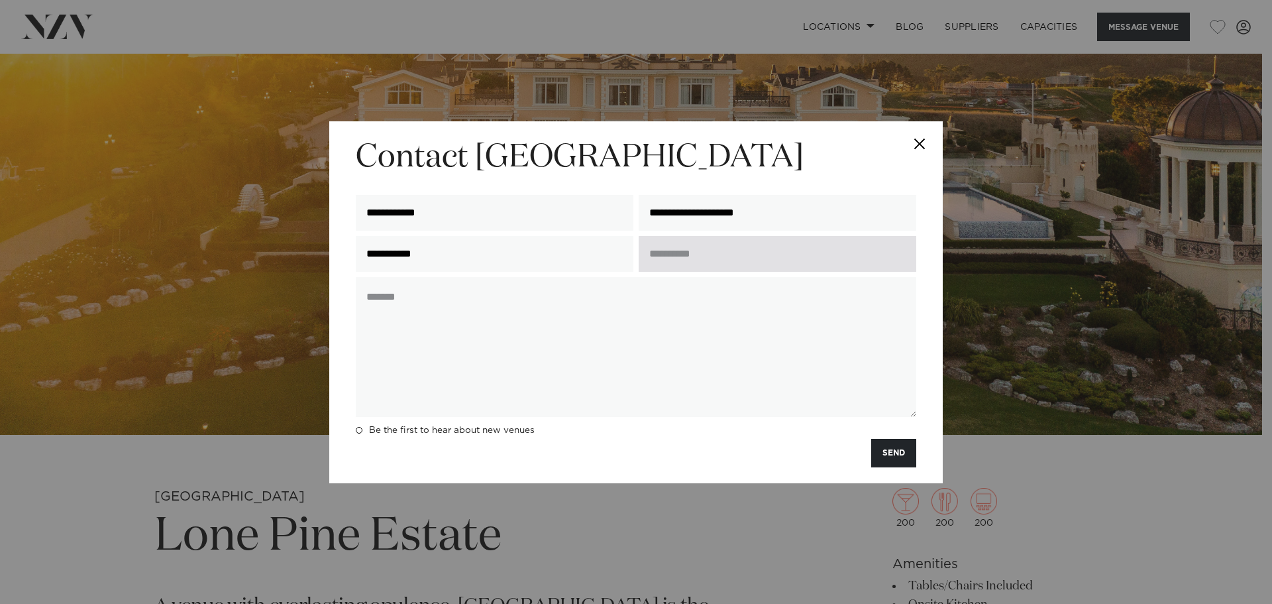
type input "**********"
click at [694, 254] on input "text" at bounding box center [778, 254] width 278 height 36
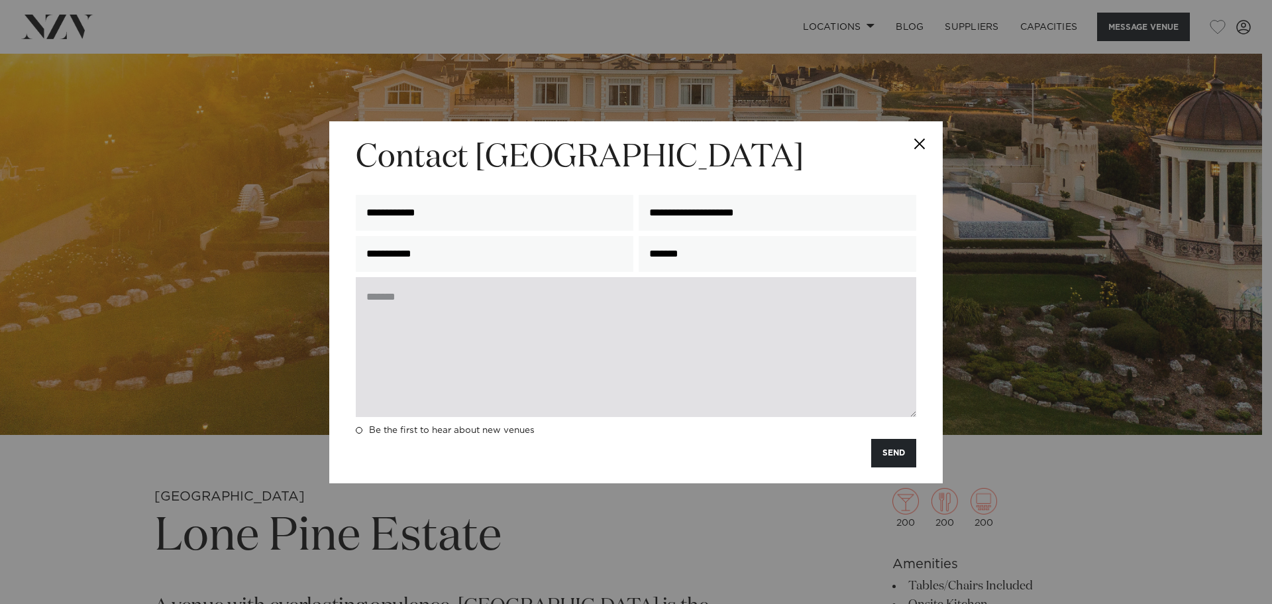
type input "*******"
click at [535, 343] on textarea at bounding box center [636, 347] width 561 height 140
click at [584, 303] on textarea "**********" at bounding box center [636, 347] width 561 height 140
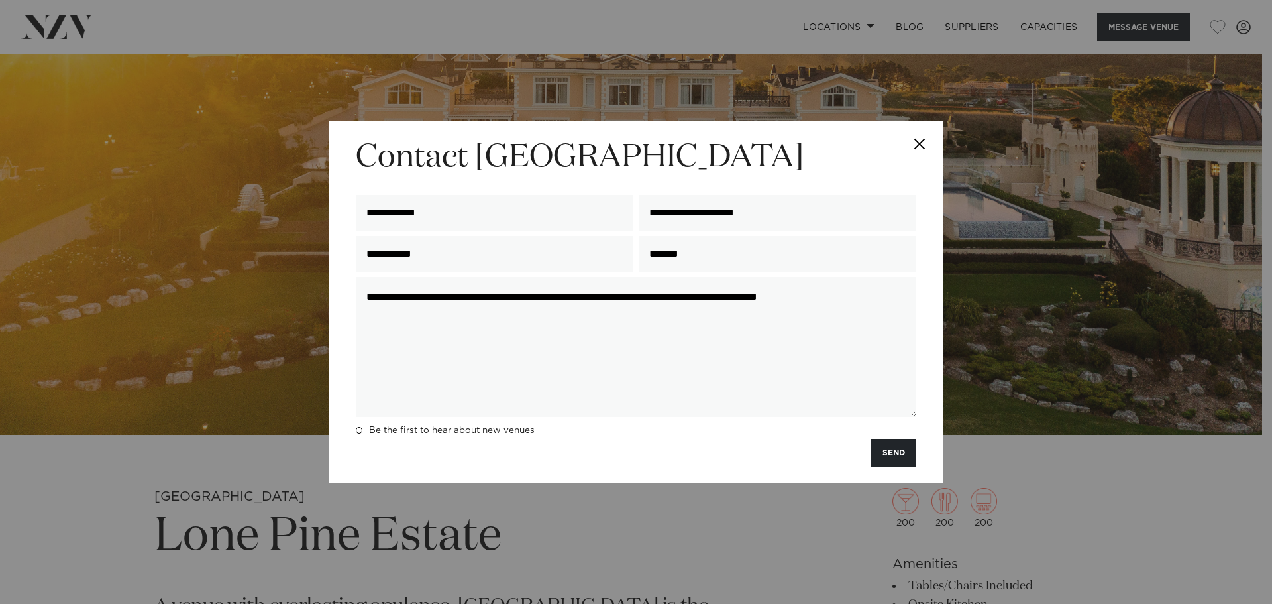
type textarea "**********"
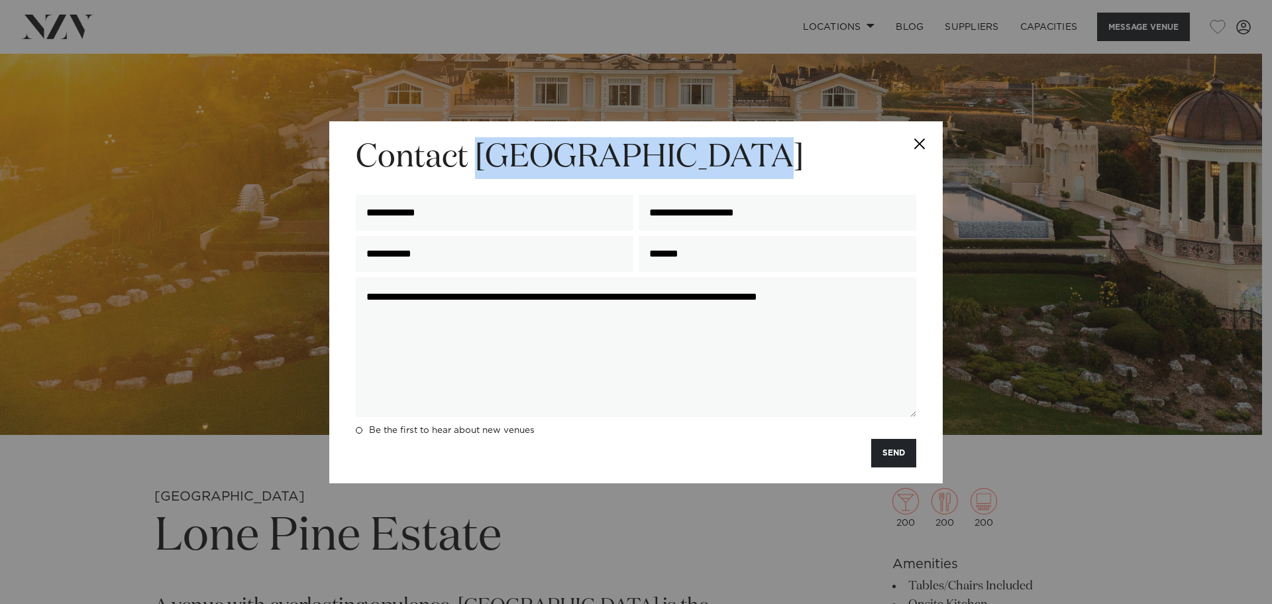
drag, startPoint x: 478, startPoint y: 156, endPoint x: 800, endPoint y: 144, distance: 321.6
click at [800, 144] on h2 "Contact [GEOGRAPHIC_DATA]" at bounding box center [636, 158] width 561 height 42
copy h2 "Lone Pine Estate"
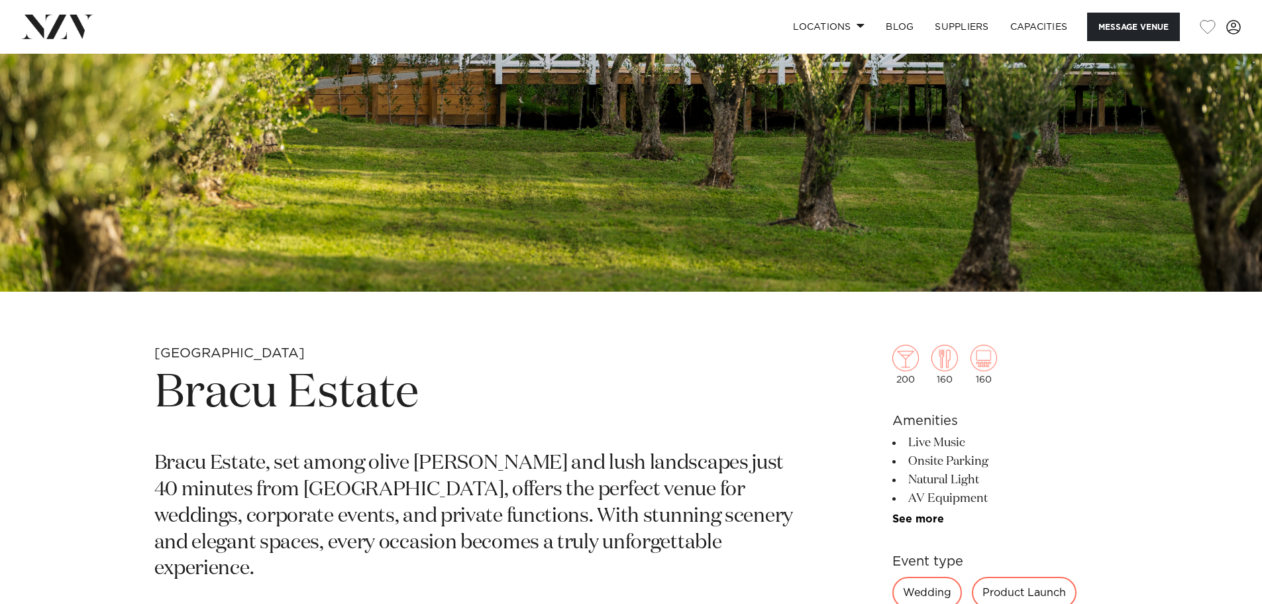
scroll to position [464, 0]
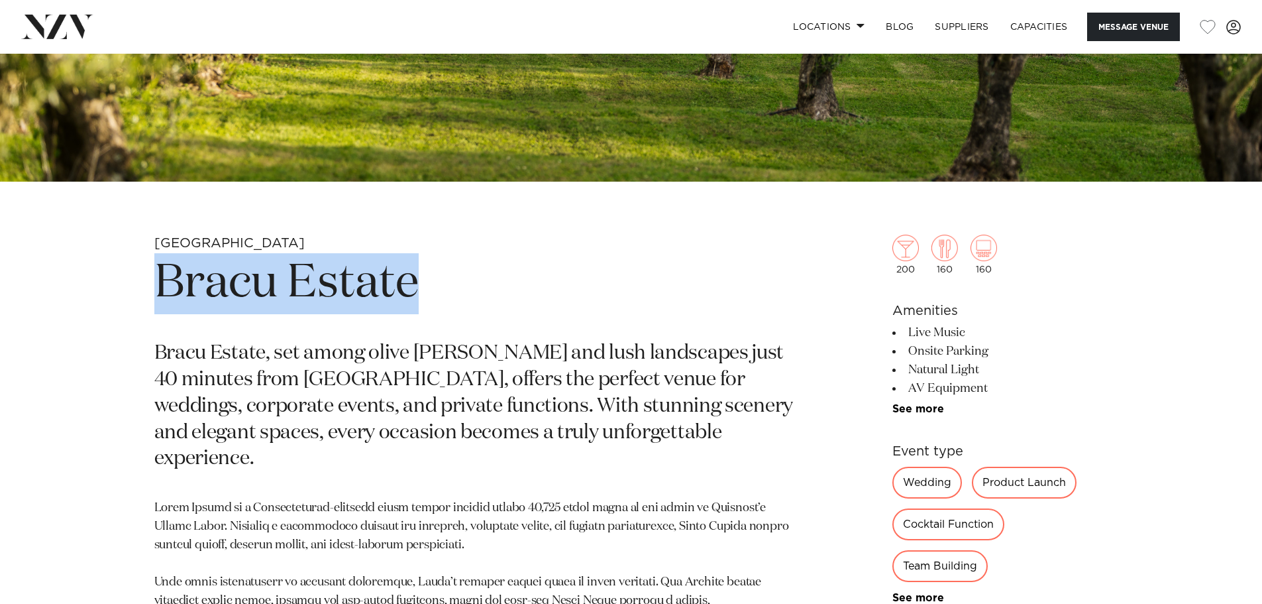
drag, startPoint x: 154, startPoint y: 276, endPoint x: 402, endPoint y: 288, distance: 247.4
click at [430, 286] on h1 "Bracu Estate" at bounding box center [476, 283] width 644 height 61
